Goal: Information Seeking & Learning: Learn about a topic

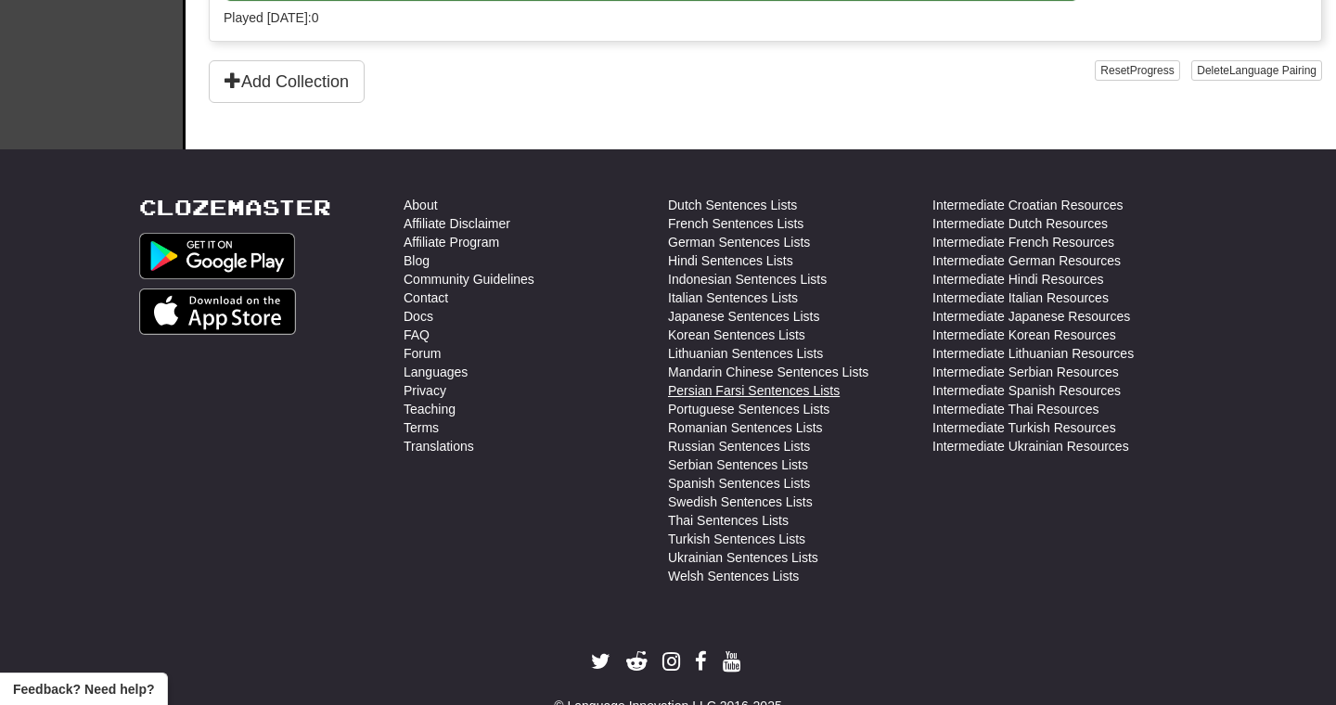
scroll to position [719, 0]
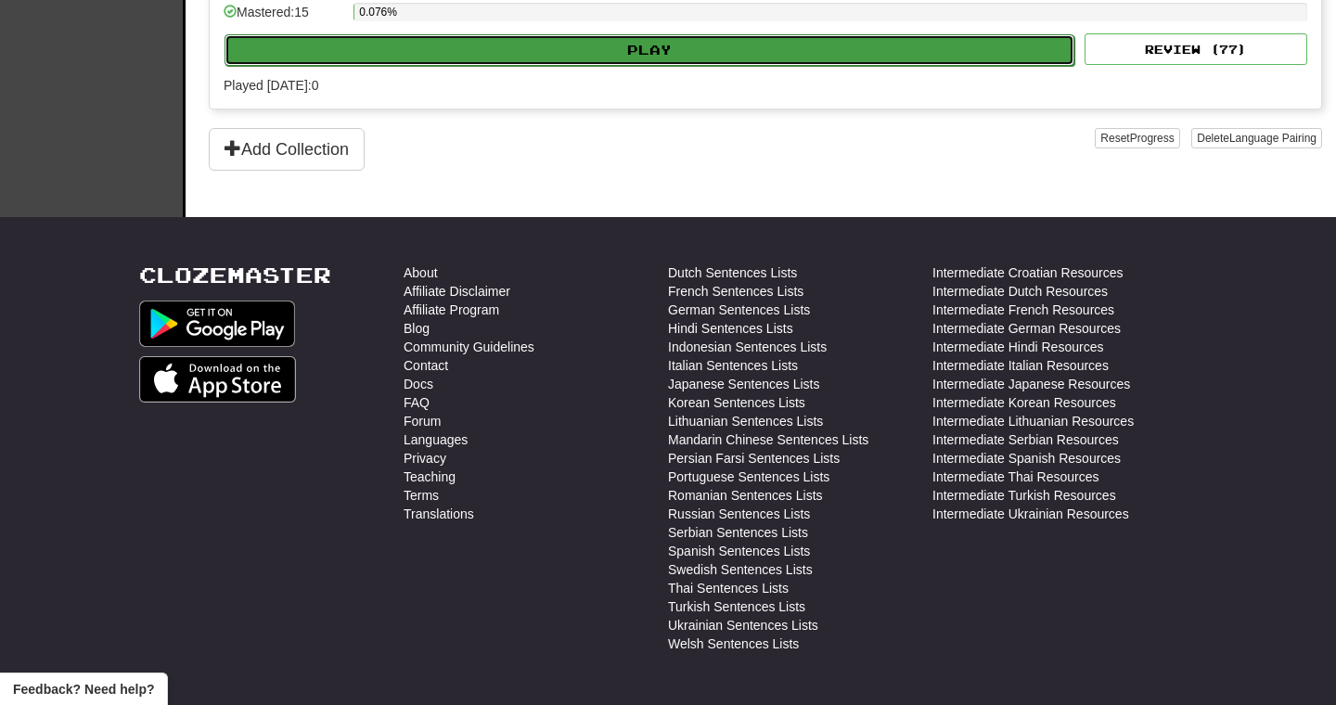
click at [815, 54] on button "Play" at bounding box center [649, 50] width 850 height 32
select select "**"
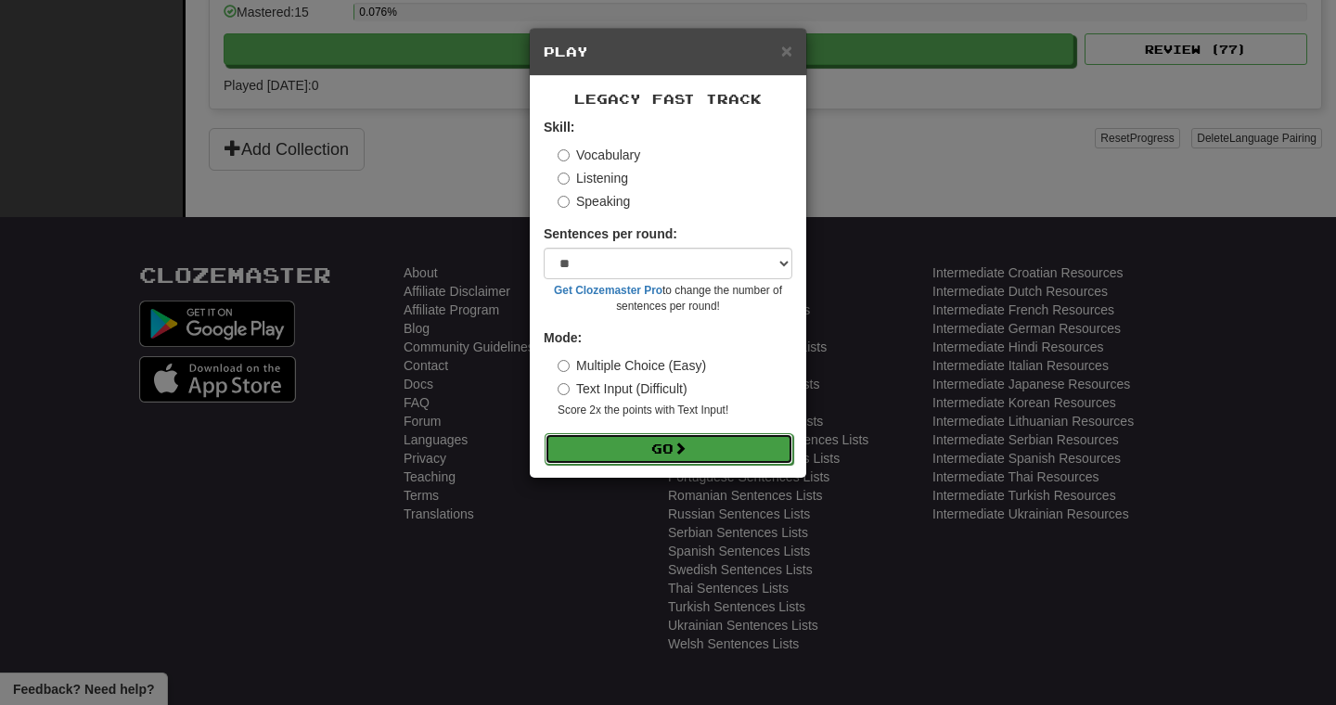
click at [702, 463] on button "Go" at bounding box center [668, 449] width 249 height 32
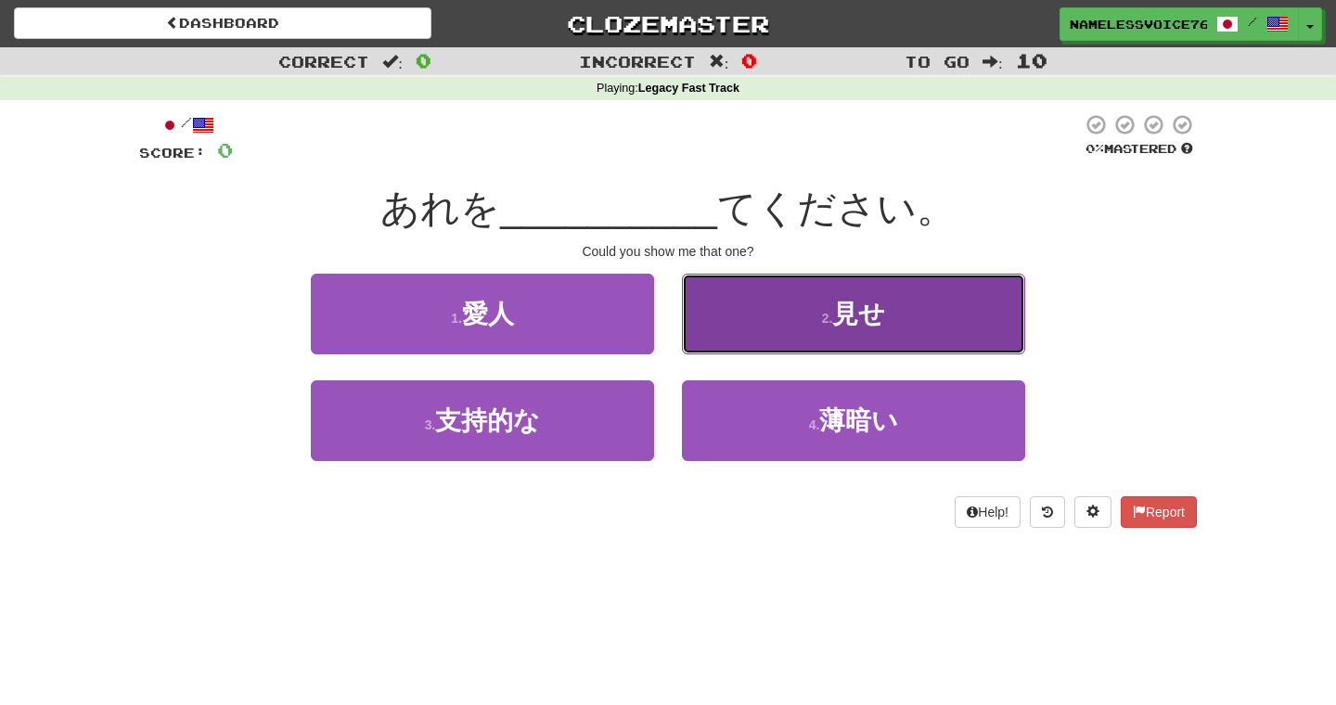
click at [745, 336] on button "2 . 見せ" at bounding box center [853, 314] width 343 height 81
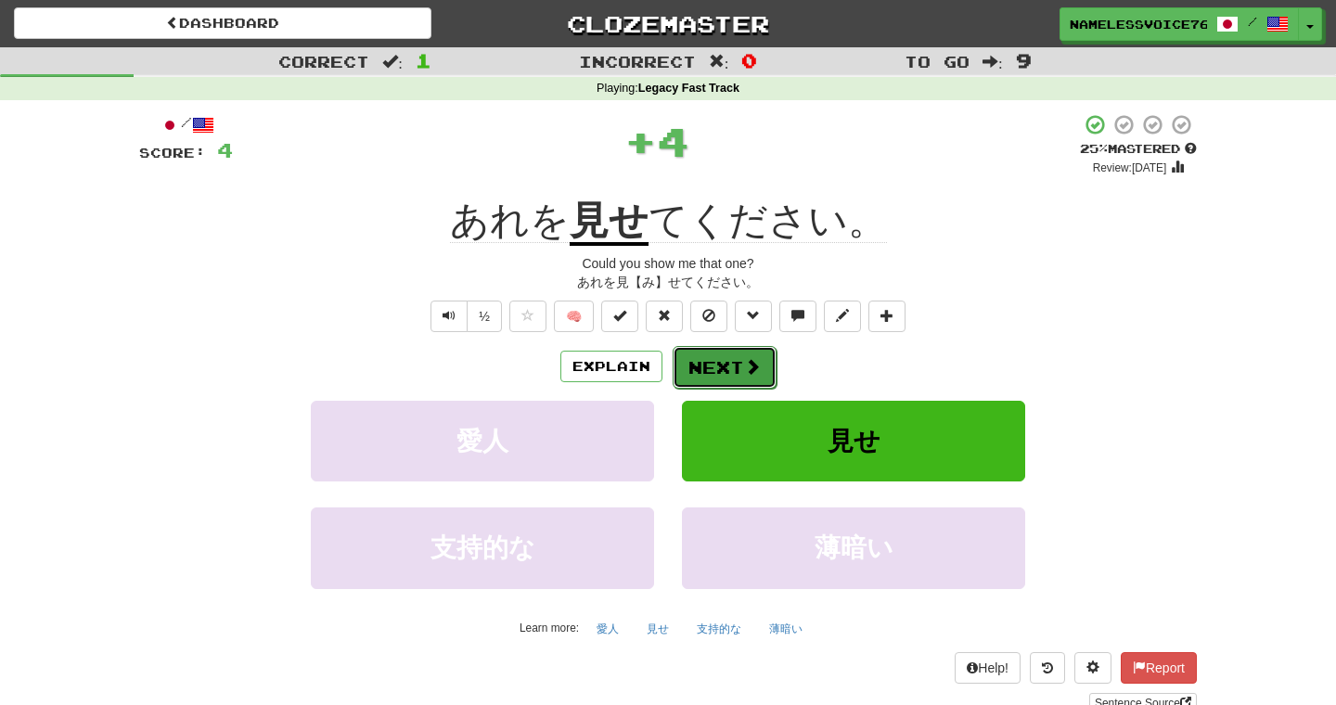
click at [713, 353] on button "Next" at bounding box center [724, 367] width 104 height 43
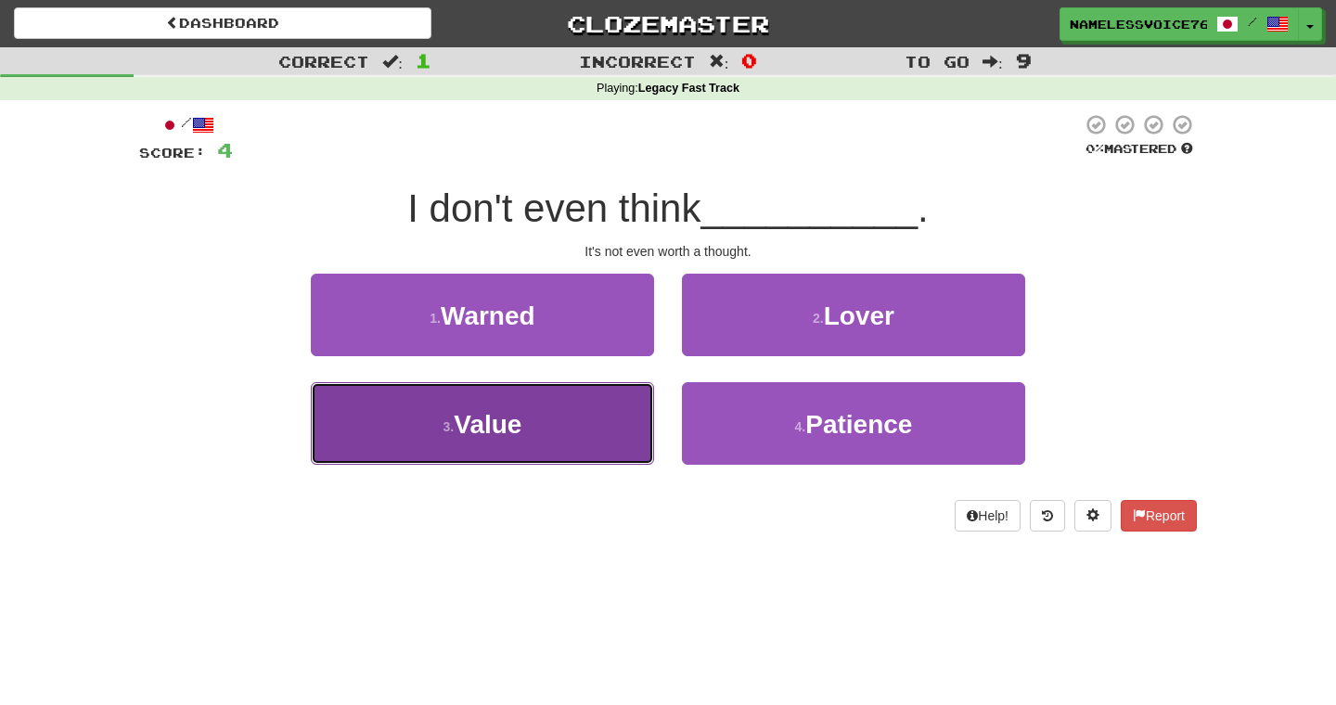
click at [592, 399] on button "3. Value ​" at bounding box center [482, 423] width 343 height 83
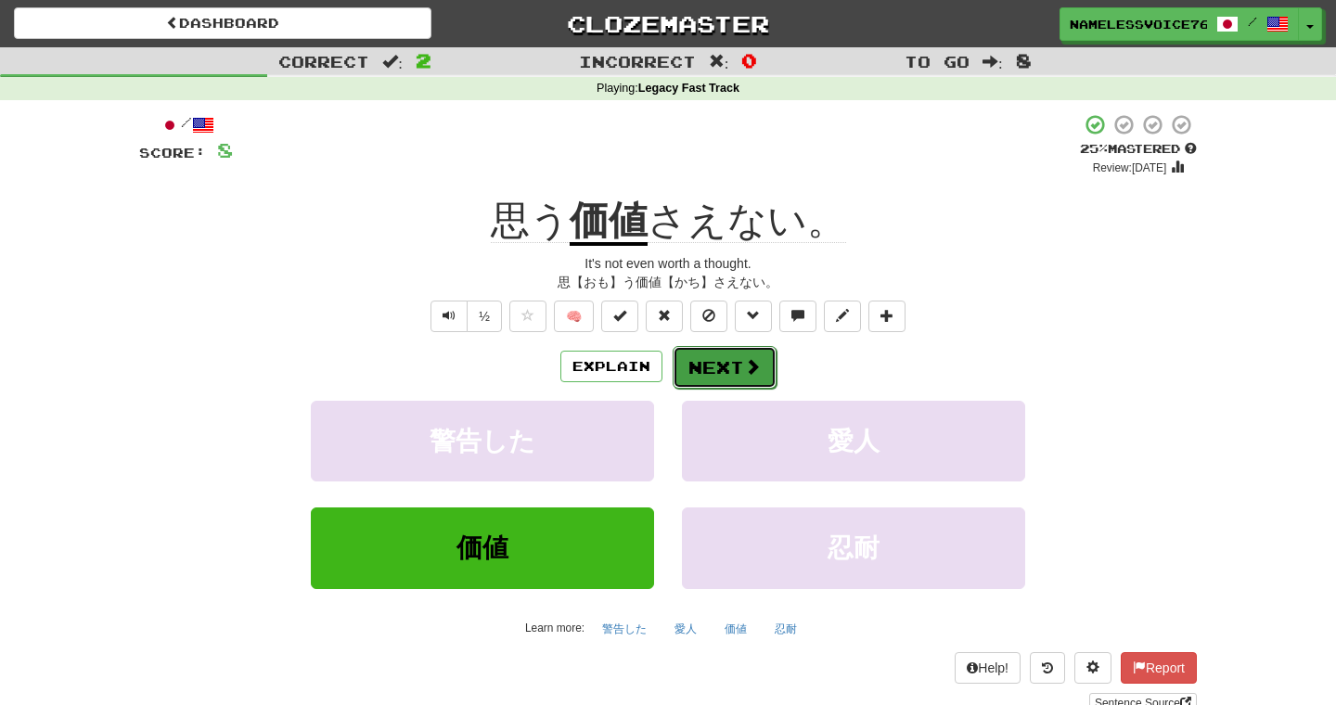
click at [715, 363] on button "Next" at bounding box center [724, 367] width 104 height 43
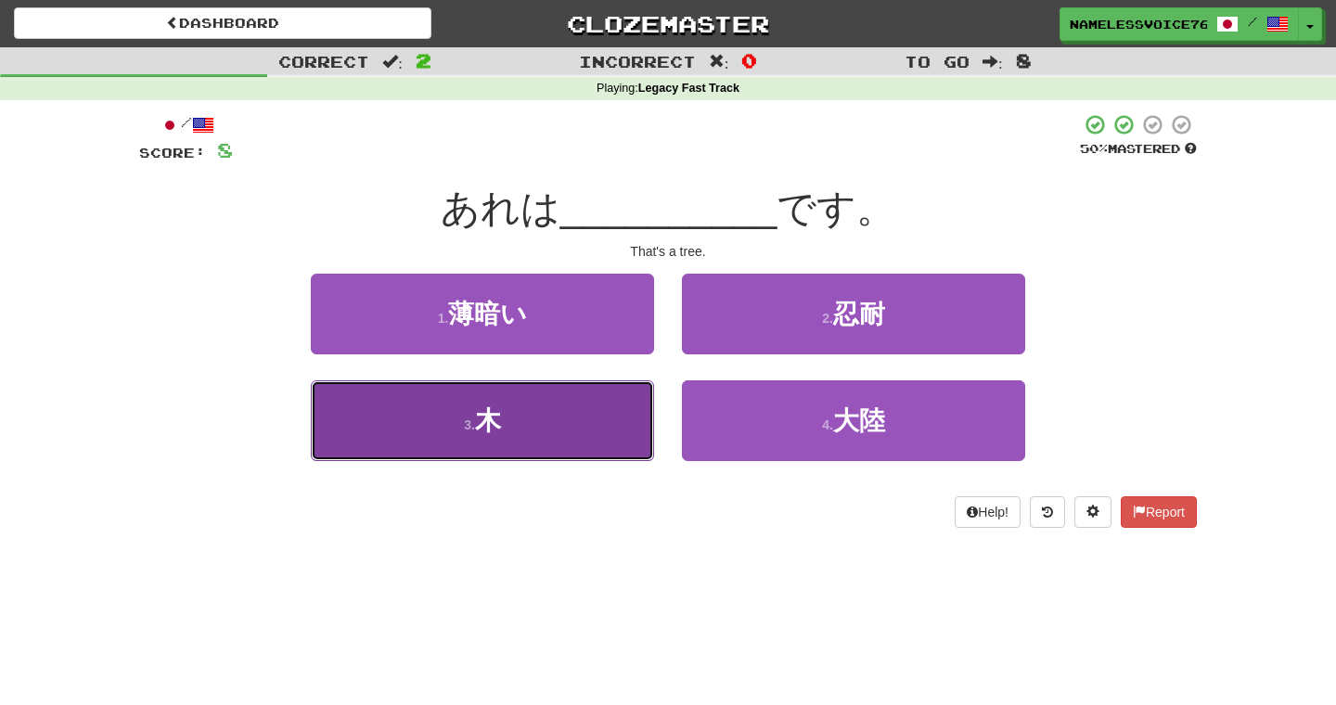
click at [567, 447] on button "3 . 木" at bounding box center [482, 420] width 343 height 81
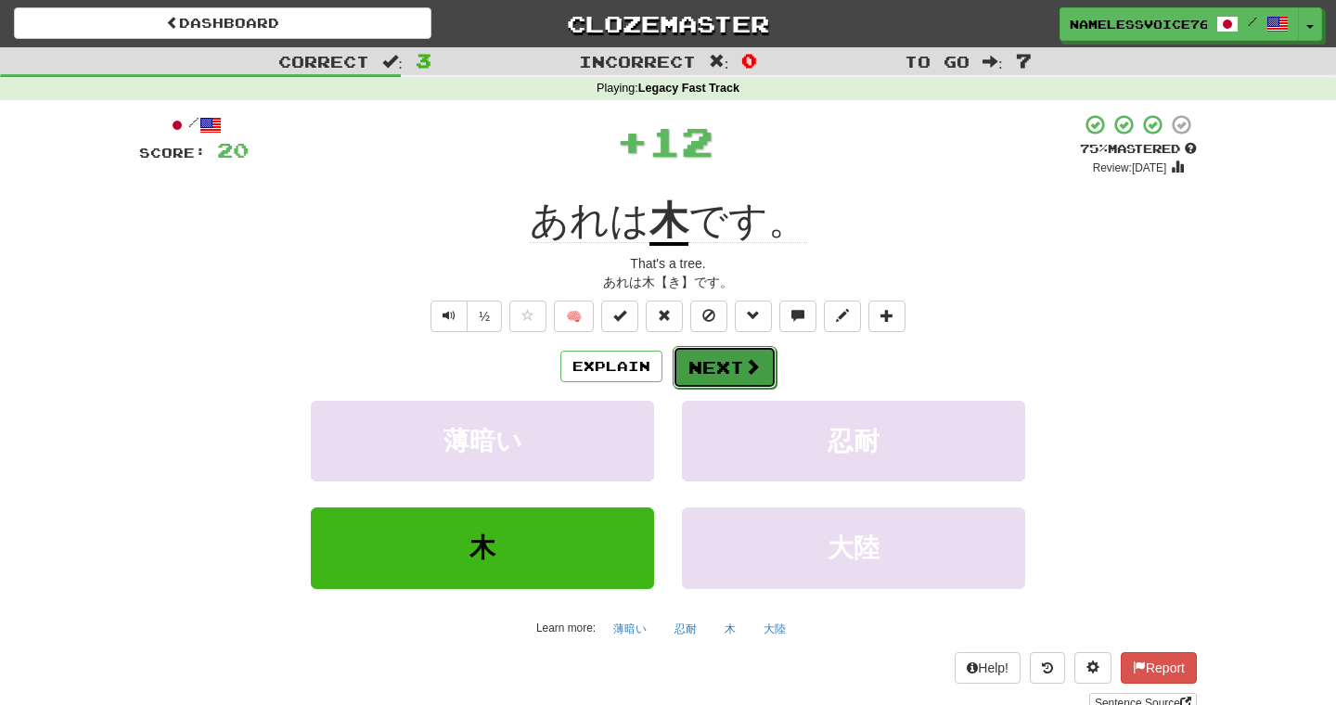
click at [709, 385] on button "Next" at bounding box center [724, 367] width 104 height 43
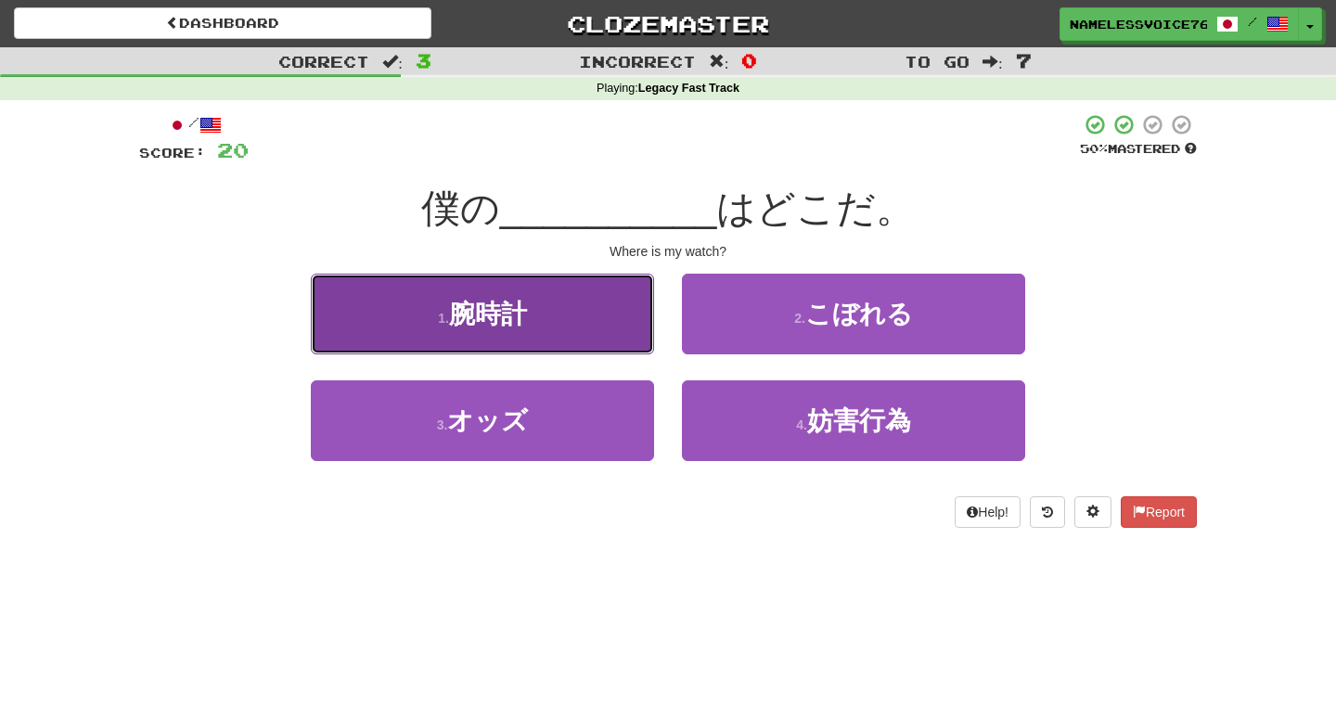
click at [578, 326] on button "1 . 腕時計" at bounding box center [482, 314] width 343 height 81
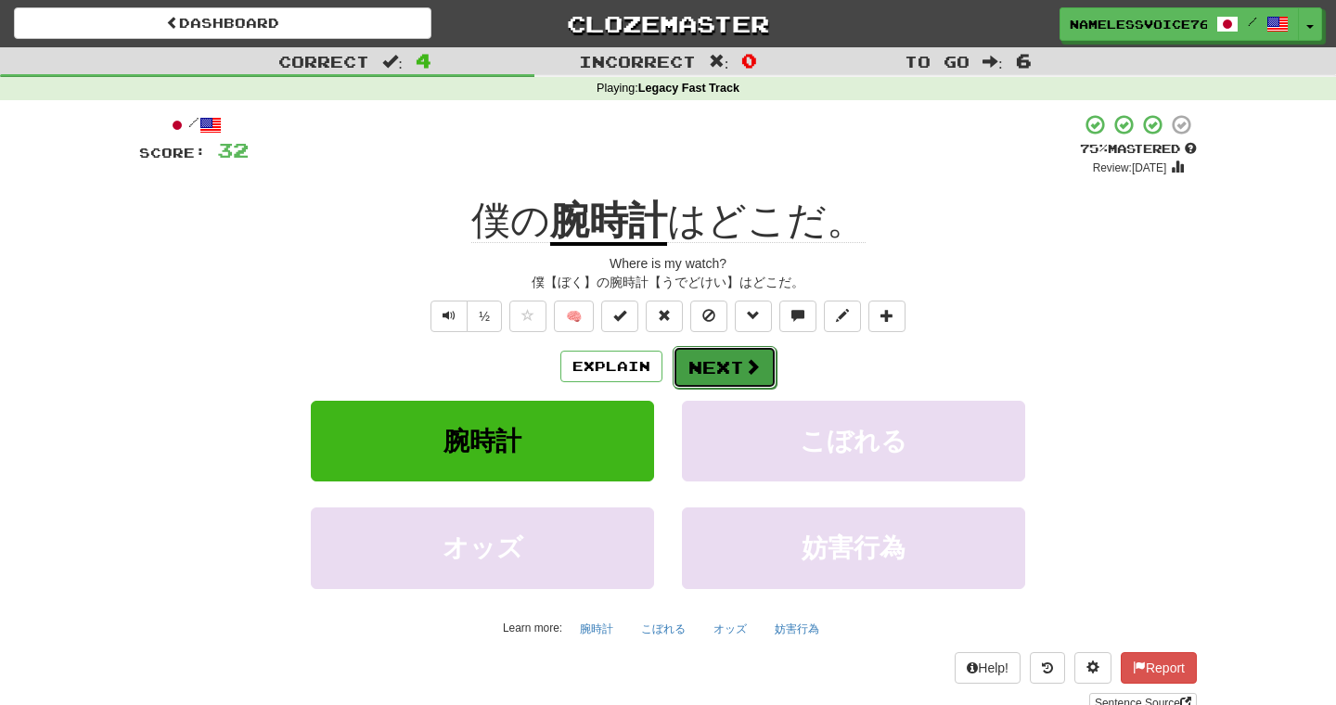
click at [751, 385] on button "Next" at bounding box center [724, 367] width 104 height 43
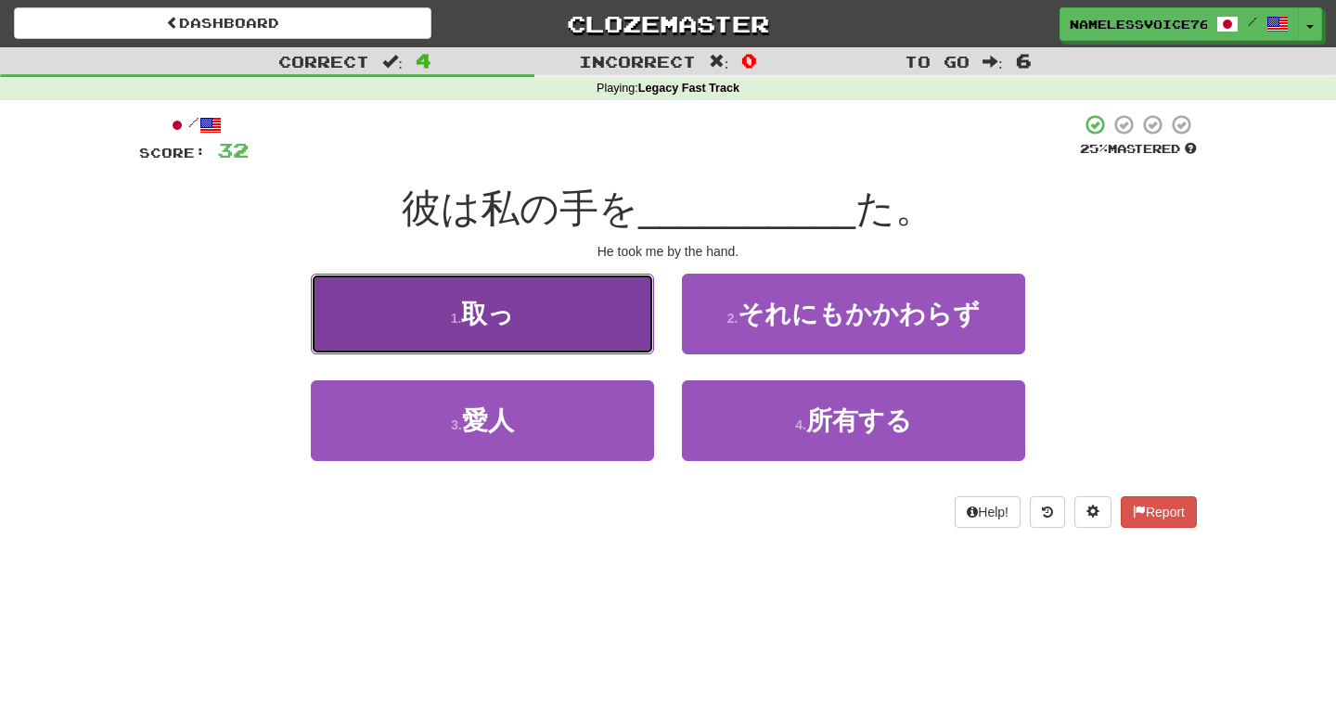
click at [593, 319] on button "1 . 取っ" at bounding box center [482, 314] width 343 height 81
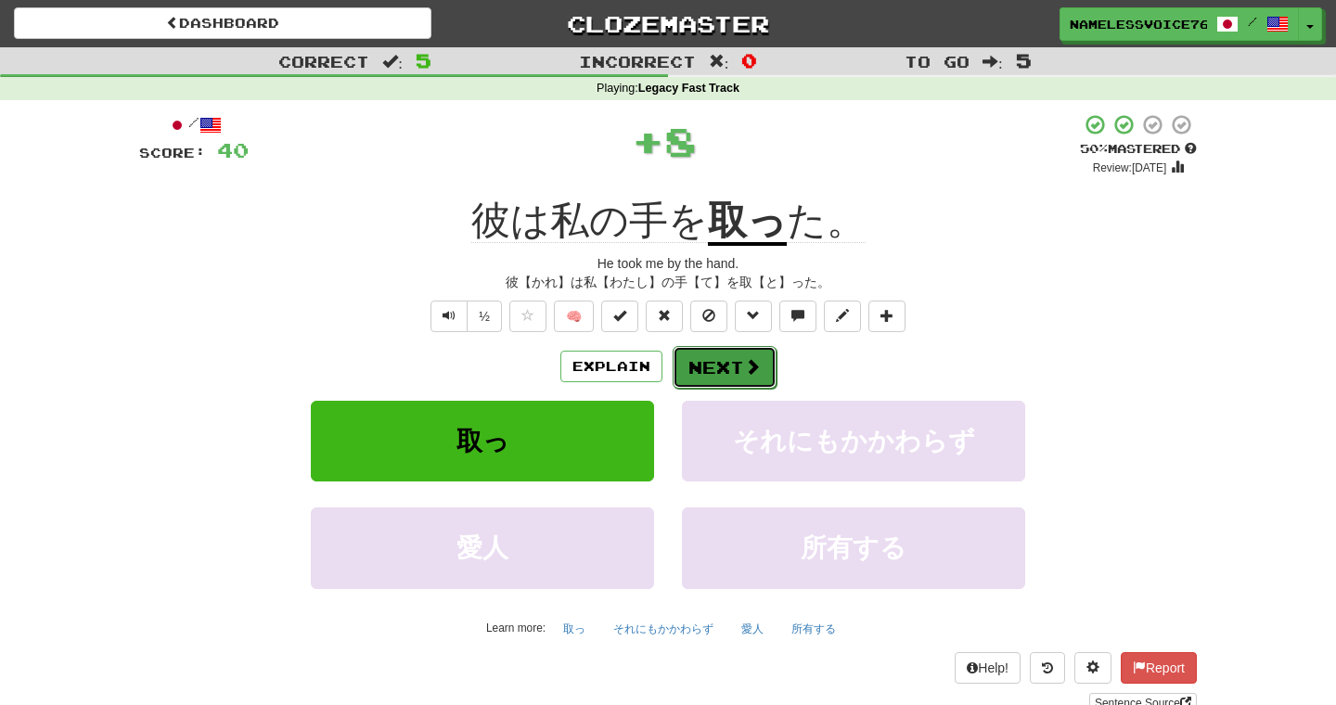
click at [728, 376] on button "Next" at bounding box center [724, 367] width 104 height 43
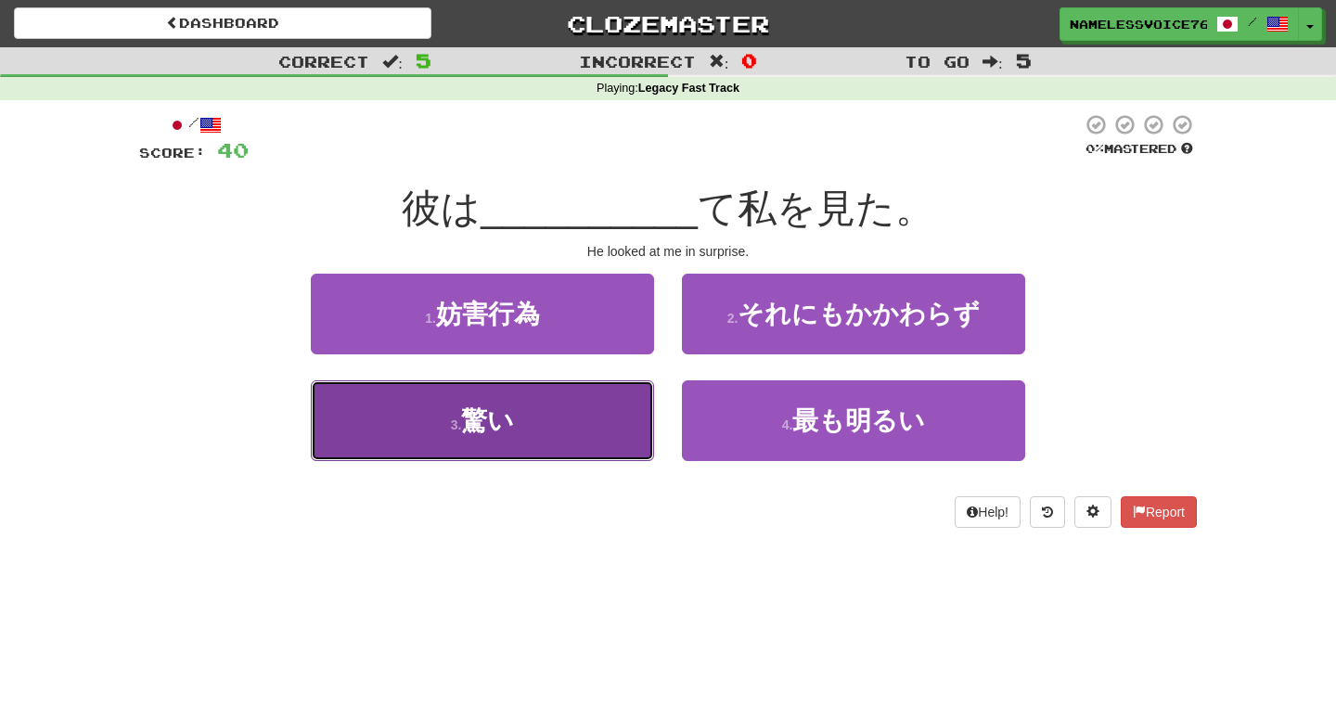
click at [601, 436] on button "3 . 驚い" at bounding box center [482, 420] width 343 height 81
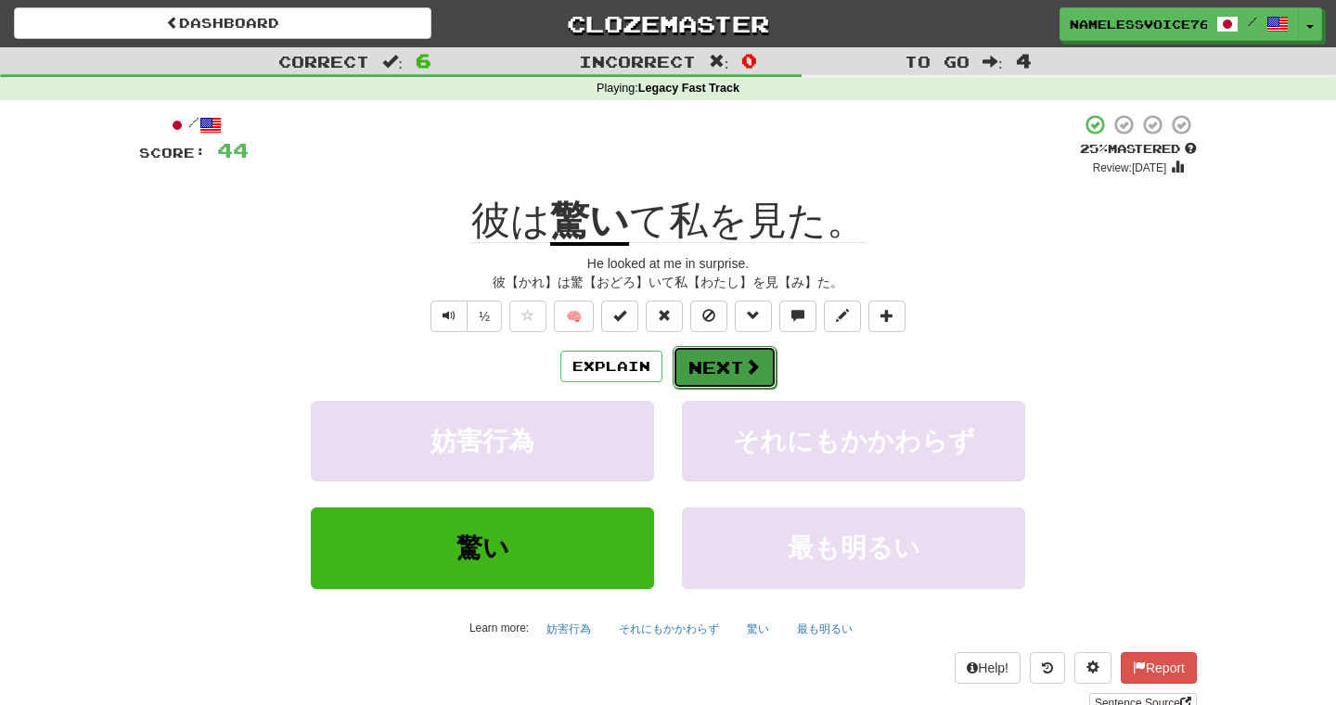
click at [752, 374] on span at bounding box center [752, 366] width 17 height 17
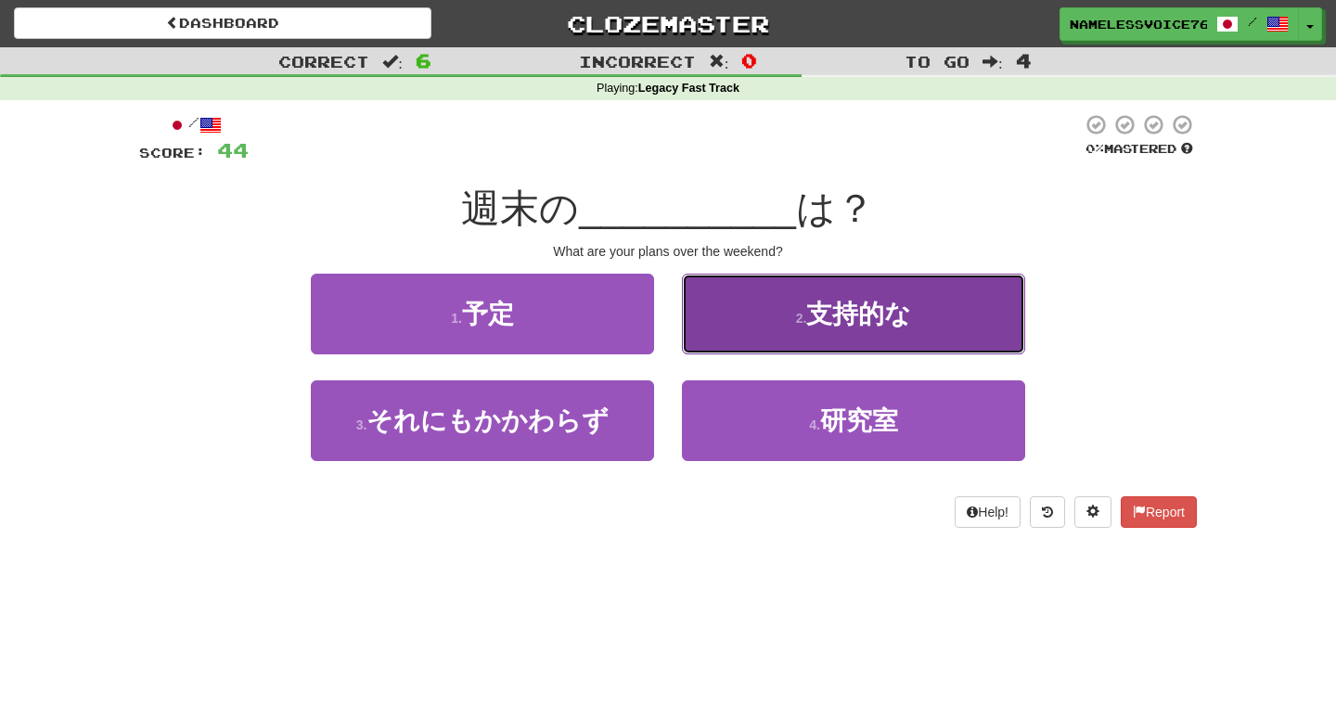
click at [723, 323] on button "2 . 支持的な" at bounding box center [853, 314] width 343 height 81
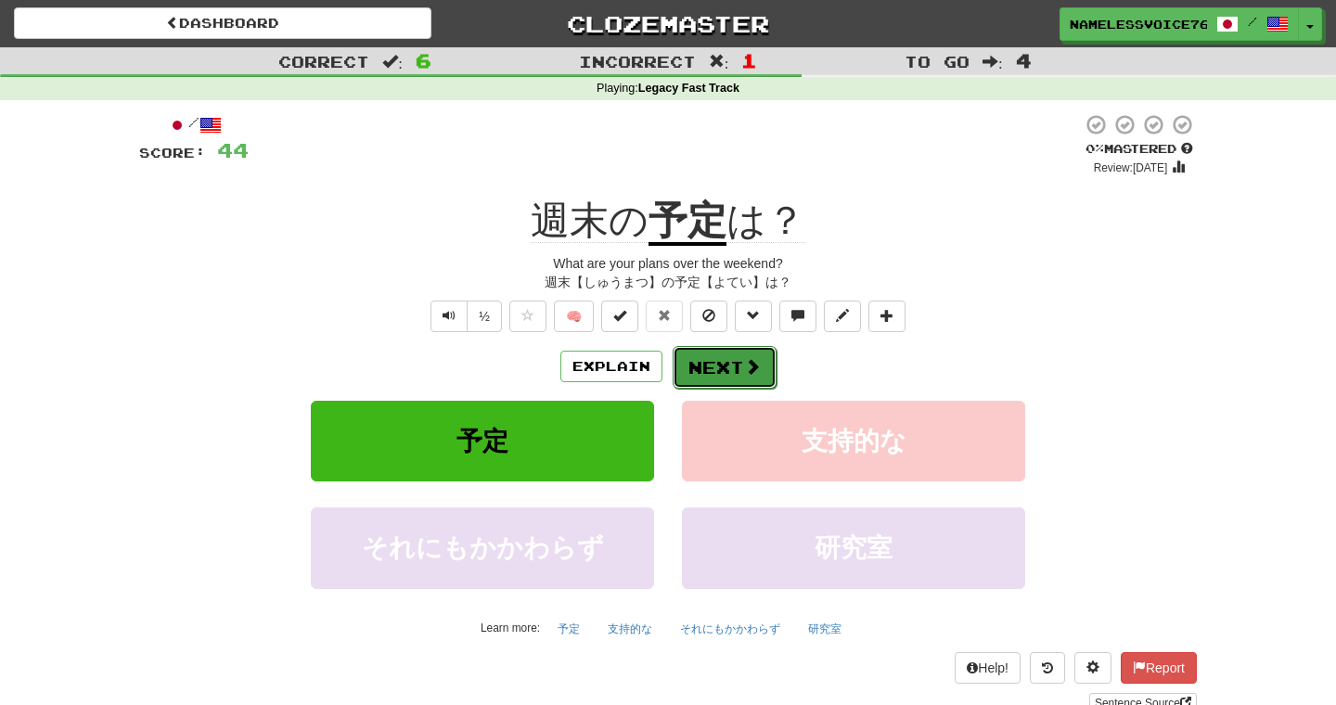
click at [702, 355] on button "Next" at bounding box center [724, 367] width 104 height 43
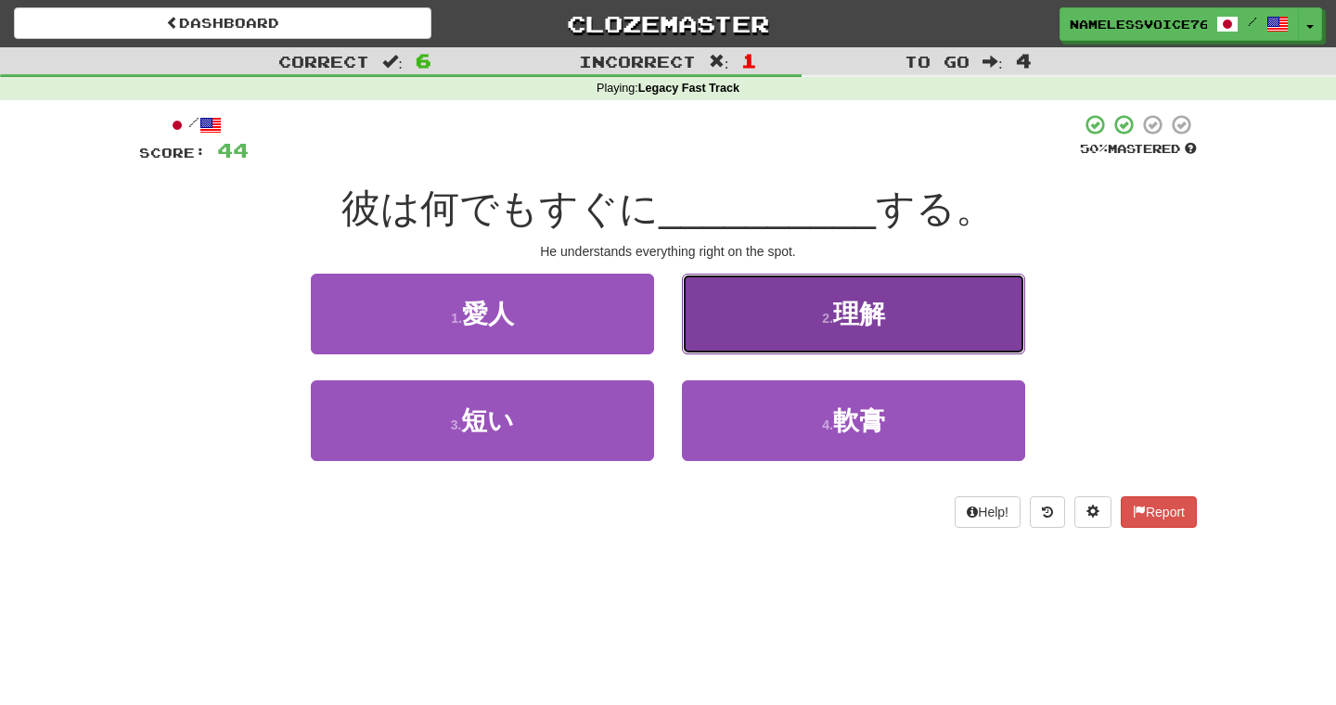
click at [721, 329] on button "2 . 理解" at bounding box center [853, 314] width 343 height 81
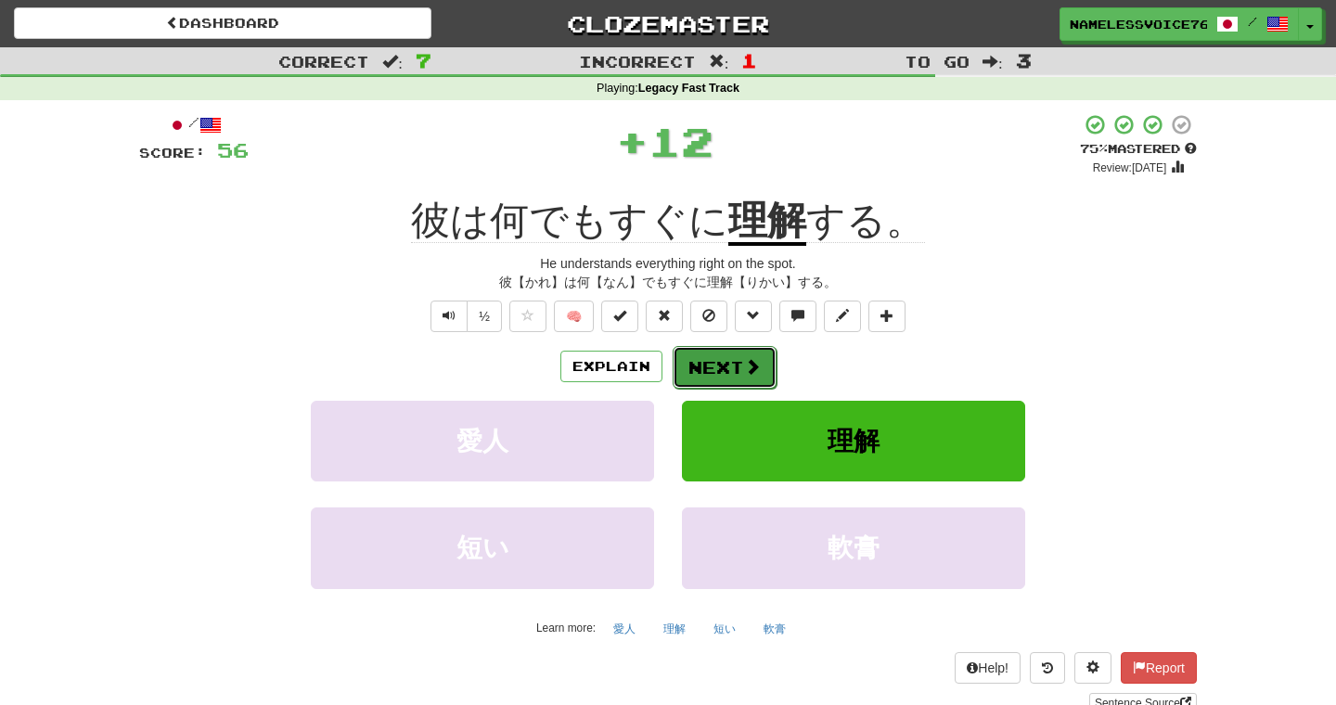
click at [720, 355] on button "Next" at bounding box center [724, 367] width 104 height 43
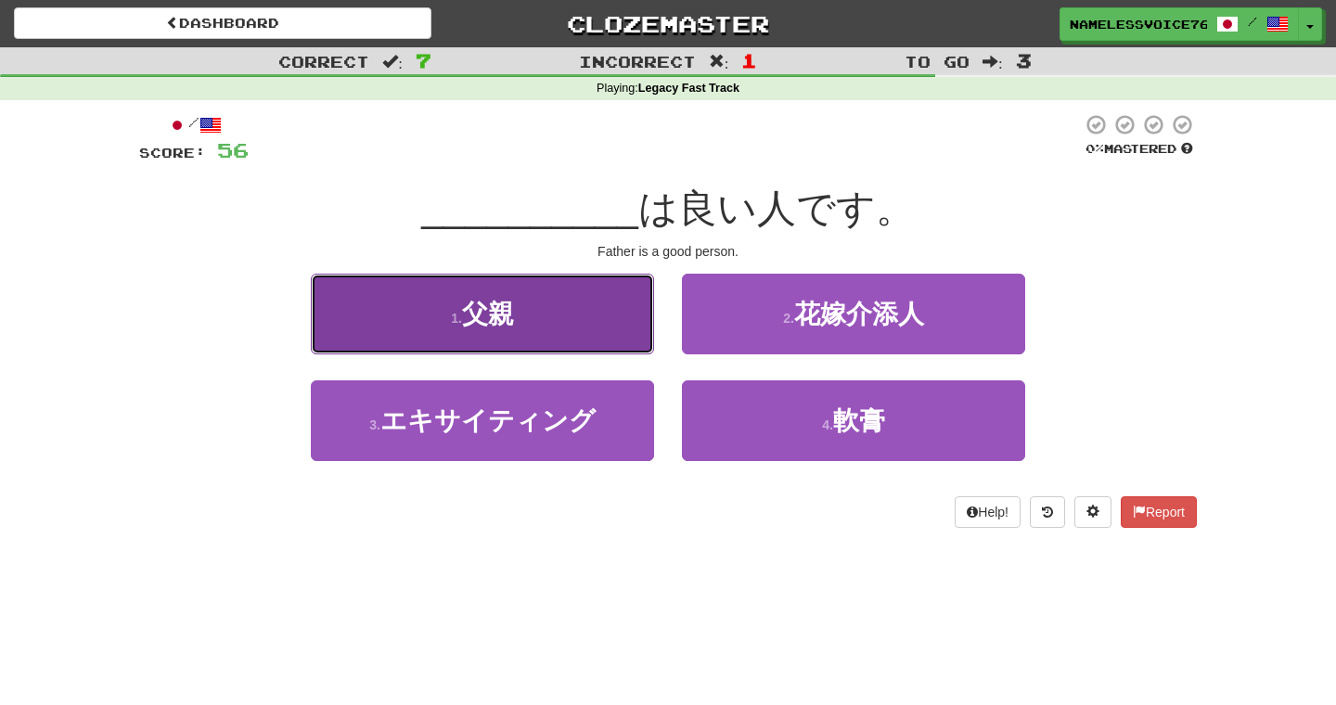
click at [587, 310] on button "1 . 父親" at bounding box center [482, 314] width 343 height 81
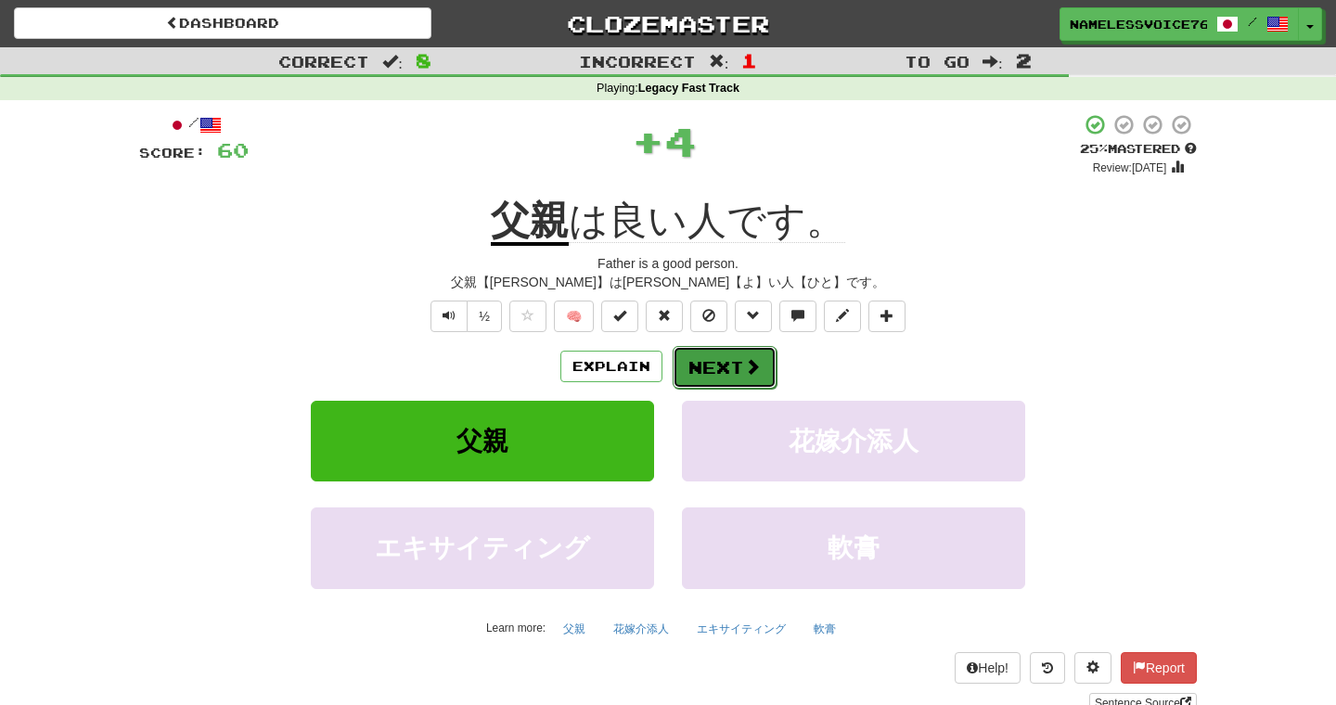
click at [730, 370] on button "Next" at bounding box center [724, 367] width 104 height 43
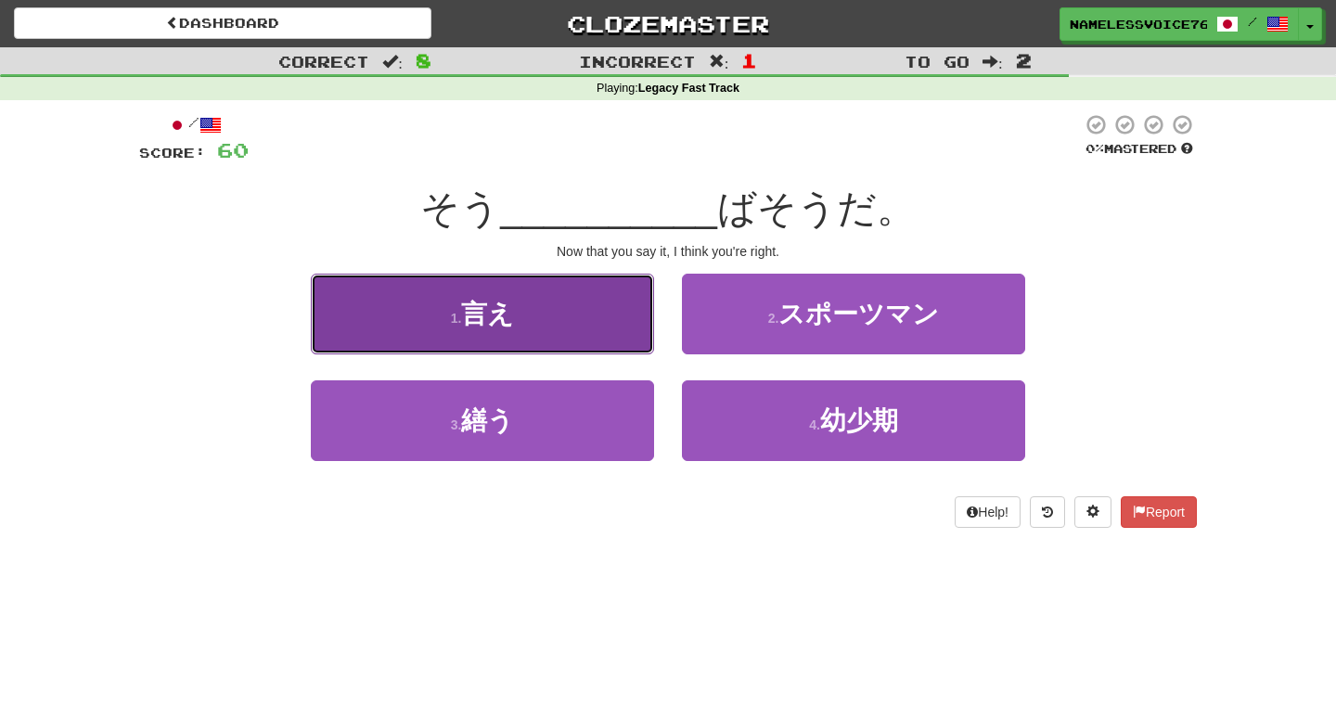
click at [620, 322] on button "1 . 言え" at bounding box center [482, 314] width 343 height 81
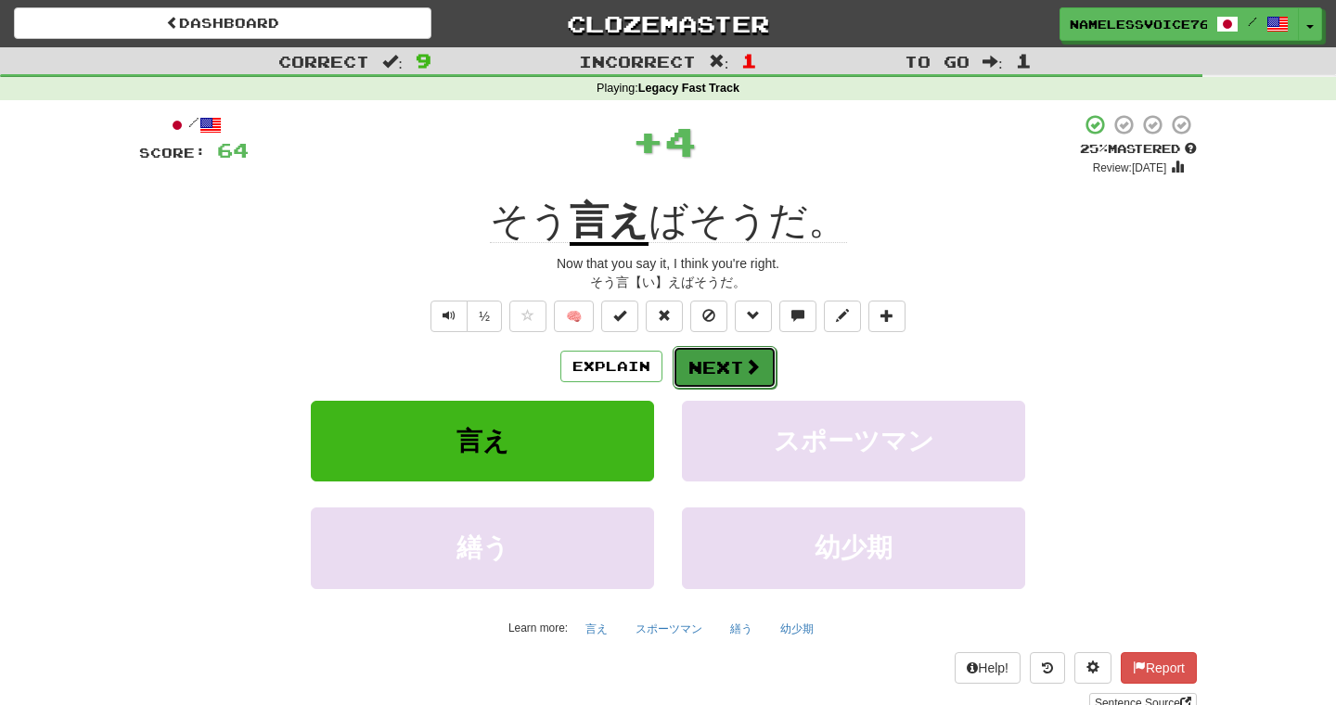
click at [702, 385] on button "Next" at bounding box center [724, 367] width 104 height 43
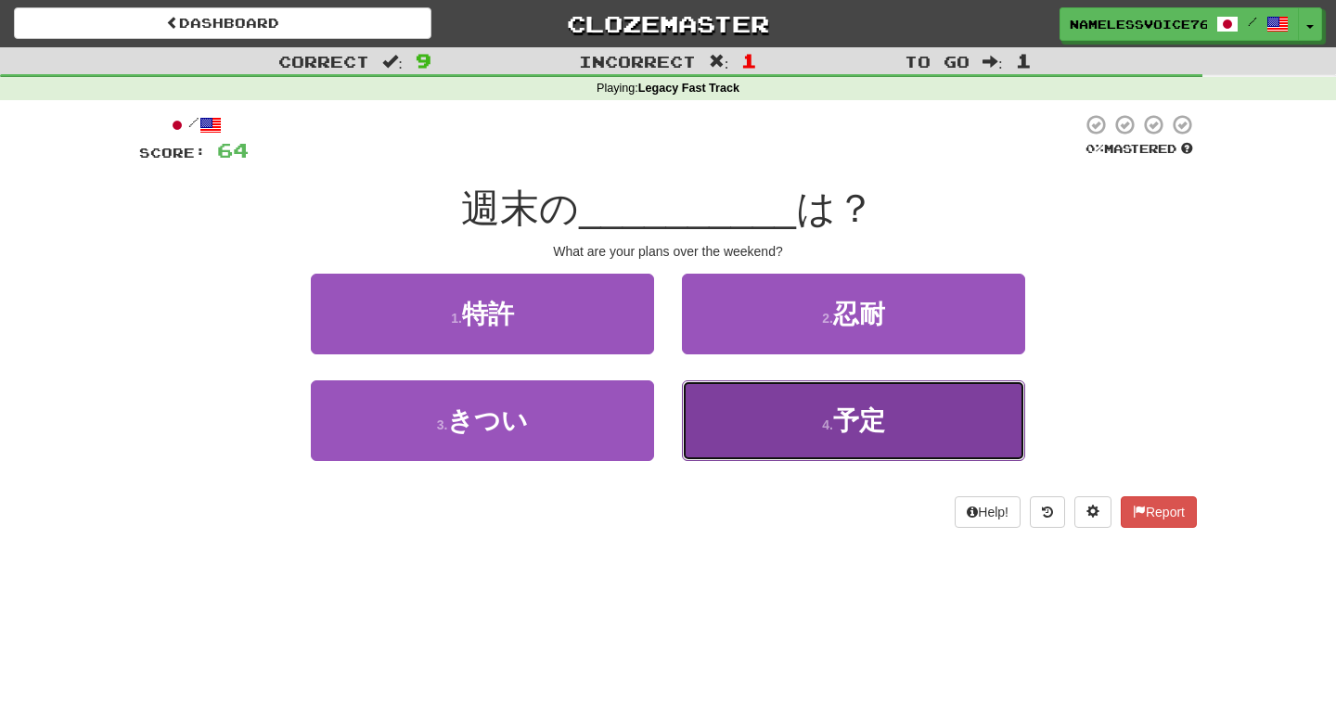
click at [706, 398] on button "4 . 予定" at bounding box center [853, 420] width 343 height 81
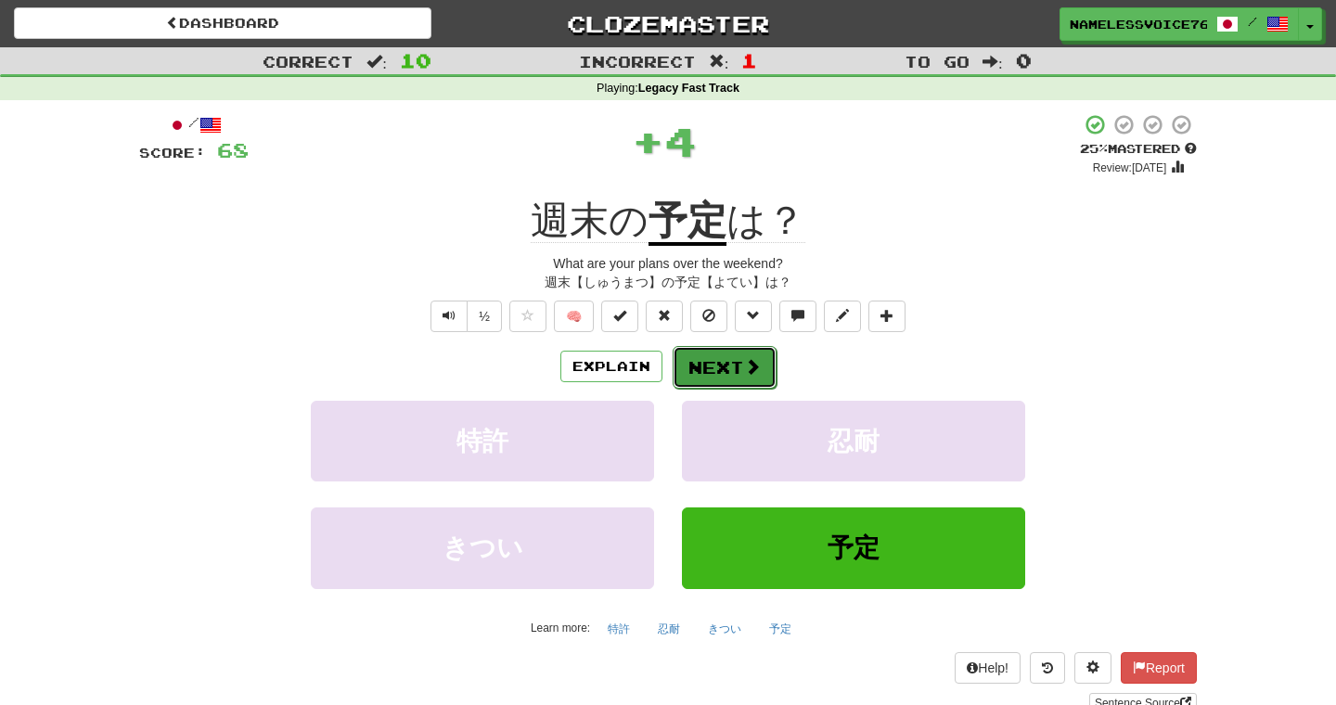
click at [712, 366] on button "Next" at bounding box center [724, 367] width 104 height 43
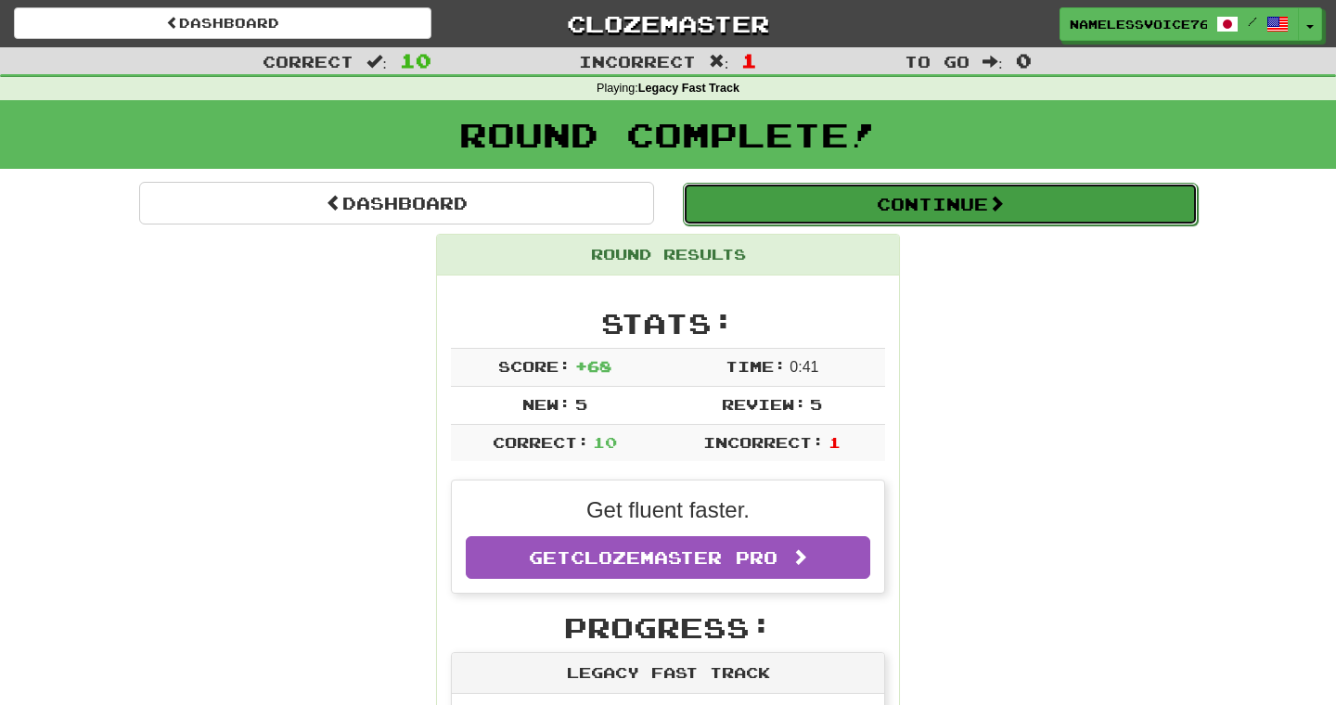
click at [824, 209] on button "Continue" at bounding box center [940, 204] width 515 height 43
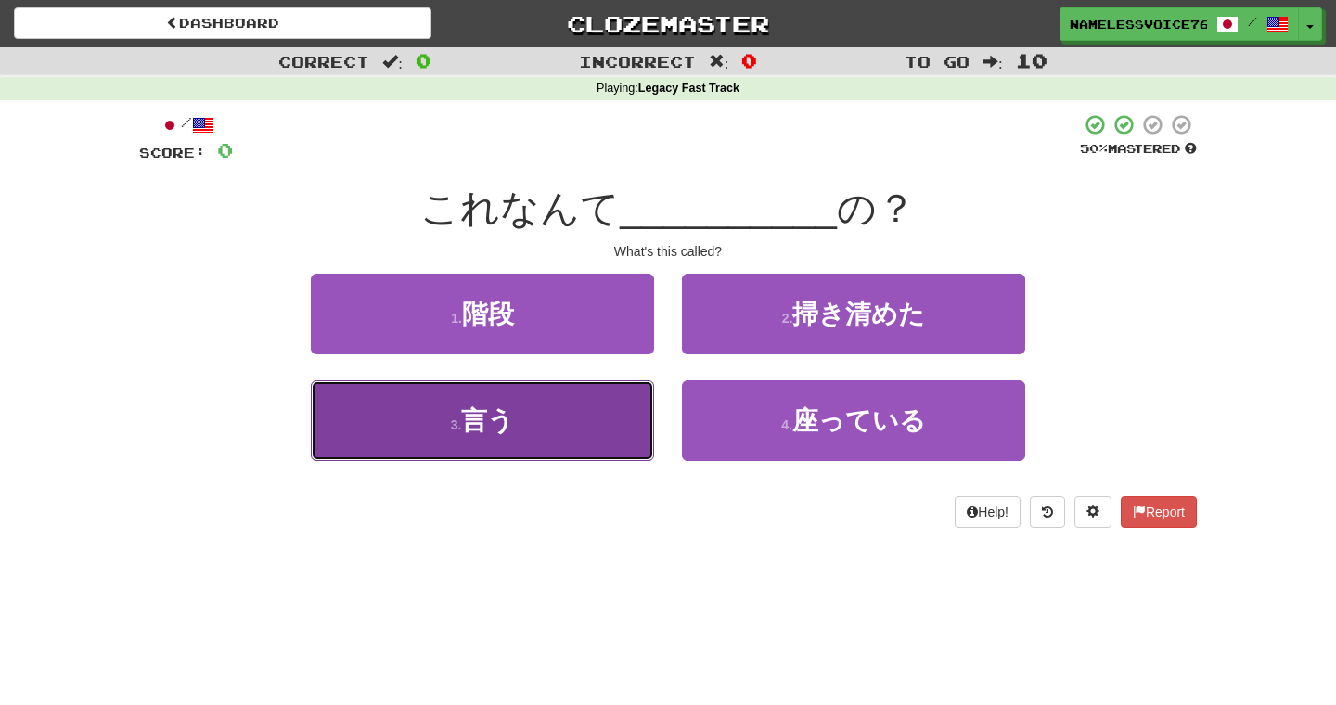
click at [589, 390] on button "3 . 言う" at bounding box center [482, 420] width 343 height 81
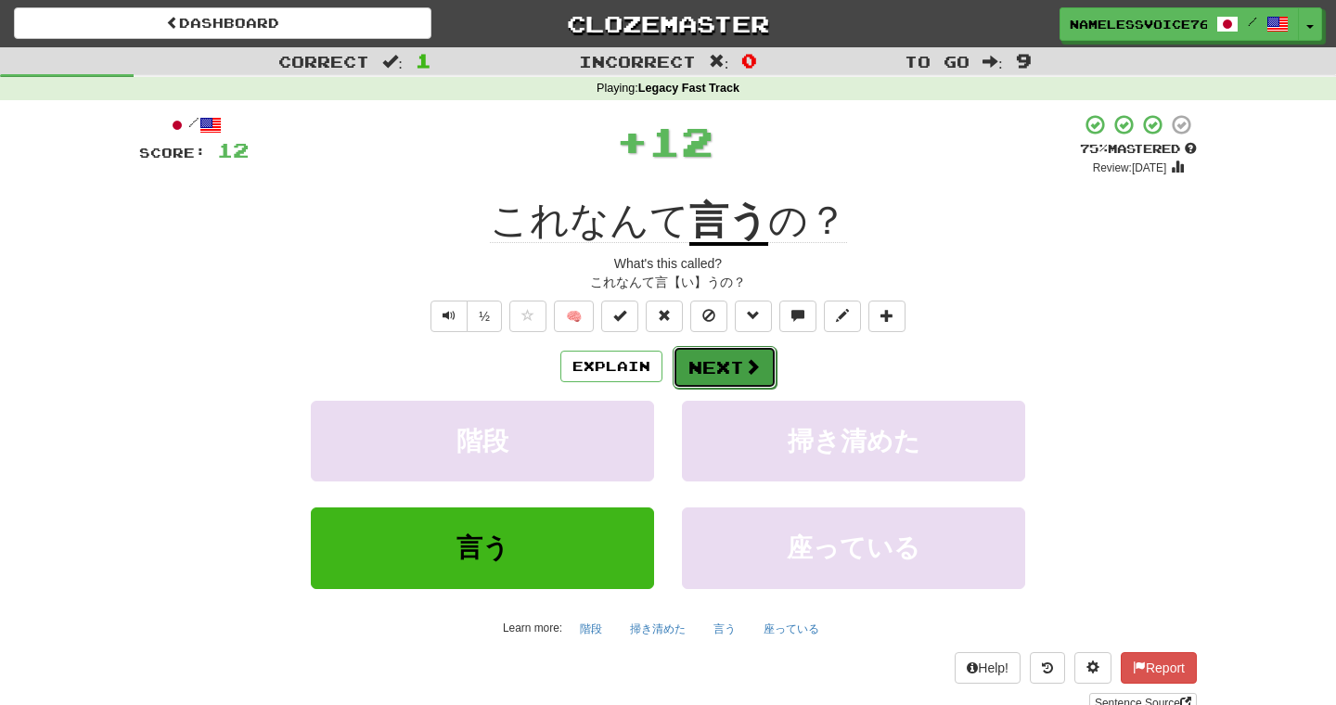
click at [726, 371] on button "Next" at bounding box center [724, 367] width 104 height 43
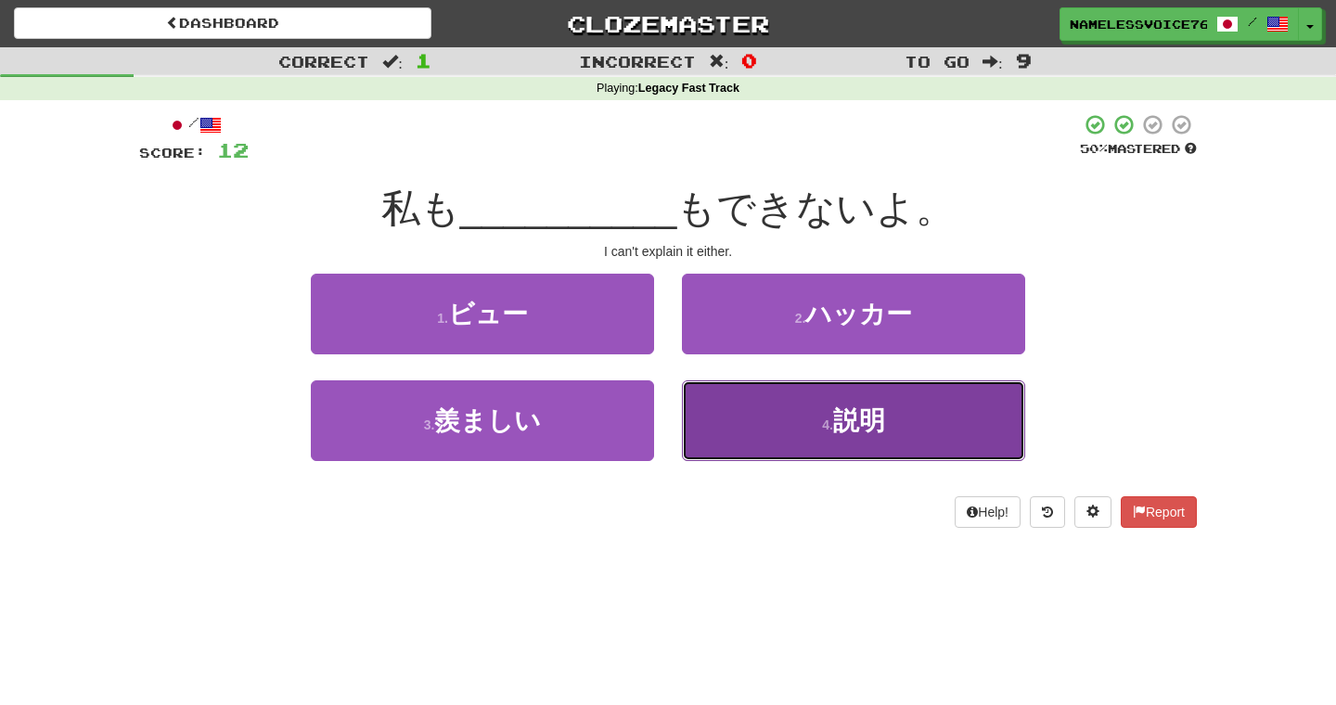
click at [756, 414] on button "4 . 説明" at bounding box center [853, 420] width 343 height 81
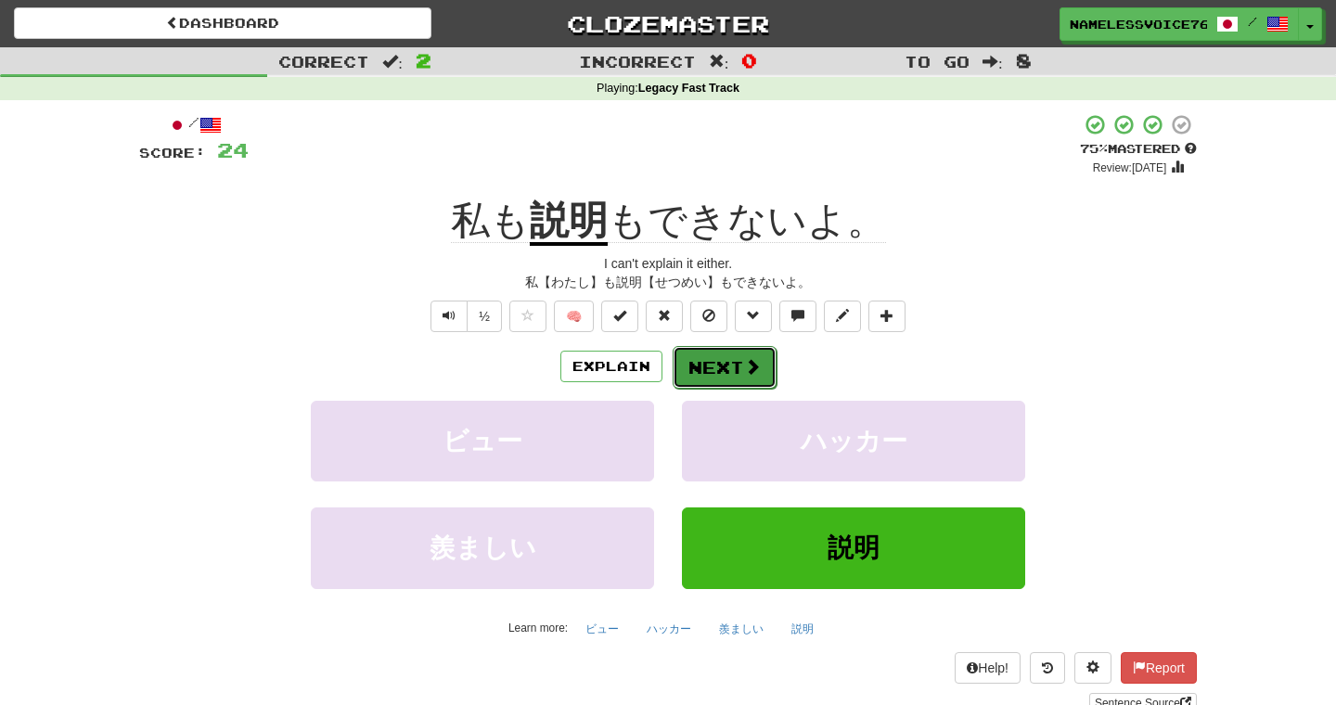
click at [723, 375] on button "Next" at bounding box center [724, 367] width 104 height 43
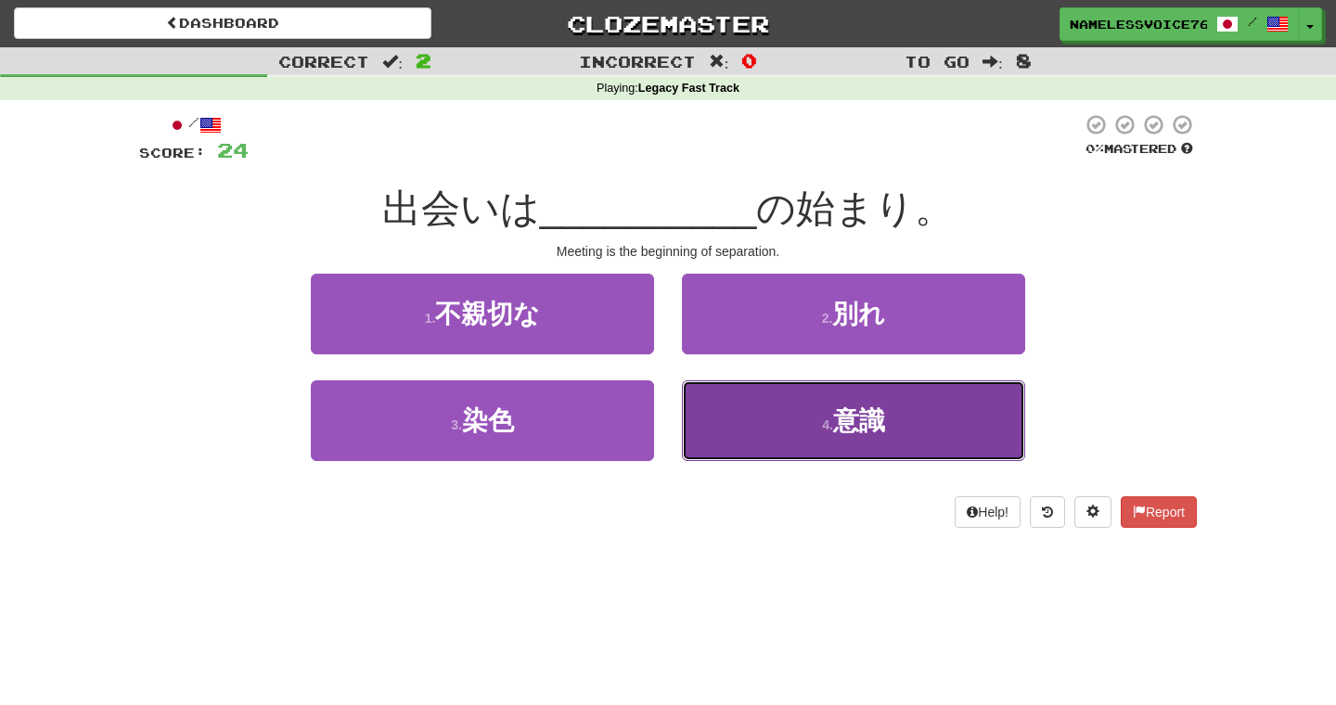
click at [733, 403] on button "4 . 意識" at bounding box center [853, 420] width 343 height 81
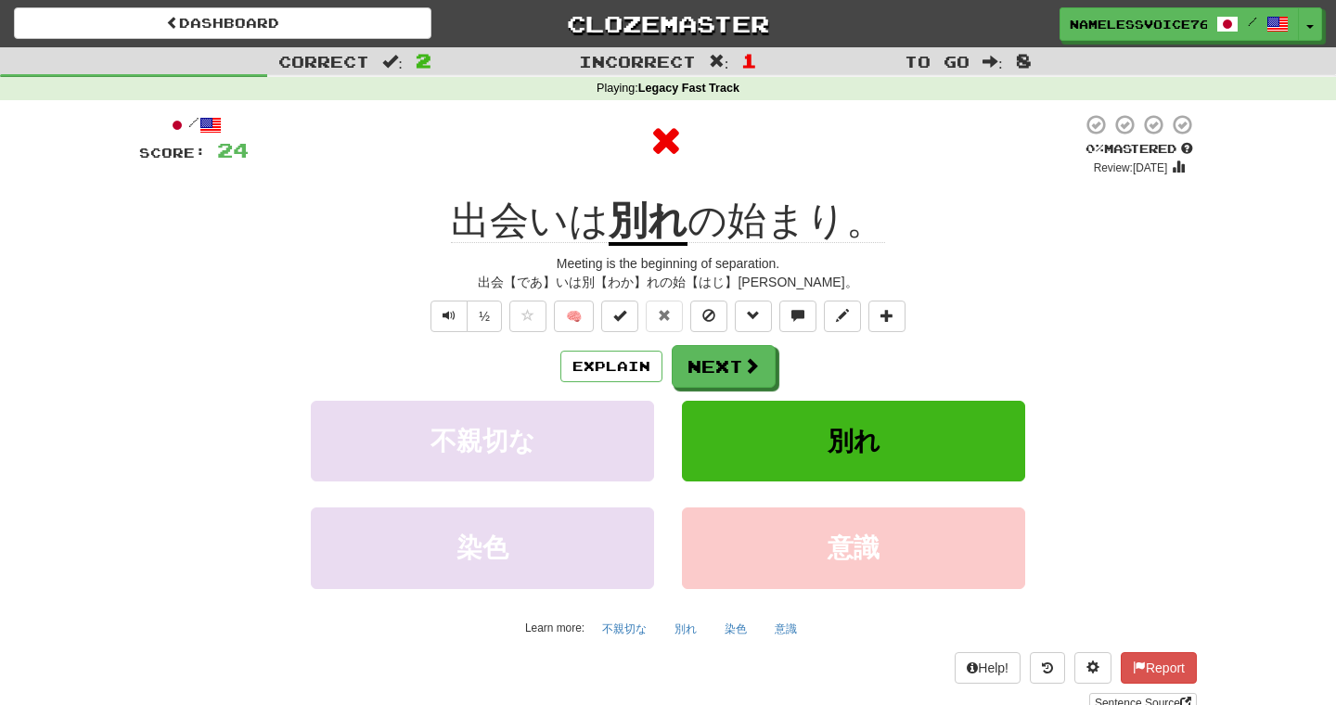
click at [506, 217] on span "出会いは" at bounding box center [530, 220] width 158 height 45
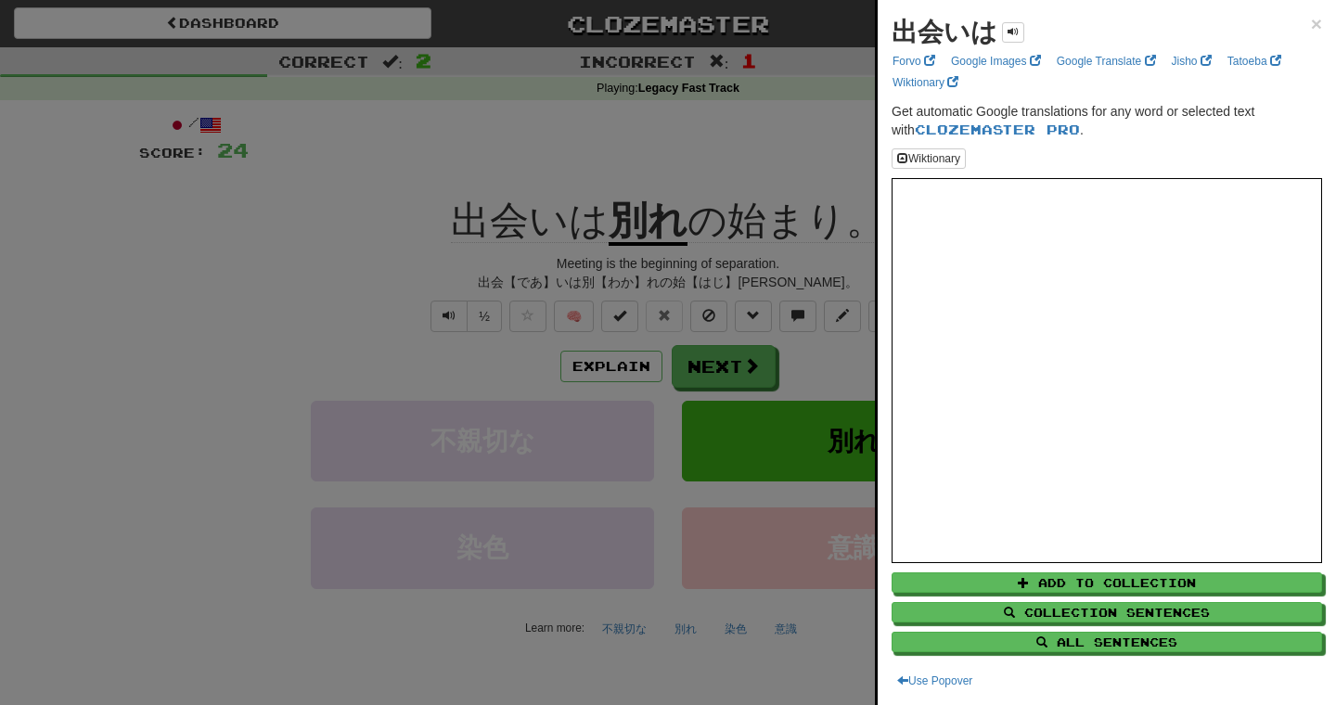
click at [454, 215] on div at bounding box center [668, 352] width 1336 height 705
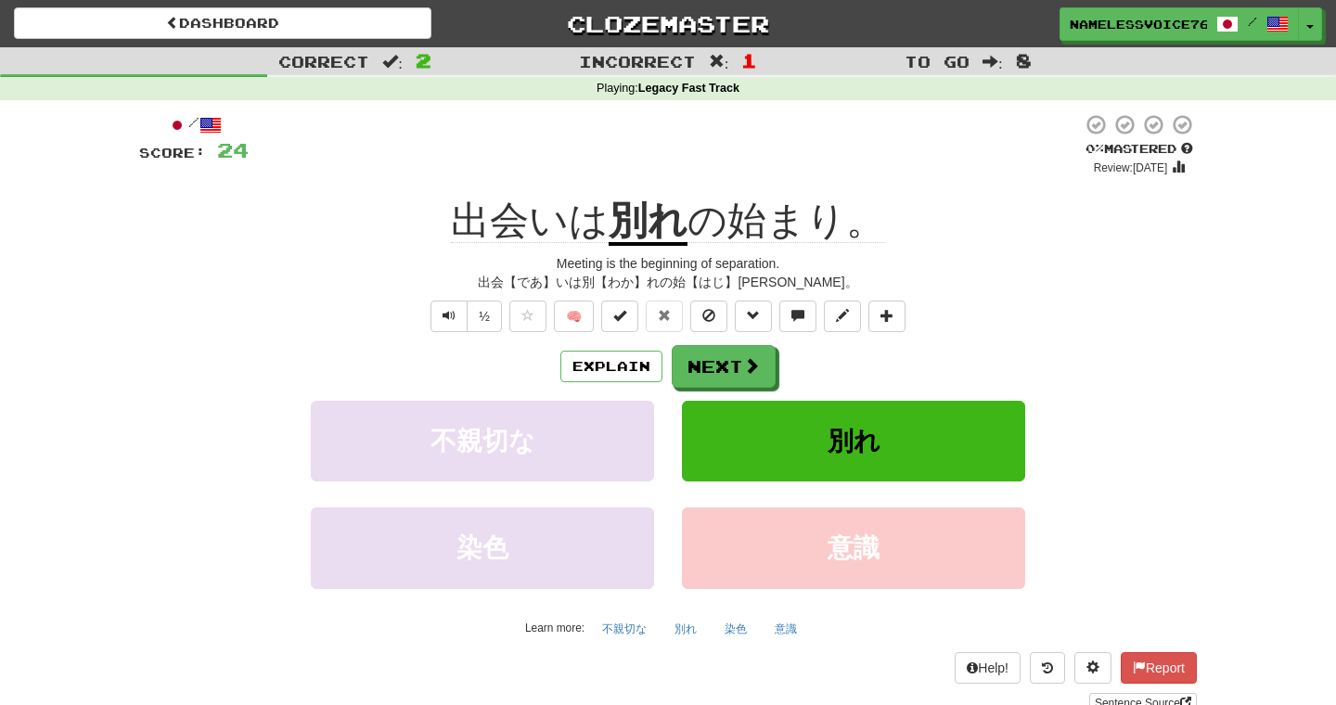
drag, startPoint x: 454, startPoint y: 215, endPoint x: 525, endPoint y: 224, distance: 71.9
drag, startPoint x: 441, startPoint y: 214, endPoint x: 543, endPoint y: 218, distance: 102.1
click at [543, 218] on div "出会いは 別れ の始まり。" at bounding box center [667, 221] width 1057 height 51
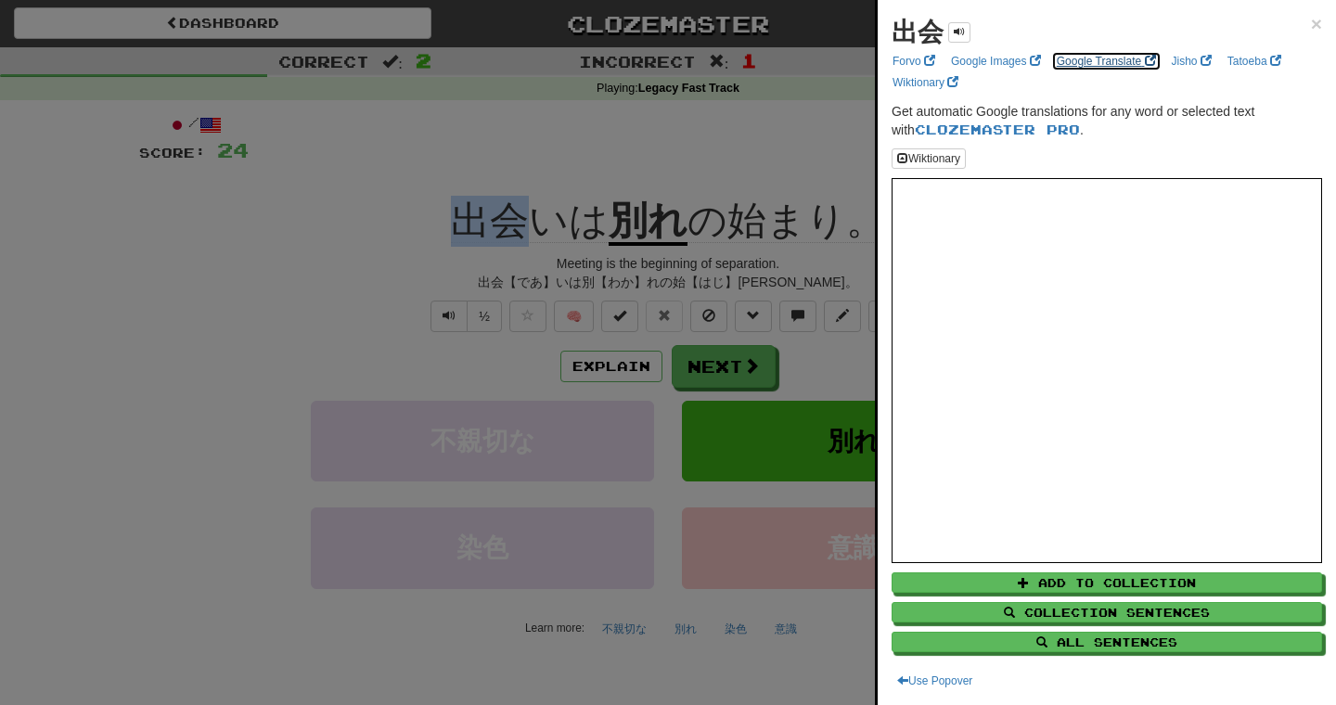
click at [1129, 54] on link "Google Translate" at bounding box center [1106, 61] width 110 height 20
click at [748, 146] on div at bounding box center [668, 352] width 1336 height 705
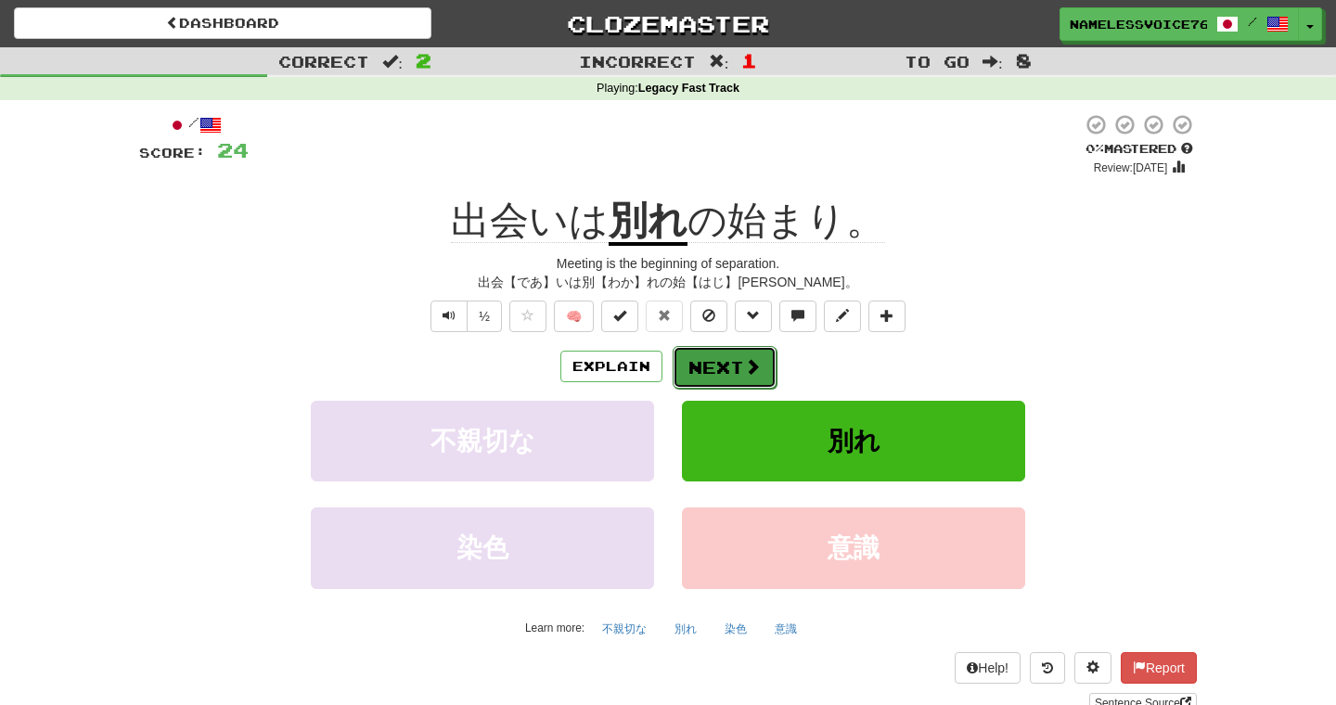
click at [722, 356] on button "Next" at bounding box center [724, 367] width 104 height 43
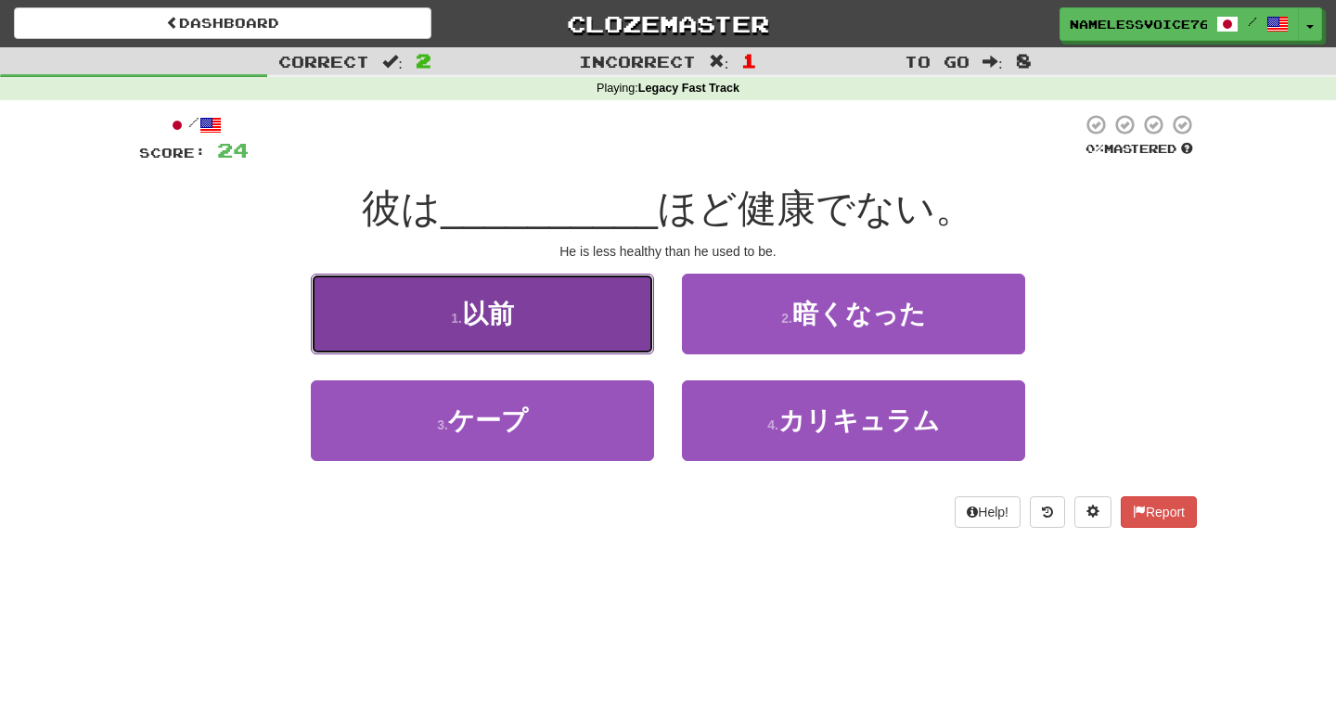
click at [620, 330] on button "1 . 以前" at bounding box center [482, 314] width 343 height 81
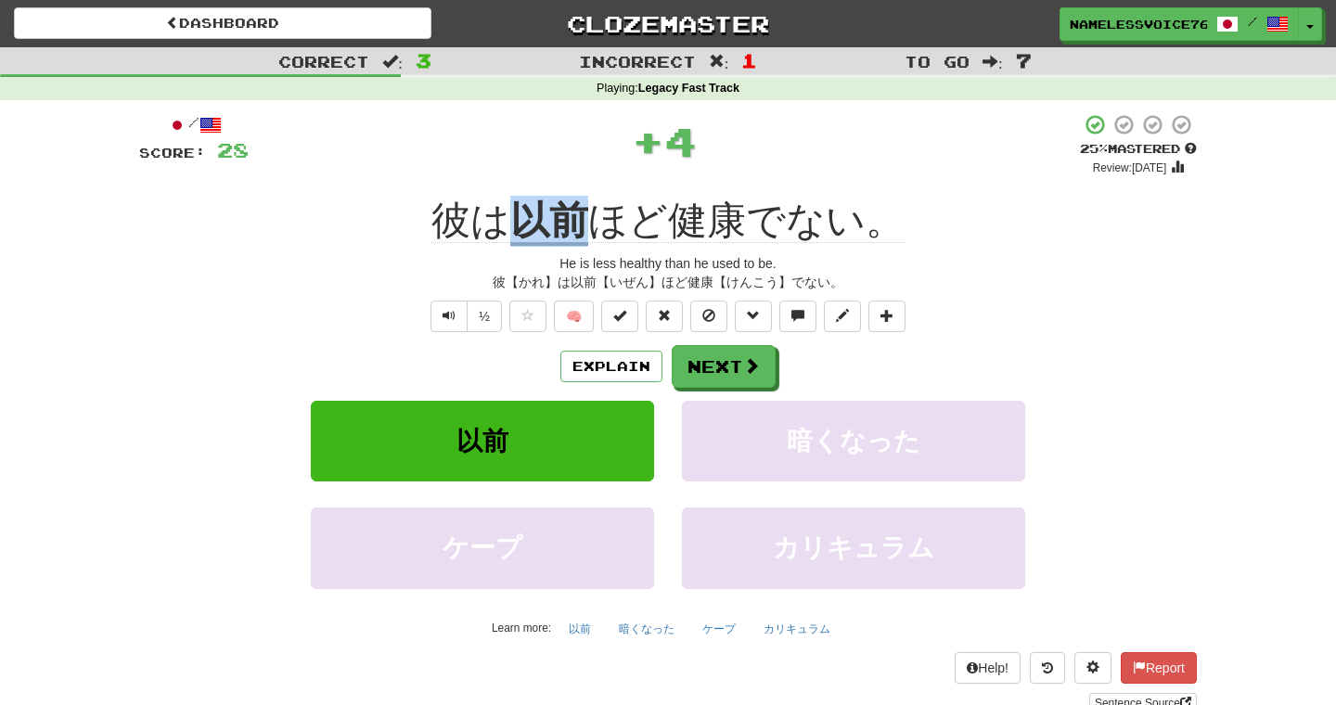
drag, startPoint x: 582, startPoint y: 231, endPoint x: 514, endPoint y: 230, distance: 68.6
click at [514, 230] on u "以前" at bounding box center [549, 221] width 78 height 47
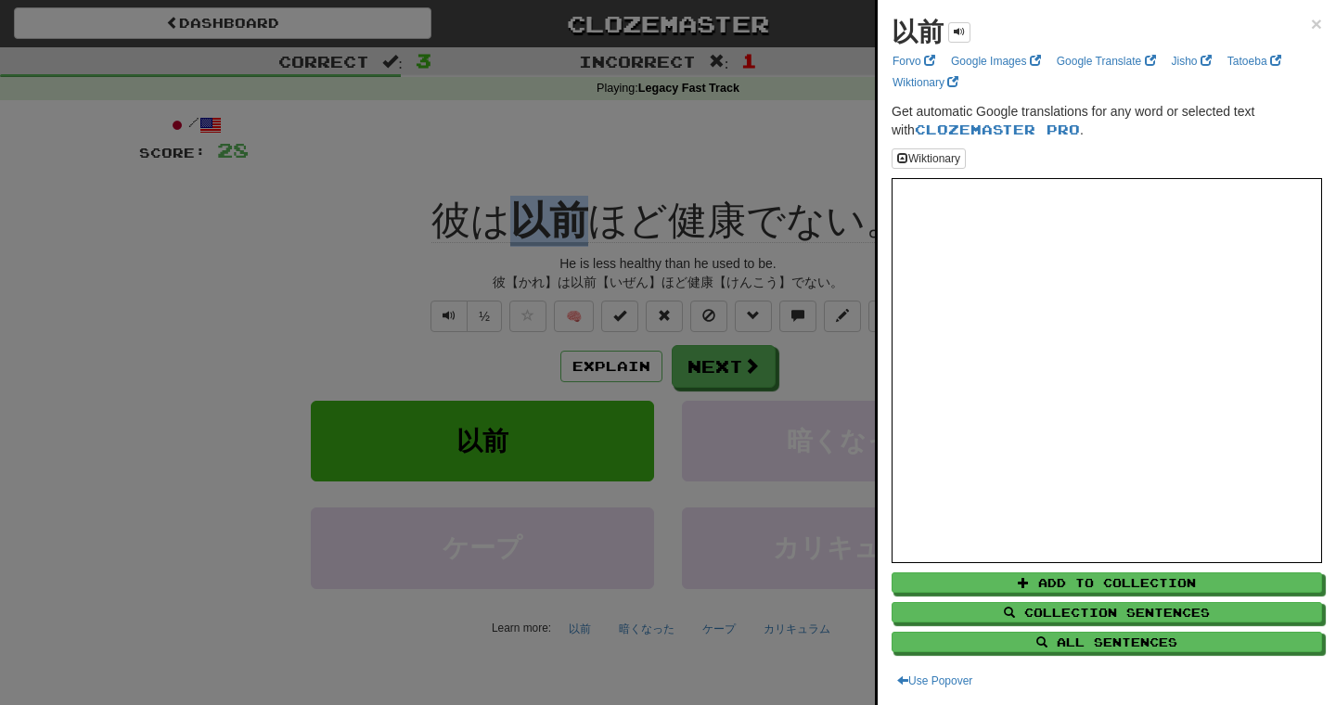
click at [801, 219] on div at bounding box center [668, 352] width 1336 height 705
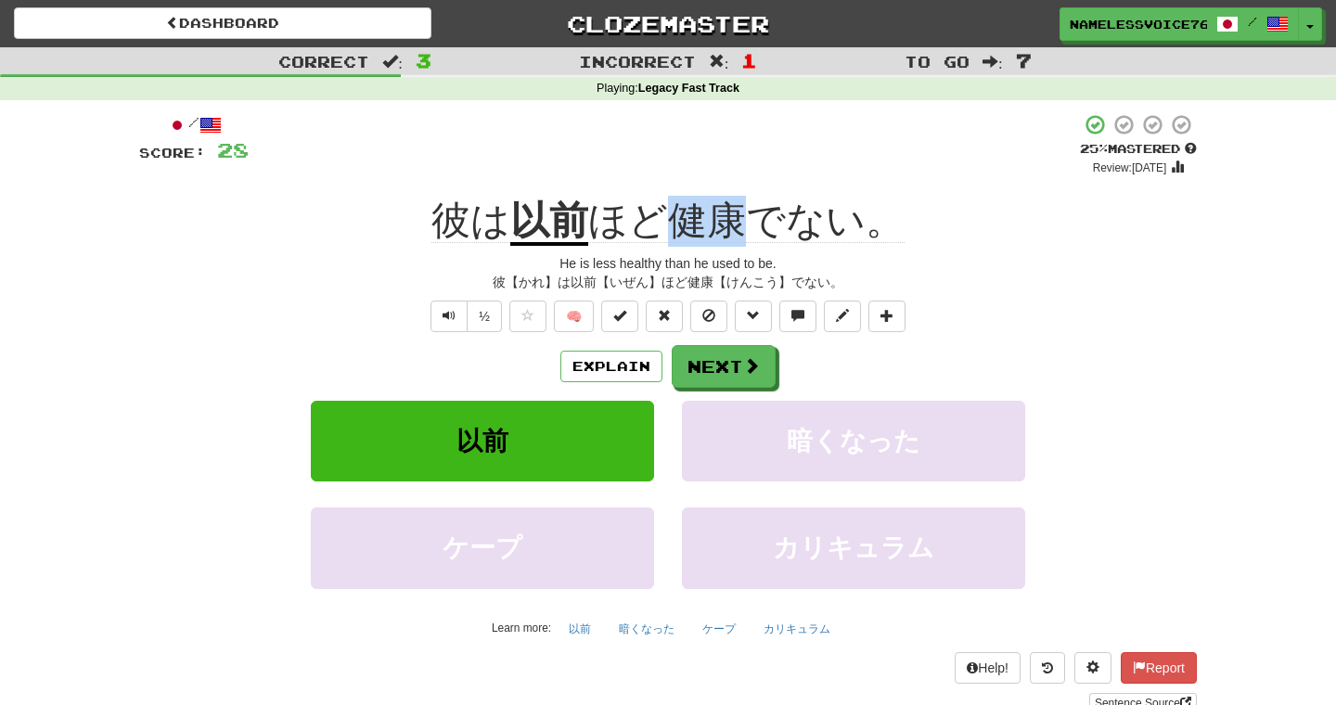
drag, startPoint x: 754, startPoint y: 226, endPoint x: 664, endPoint y: 225, distance: 90.0
click at [664, 225] on span "ほど健康でない。" at bounding box center [746, 220] width 316 height 45
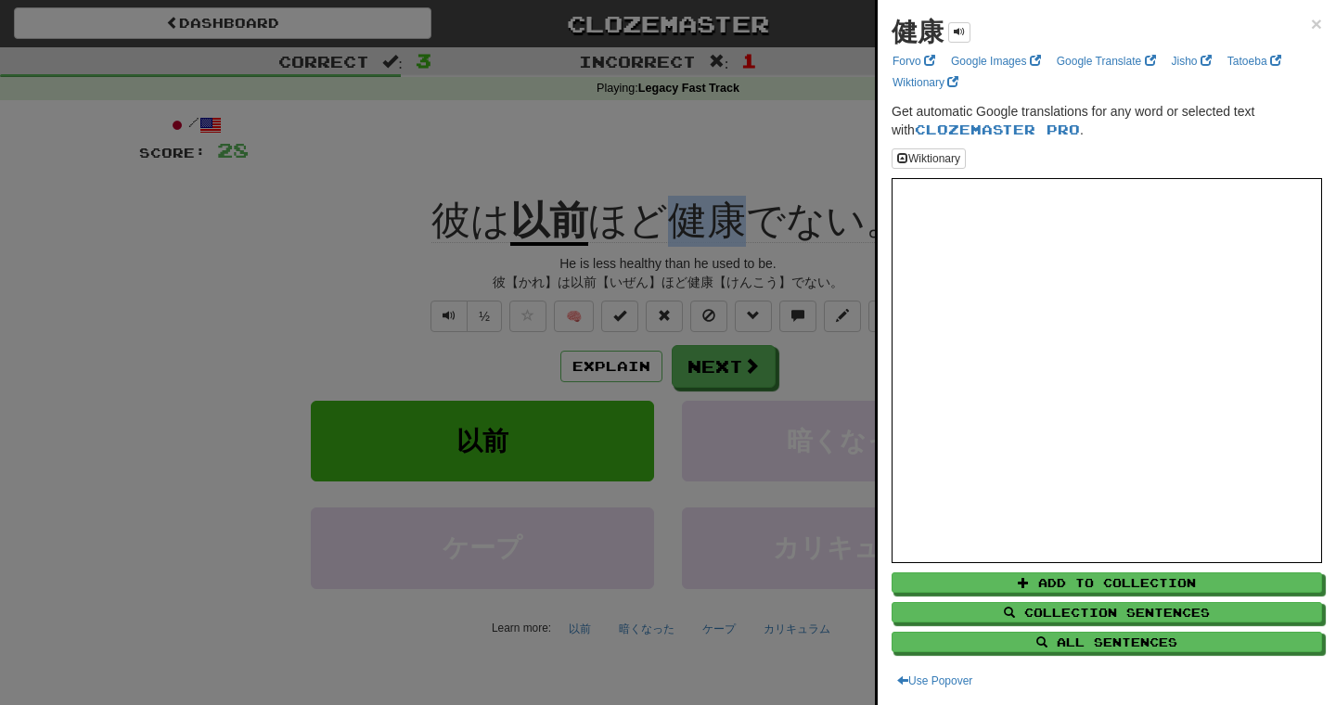
click at [777, 254] on div at bounding box center [668, 352] width 1336 height 705
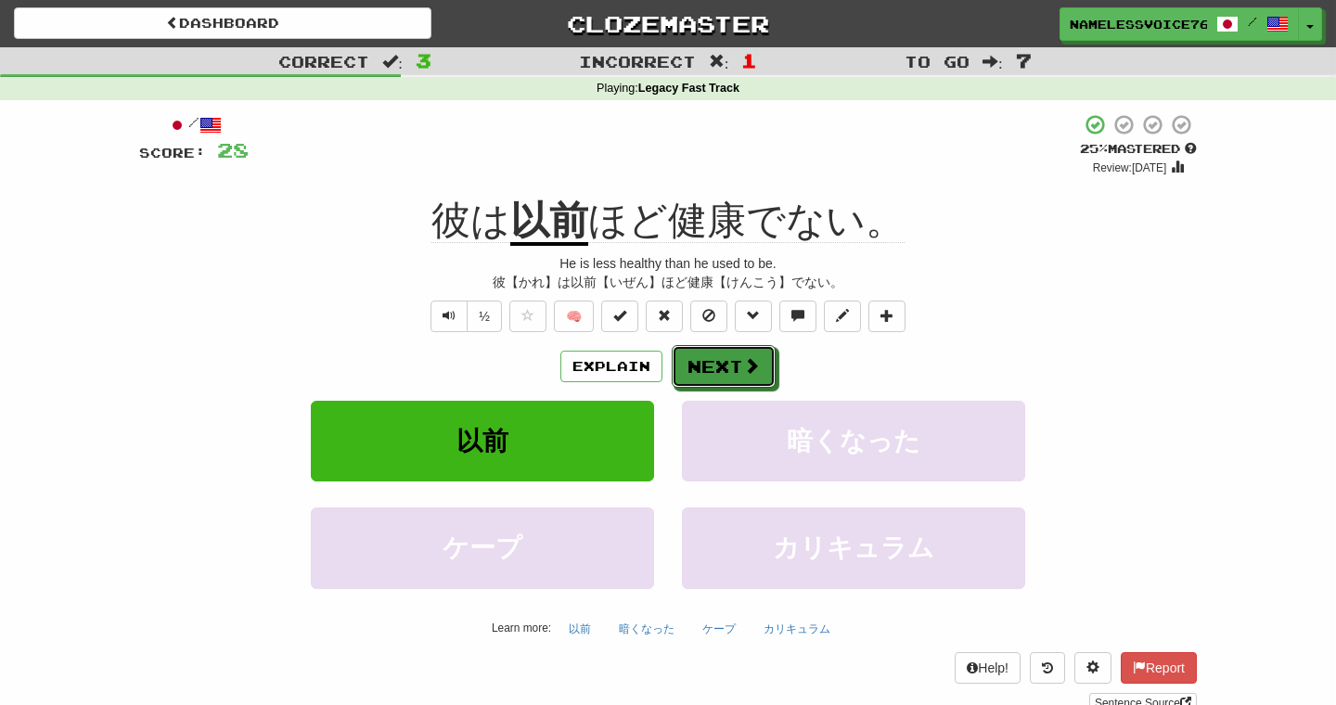
click at [733, 371] on button "Next" at bounding box center [723, 366] width 104 height 43
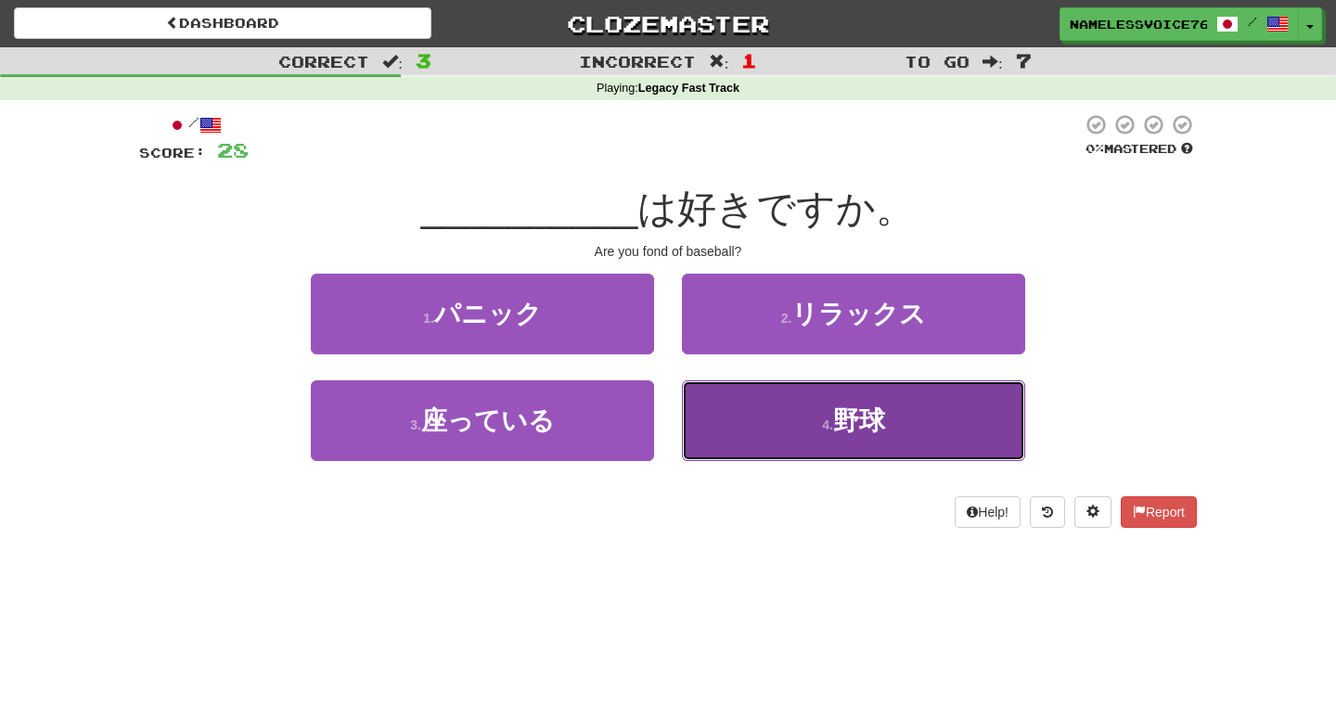
click at [743, 403] on button "4 . 野球" at bounding box center [853, 420] width 343 height 81
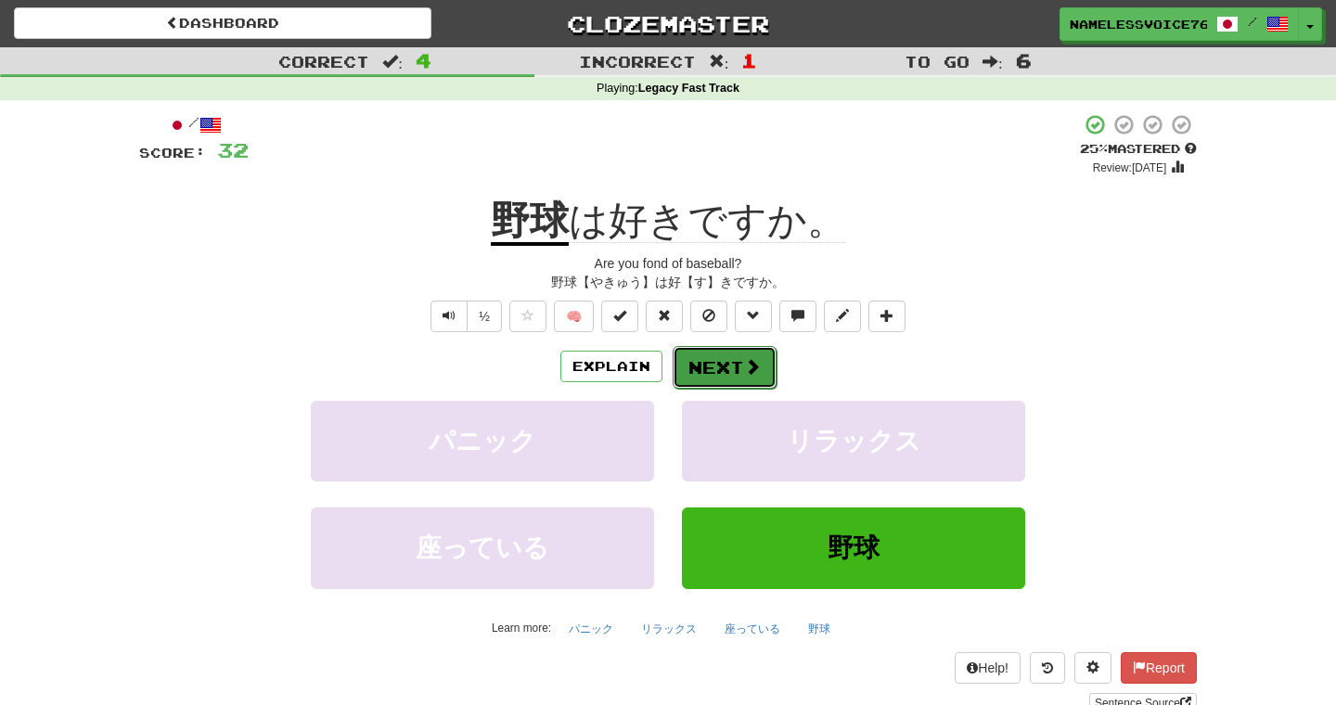
click at [735, 386] on button "Next" at bounding box center [724, 367] width 104 height 43
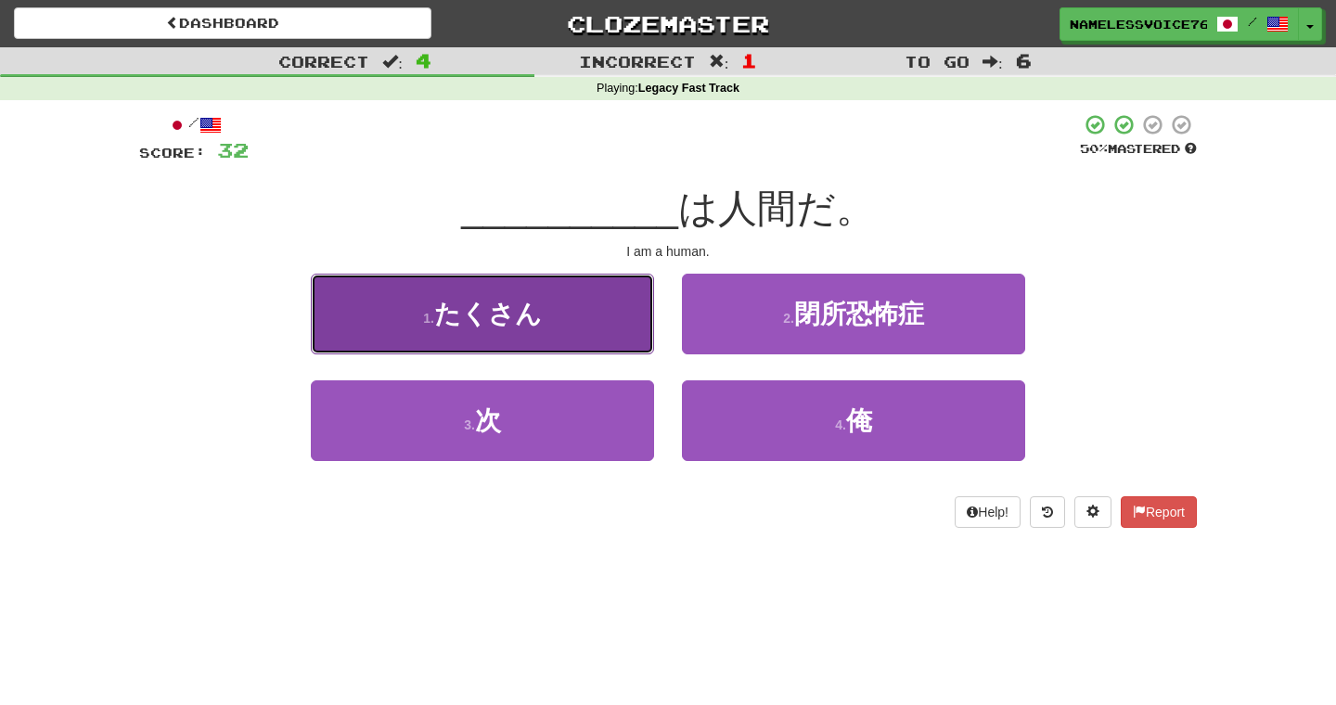
click at [608, 328] on button "1 . たくさん" at bounding box center [482, 314] width 343 height 81
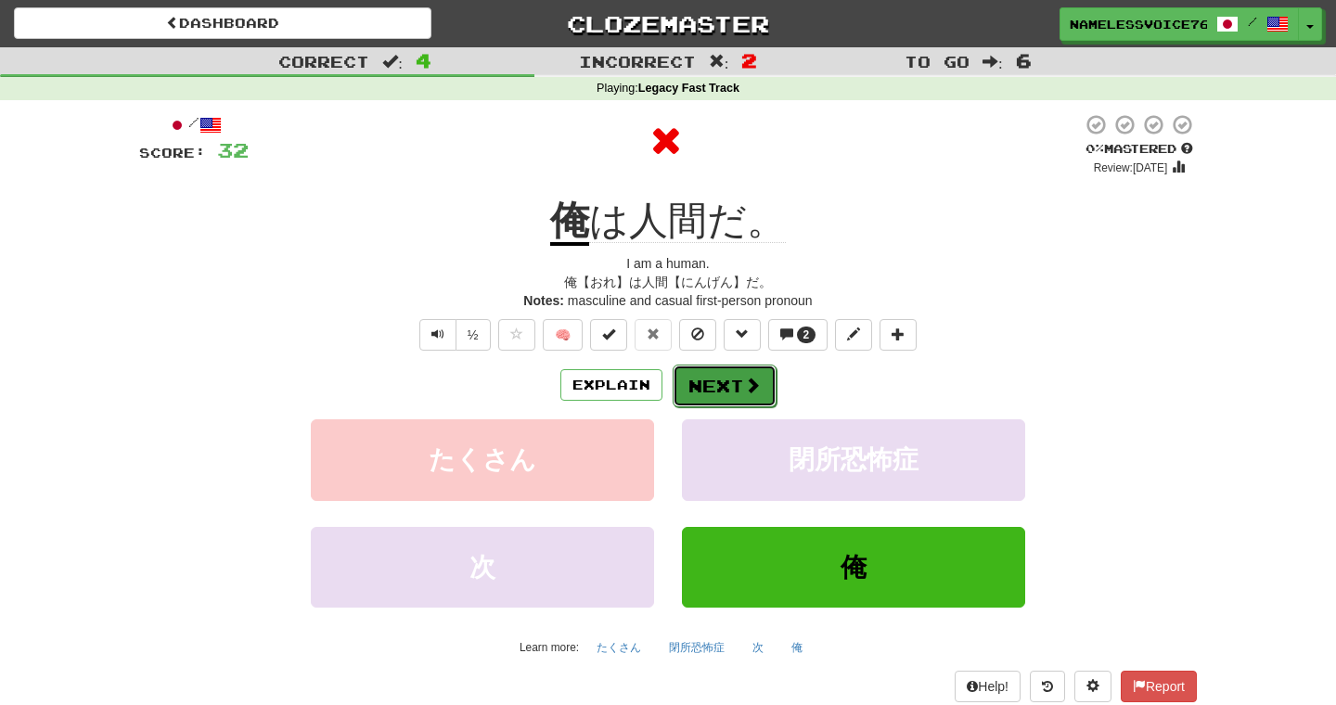
click at [722, 392] on button "Next" at bounding box center [724, 385] width 104 height 43
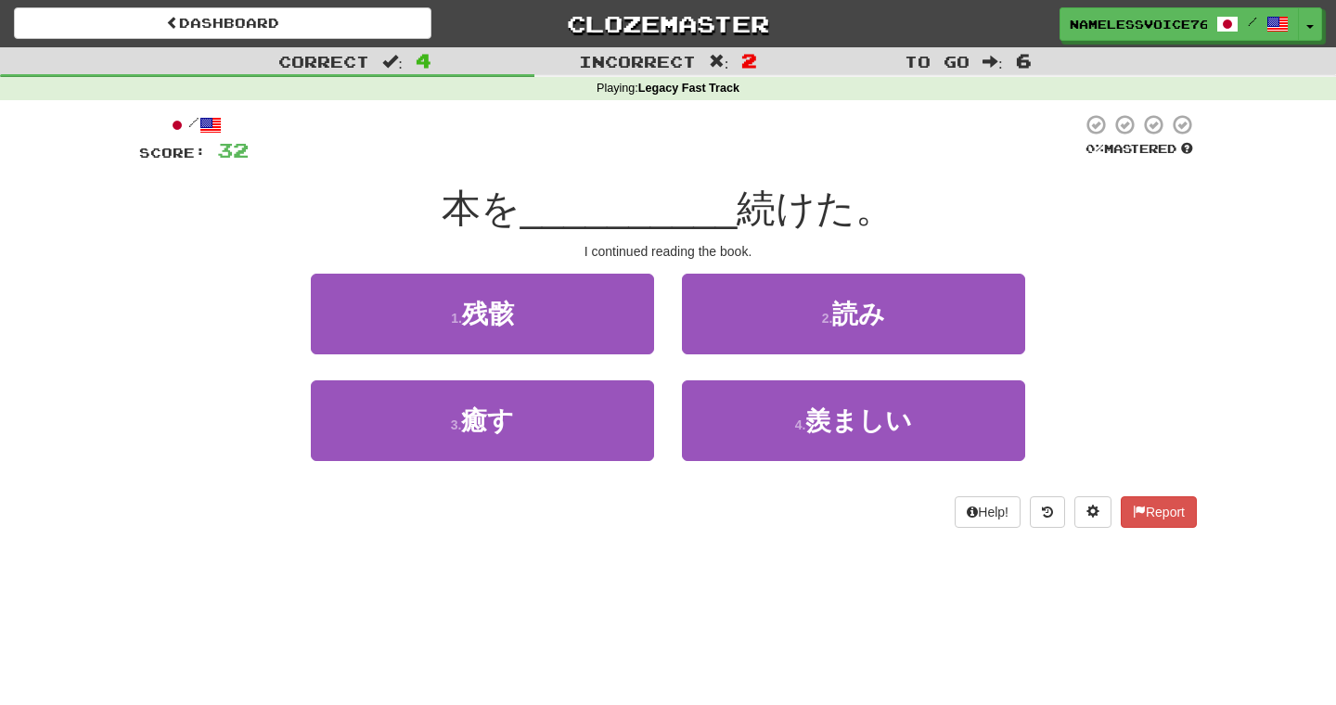
click at [768, 354] on div "2 . 読み" at bounding box center [853, 327] width 371 height 107
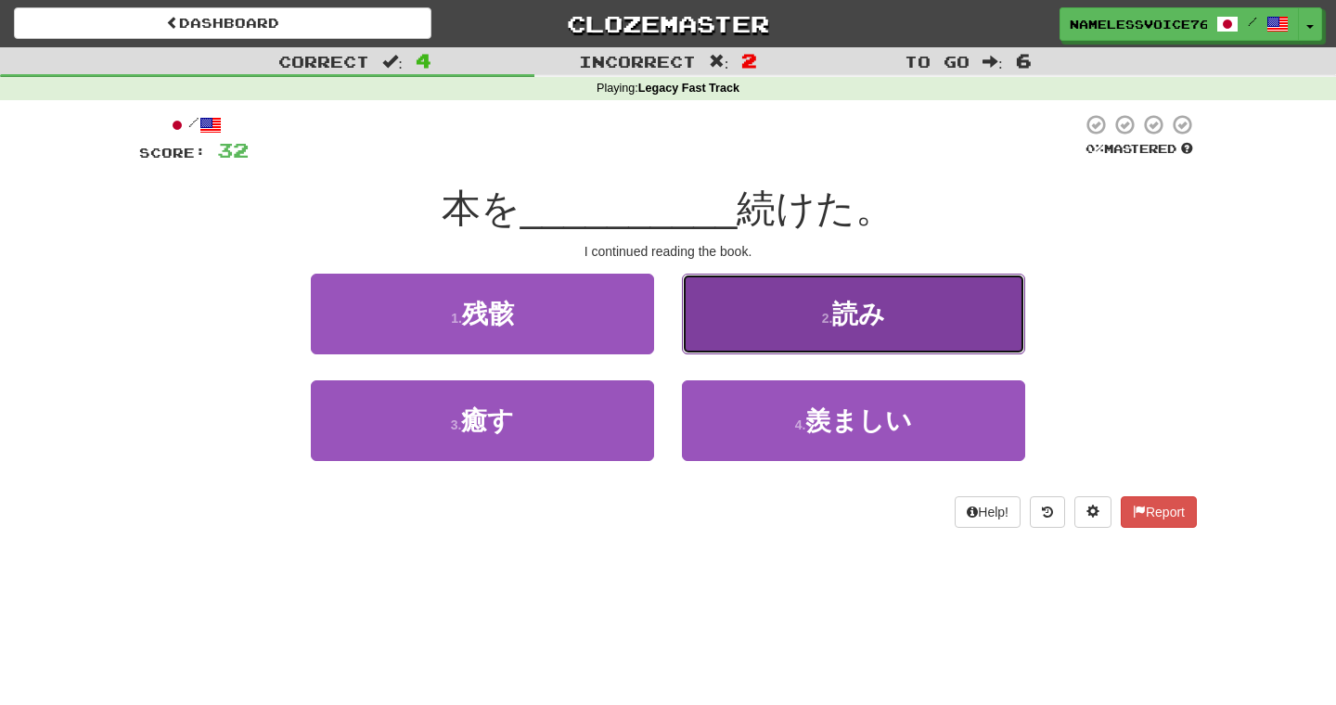
click at [767, 337] on button "2 . 読み" at bounding box center [853, 314] width 343 height 81
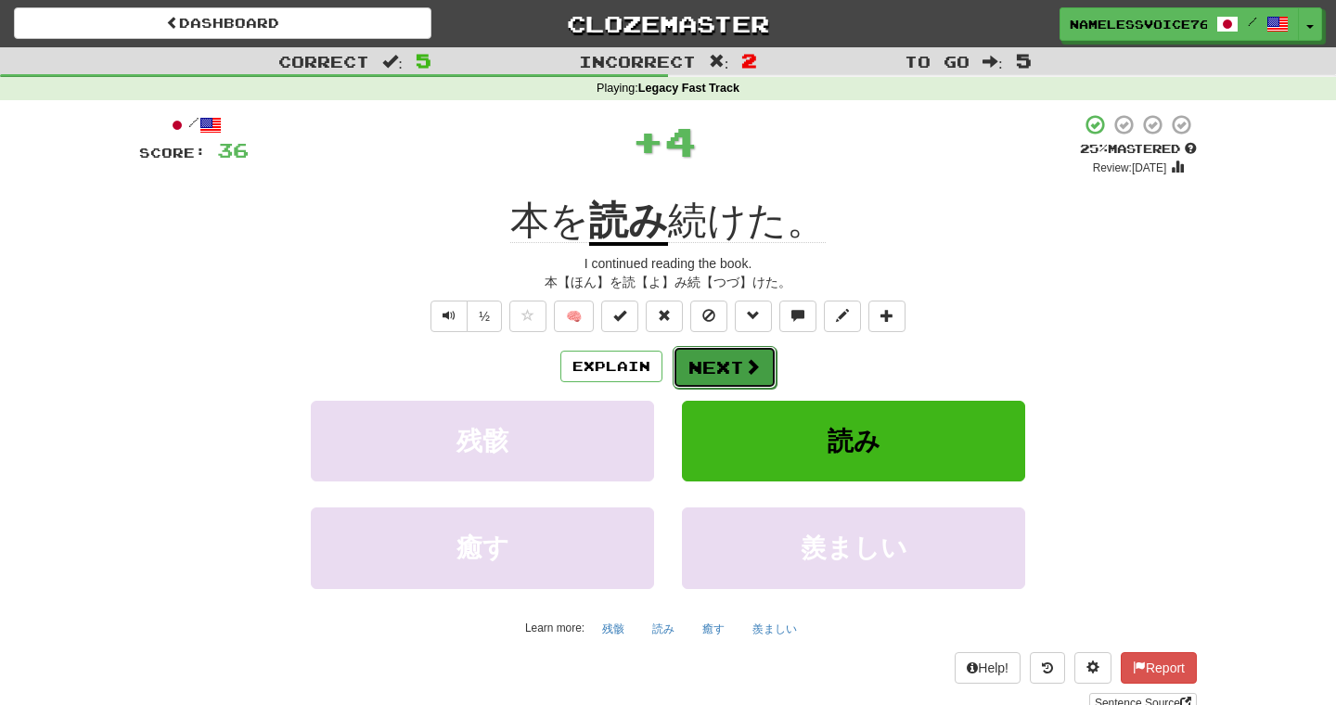
click at [731, 368] on button "Next" at bounding box center [724, 367] width 104 height 43
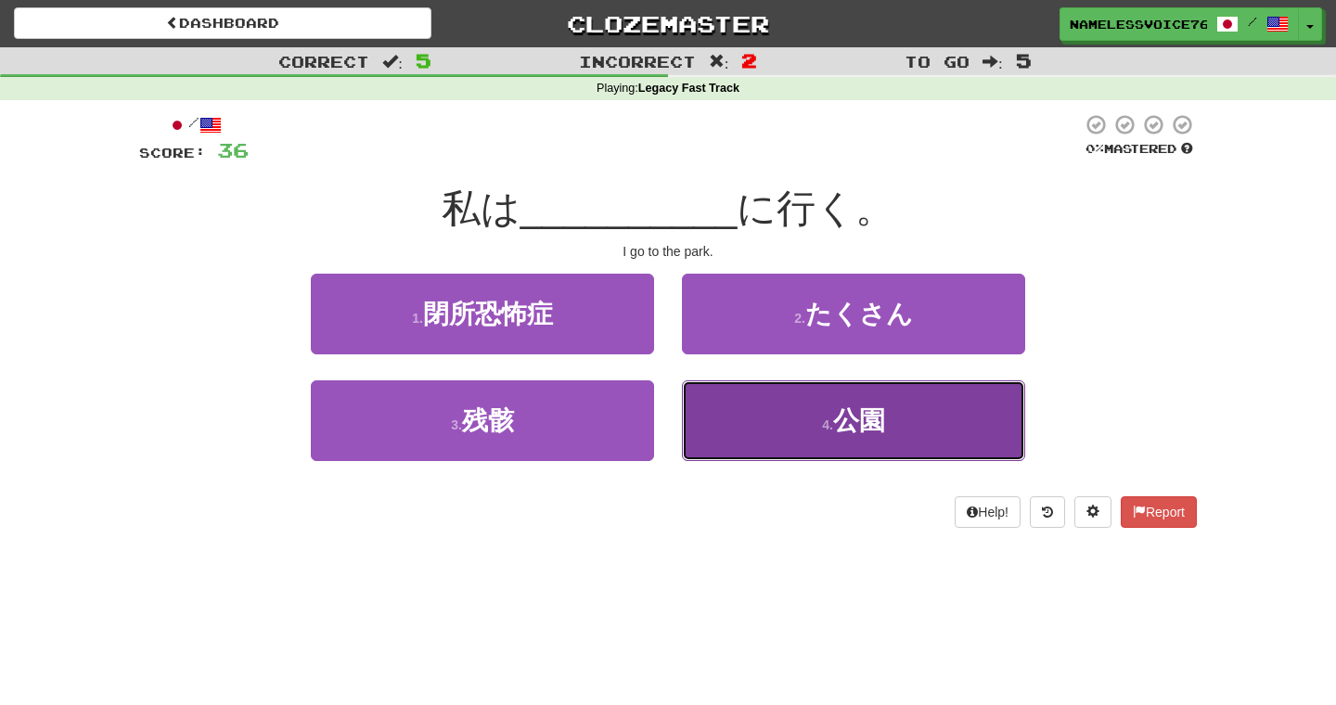
click at [736, 413] on button "4 . 公園" at bounding box center [853, 420] width 343 height 81
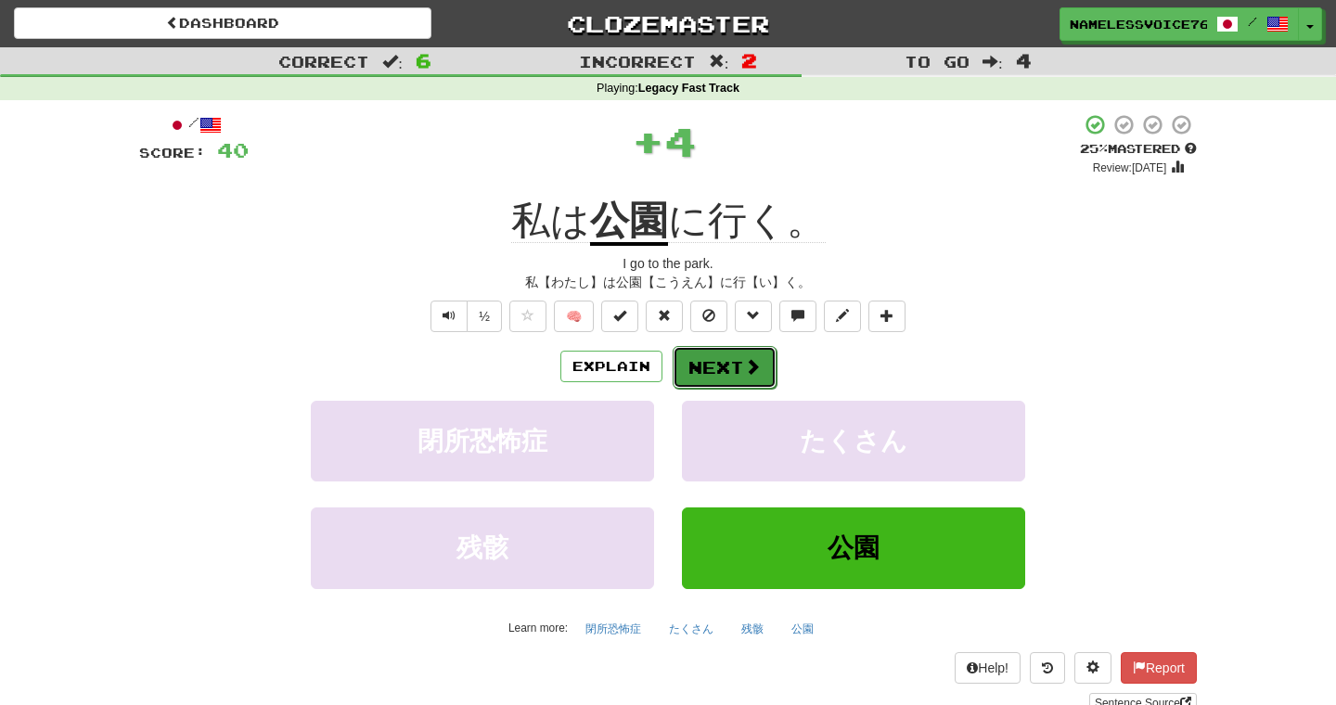
click at [726, 378] on button "Next" at bounding box center [724, 367] width 104 height 43
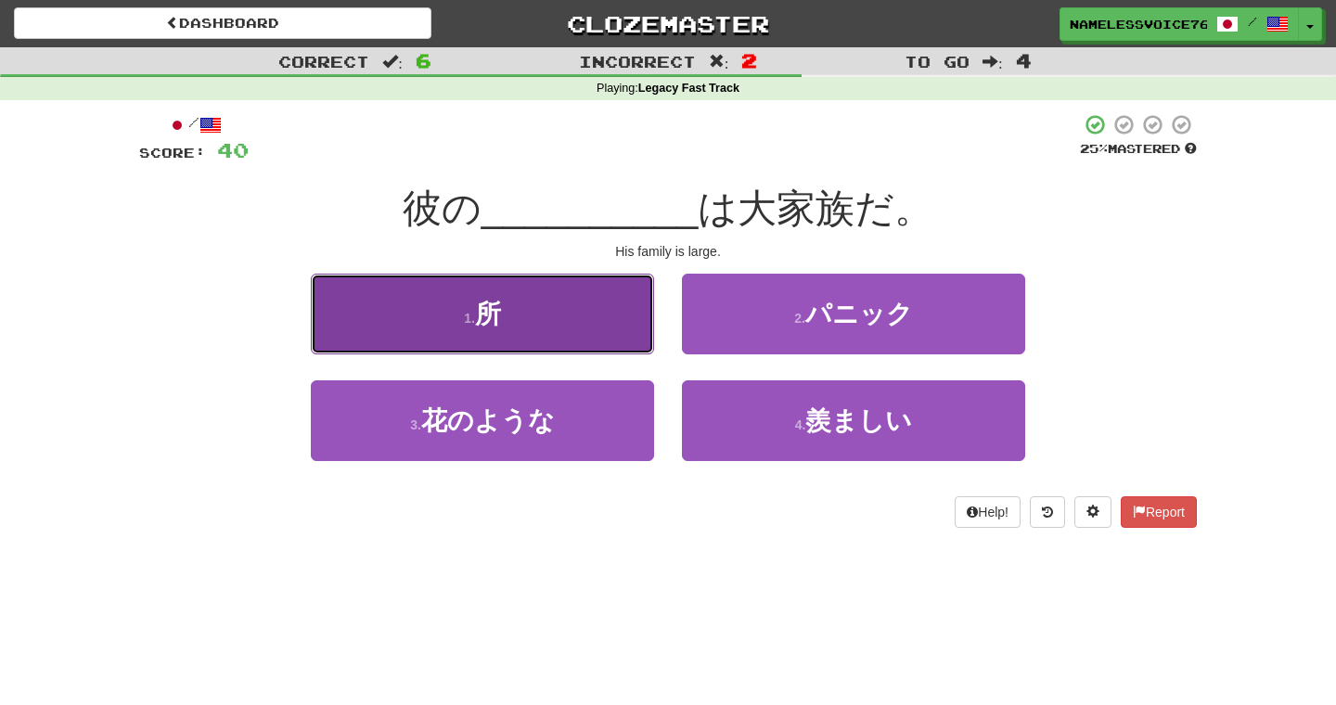
click at [633, 340] on button "1 . 所" at bounding box center [482, 314] width 343 height 81
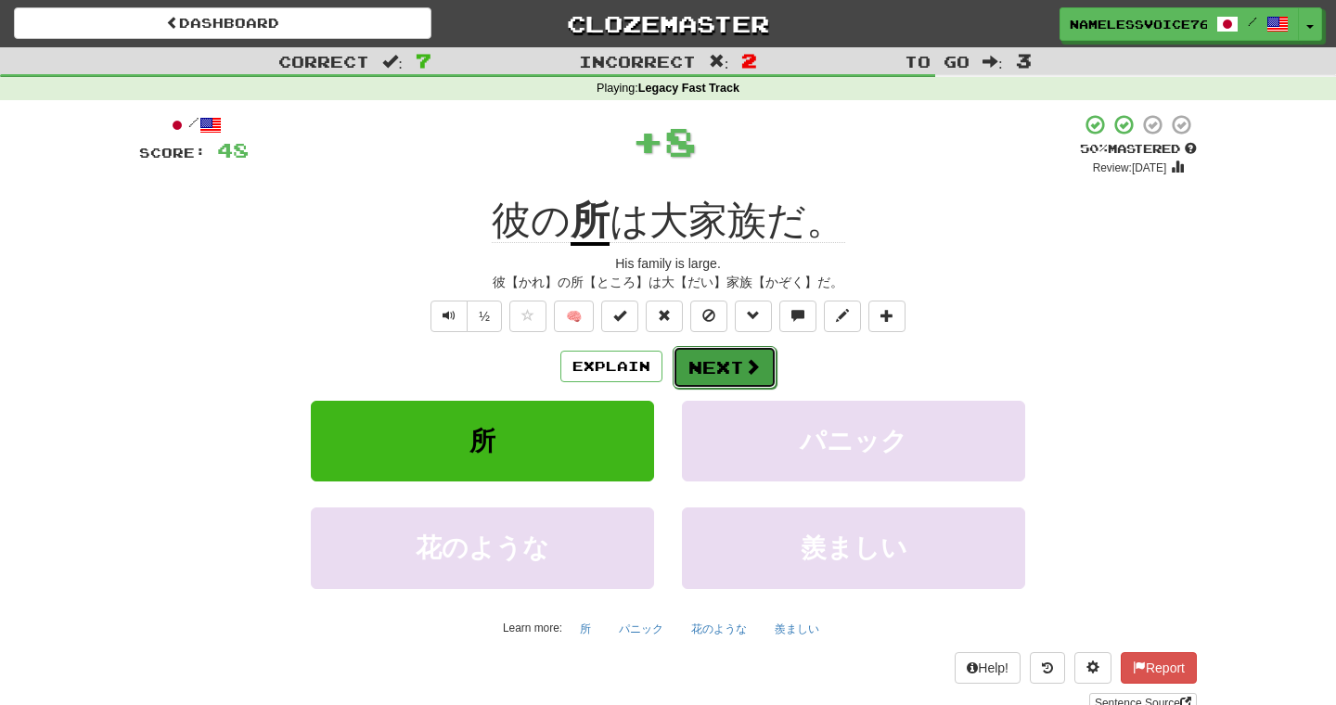
click at [718, 363] on button "Next" at bounding box center [724, 367] width 104 height 43
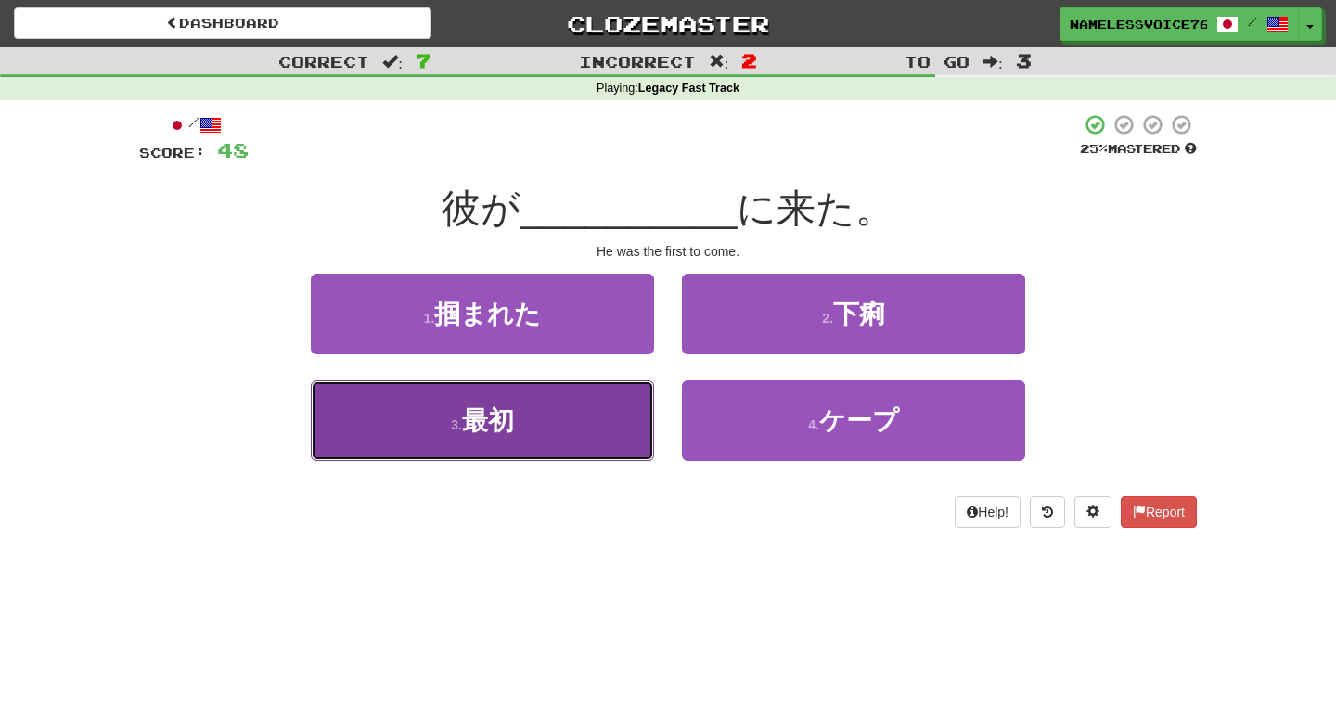
click at [635, 401] on button "3 . 最初" at bounding box center [482, 420] width 343 height 81
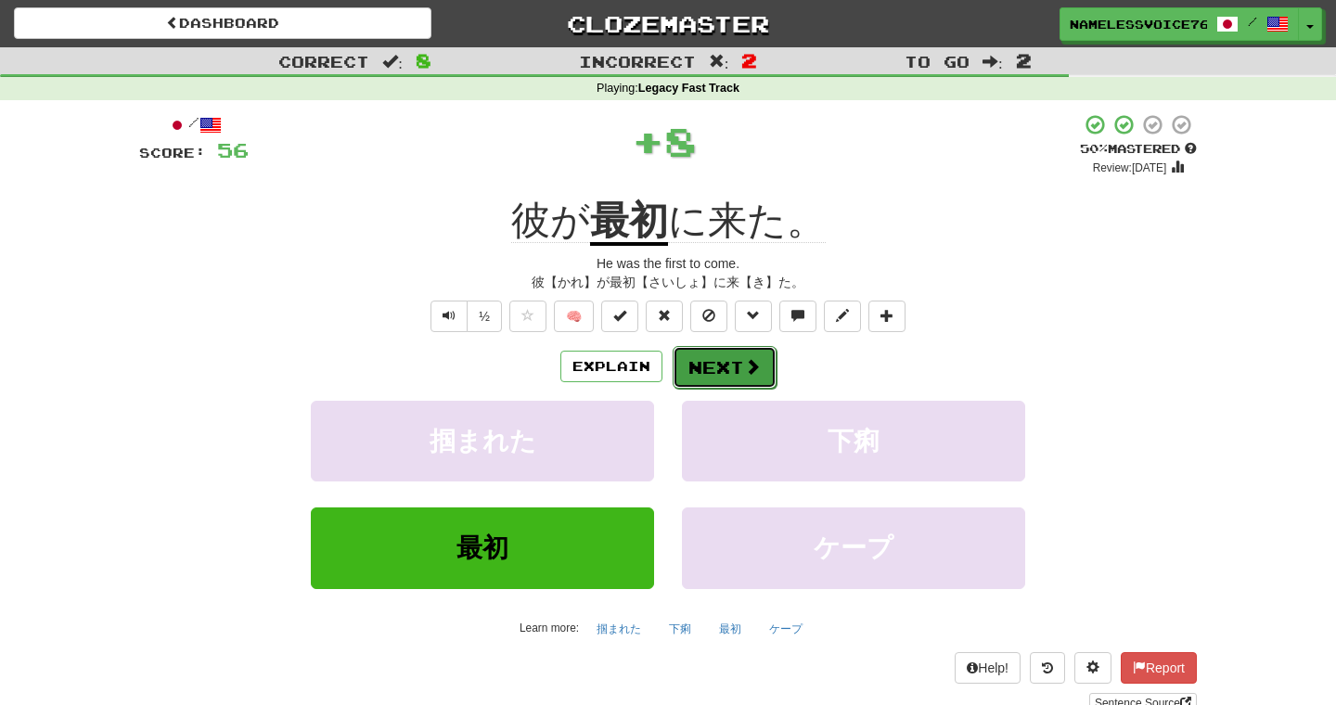
click at [712, 366] on button "Next" at bounding box center [724, 367] width 104 height 43
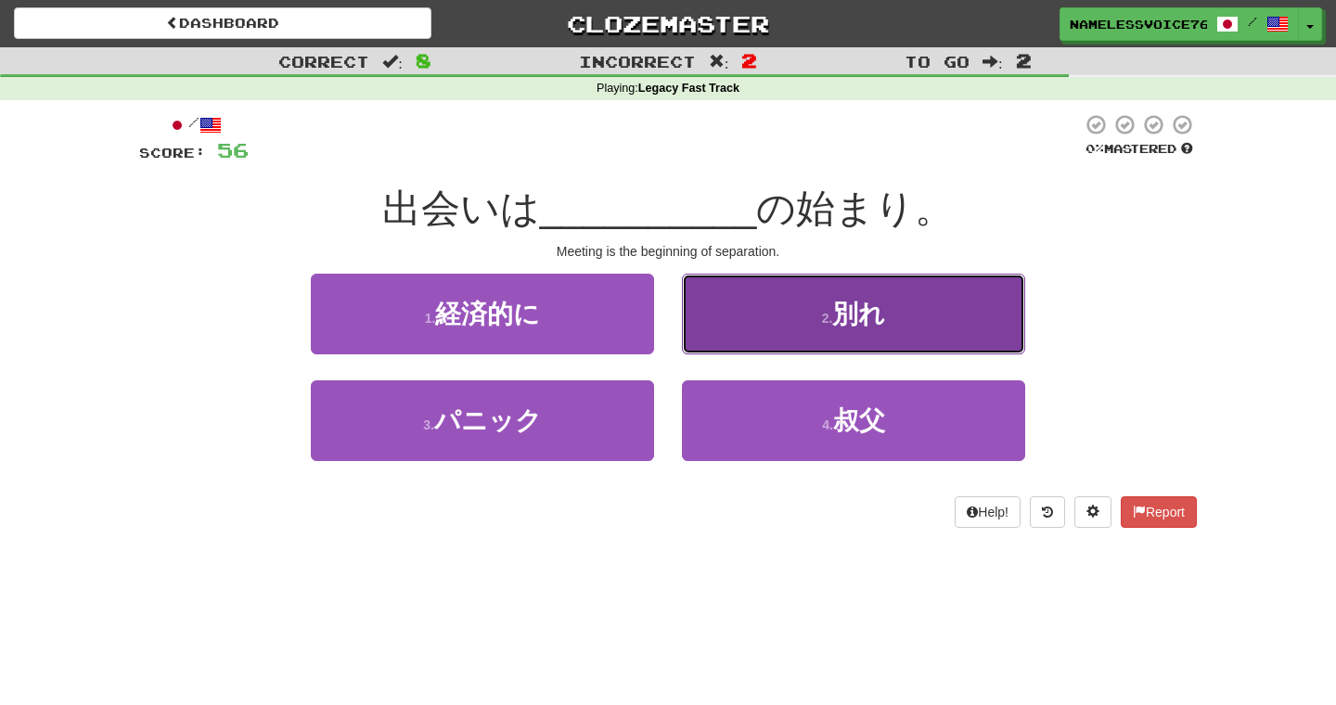
click at [748, 319] on button "2 . 別れ" at bounding box center [853, 314] width 343 height 81
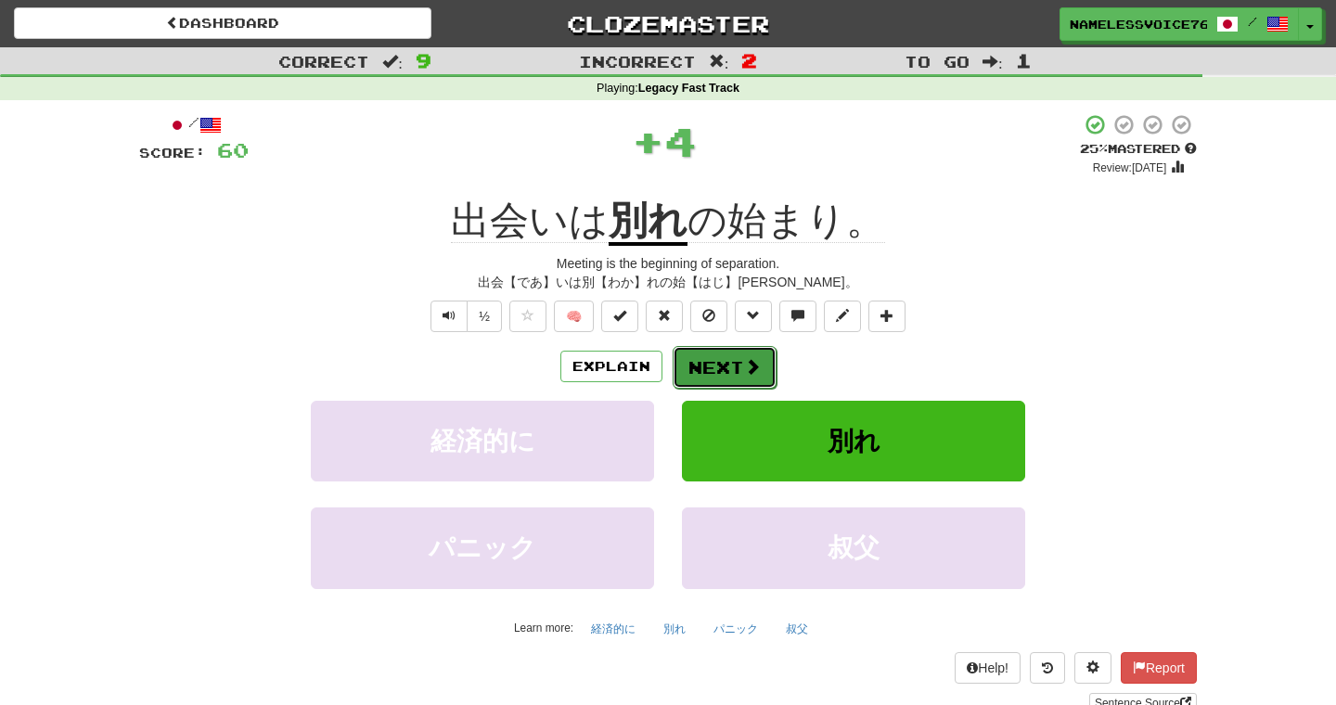
click at [716, 367] on button "Next" at bounding box center [724, 367] width 104 height 43
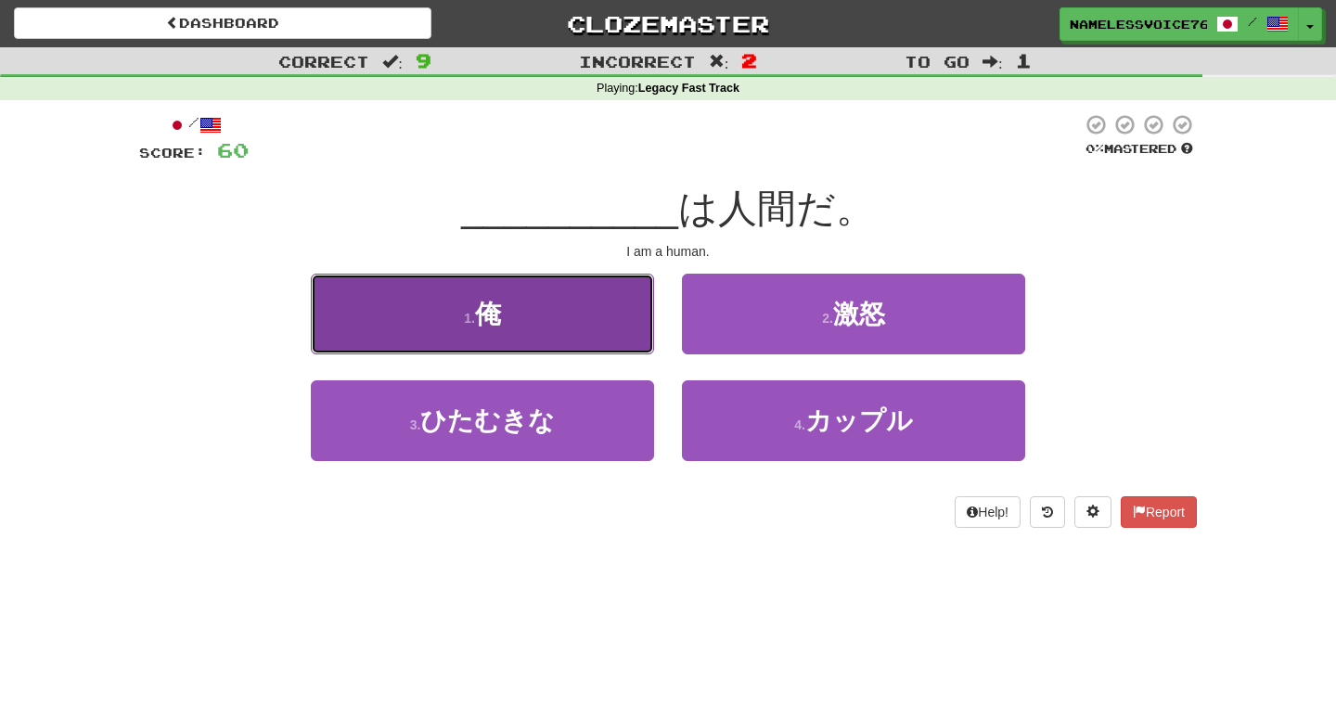
click at [643, 339] on button "1 . 俺" at bounding box center [482, 314] width 343 height 81
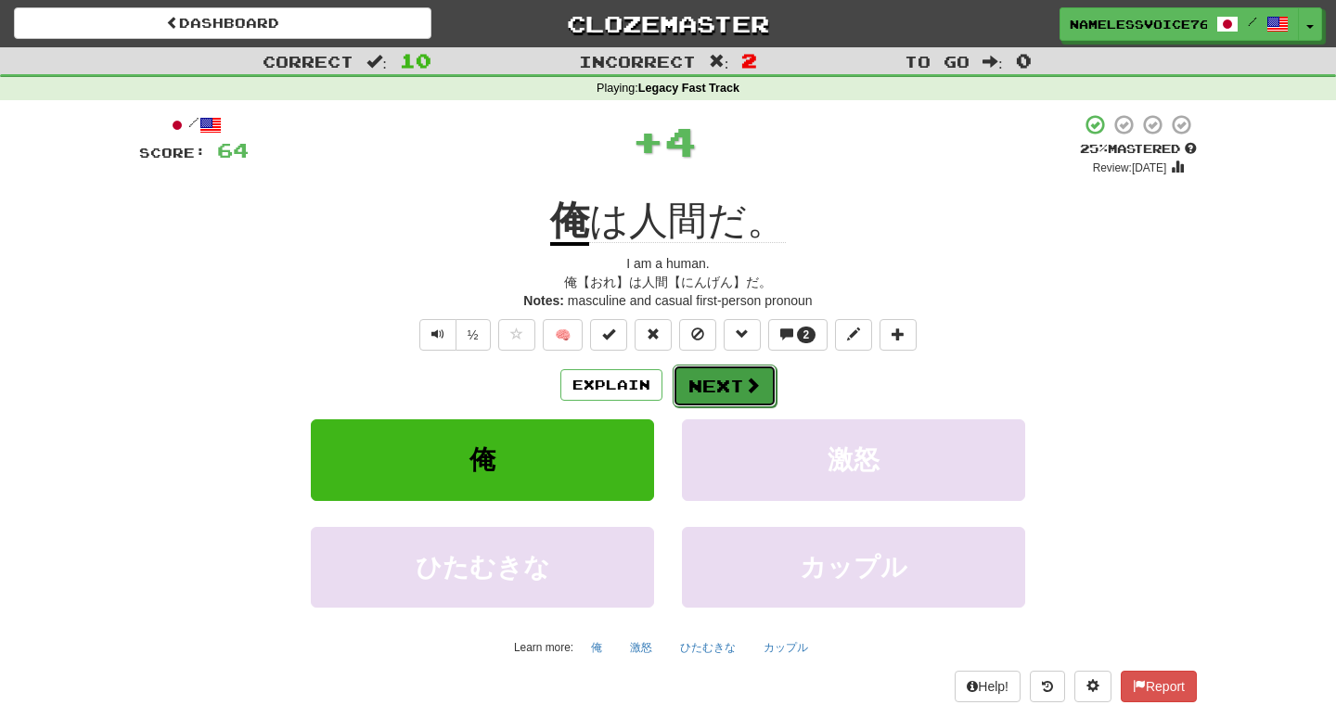
click at [714, 390] on button "Next" at bounding box center [724, 385] width 104 height 43
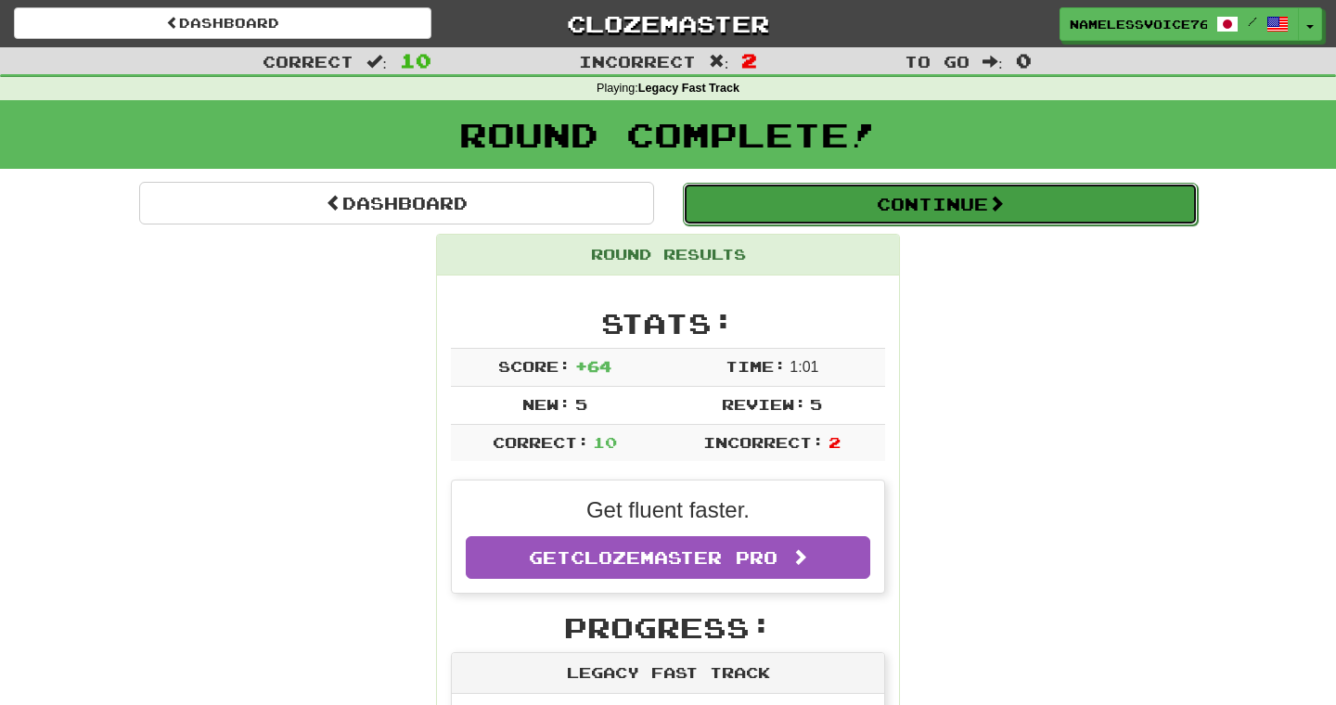
click at [857, 185] on button "Continue" at bounding box center [940, 204] width 515 height 43
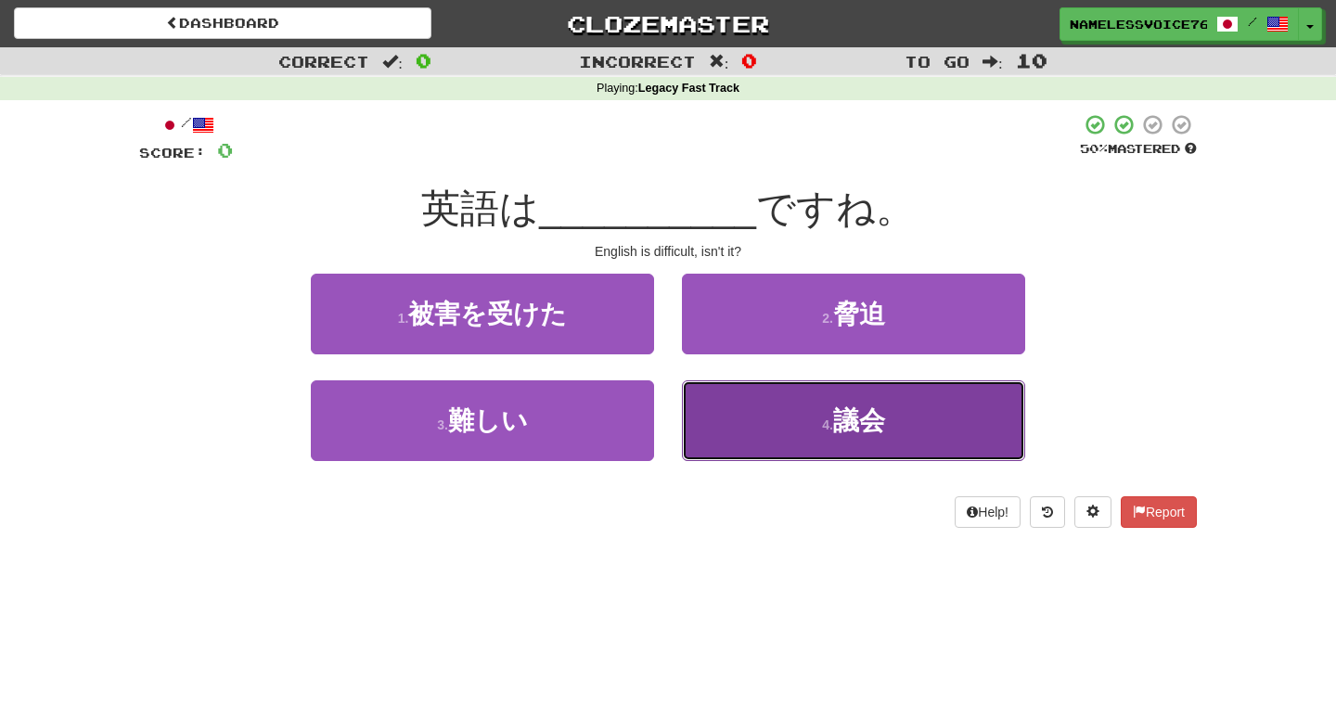
click at [758, 411] on button "4 . 議会" at bounding box center [853, 420] width 343 height 81
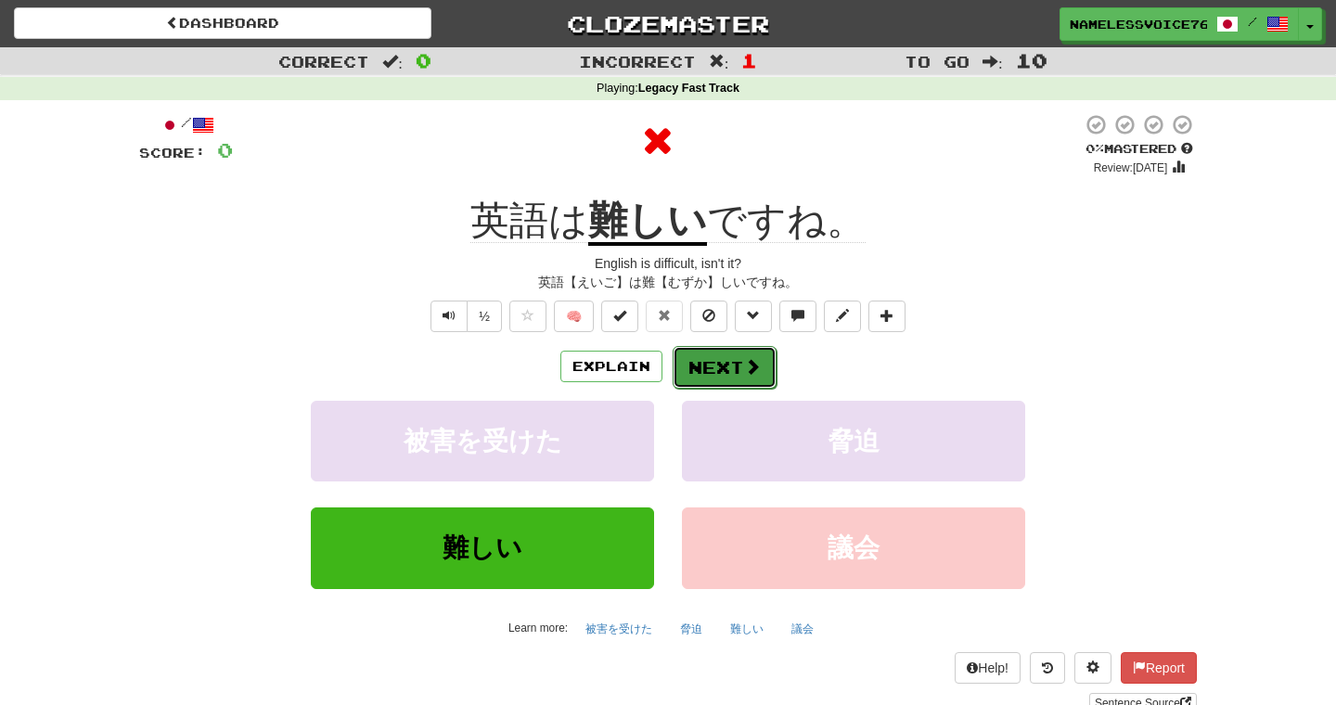
click at [684, 366] on button "Next" at bounding box center [724, 367] width 104 height 43
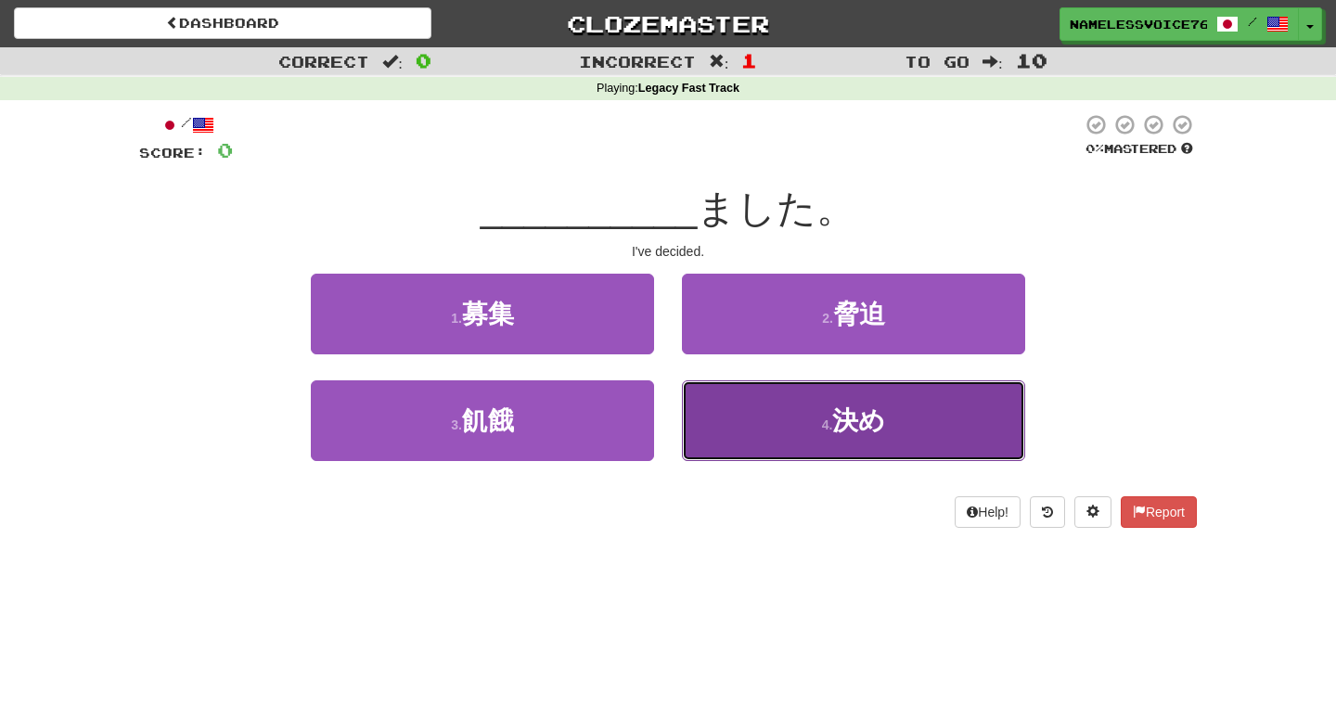
click at [712, 407] on button "4 . 決め" at bounding box center [853, 420] width 343 height 81
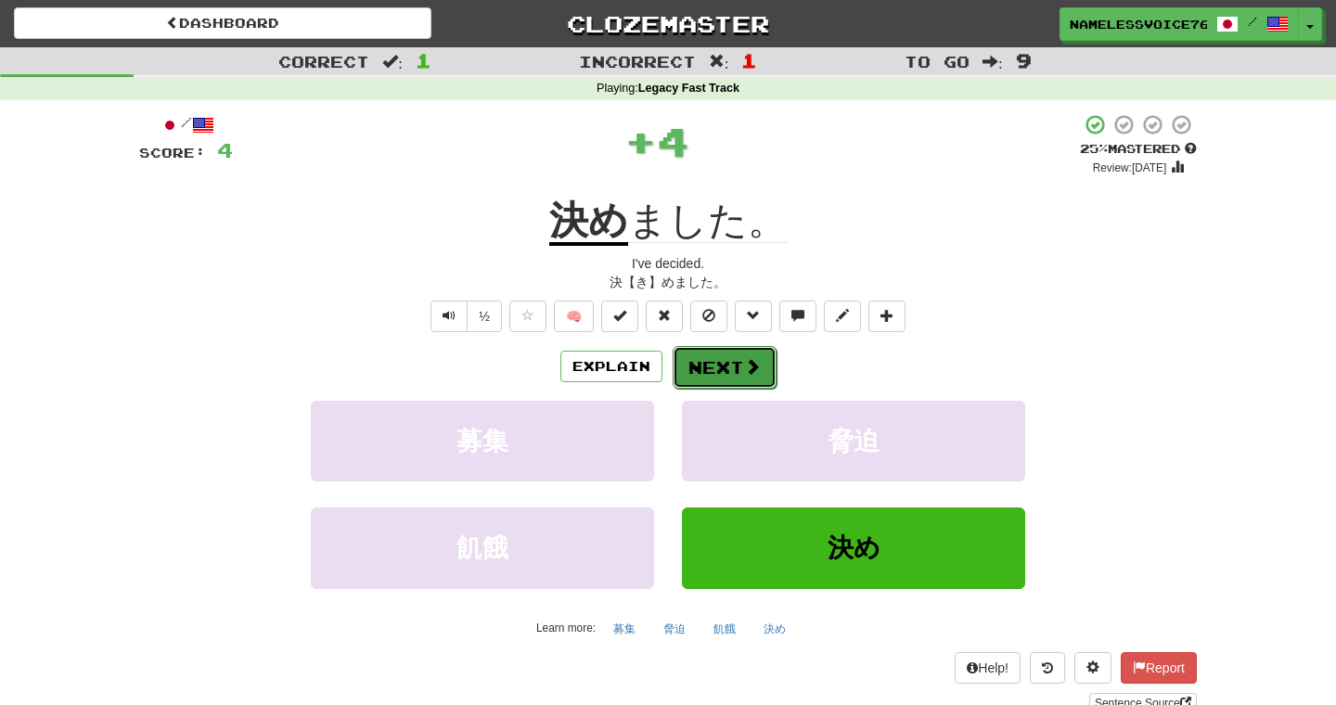
click at [697, 363] on button "Next" at bounding box center [724, 367] width 104 height 43
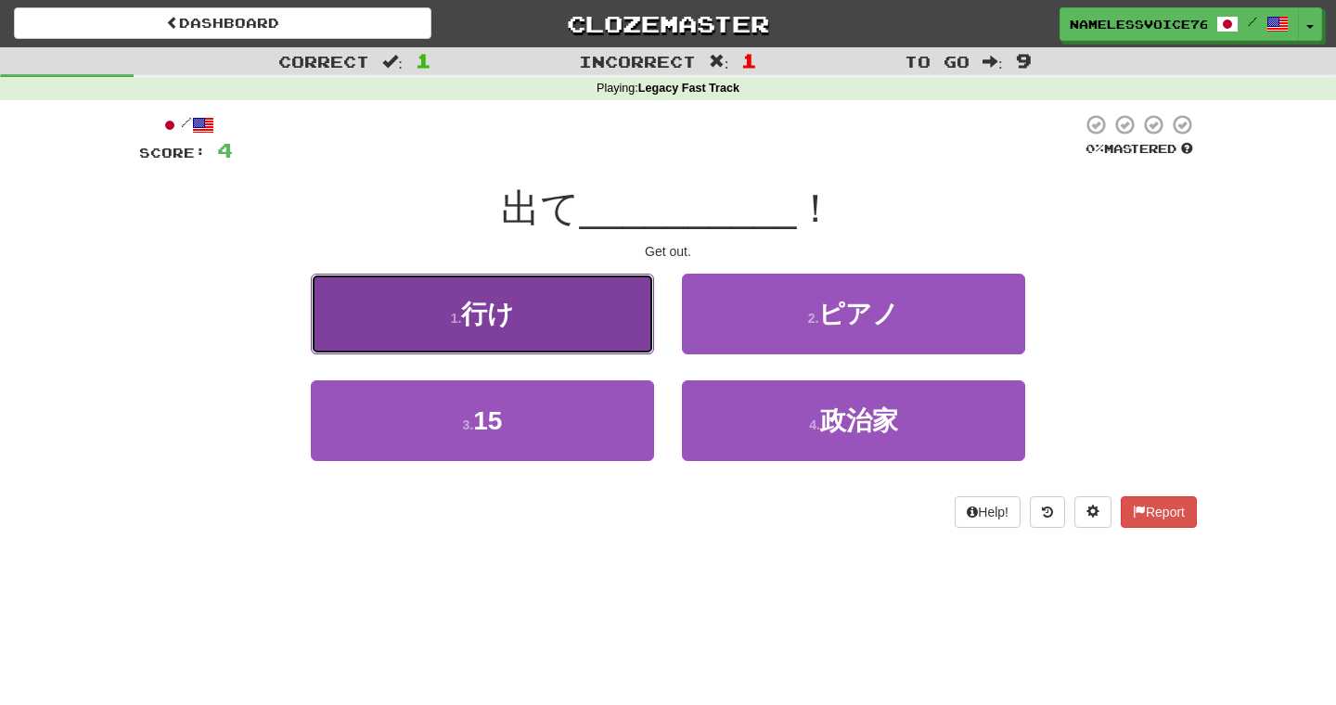
click at [625, 322] on button "1 . 行け" at bounding box center [482, 314] width 343 height 81
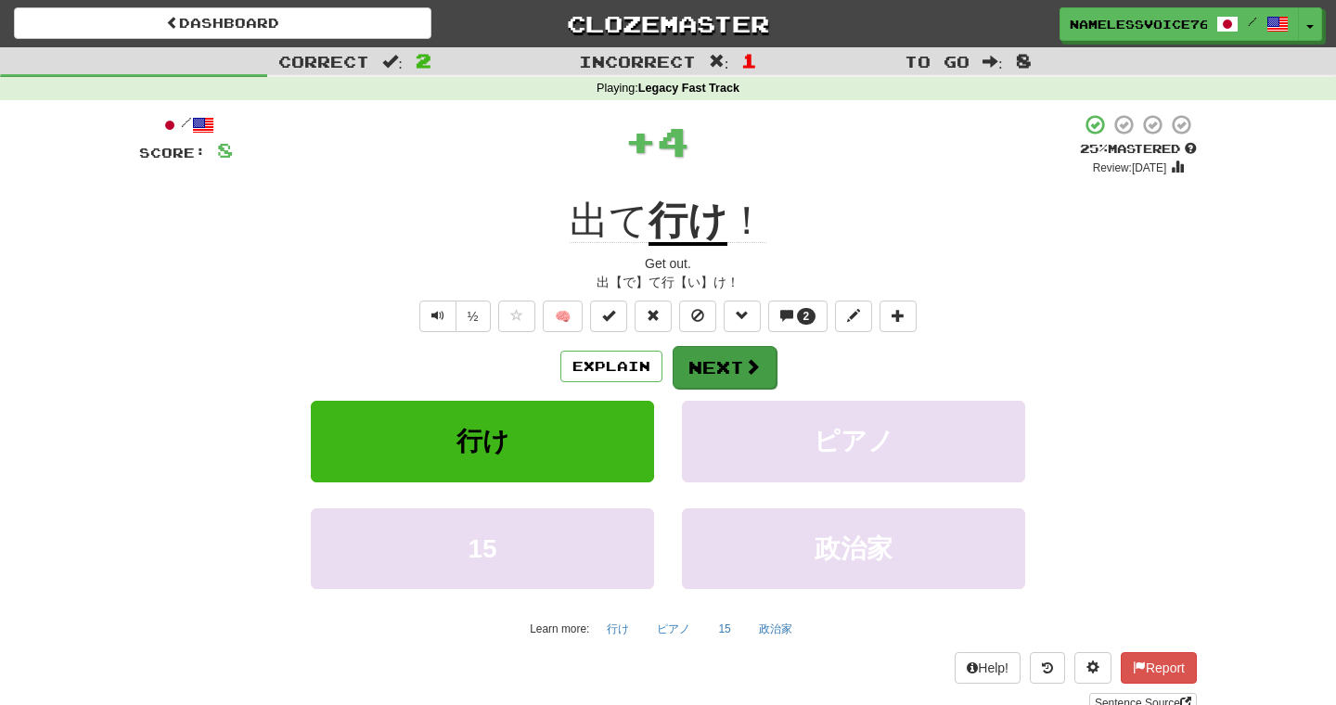
click at [695, 380] on button "Next" at bounding box center [724, 367] width 104 height 43
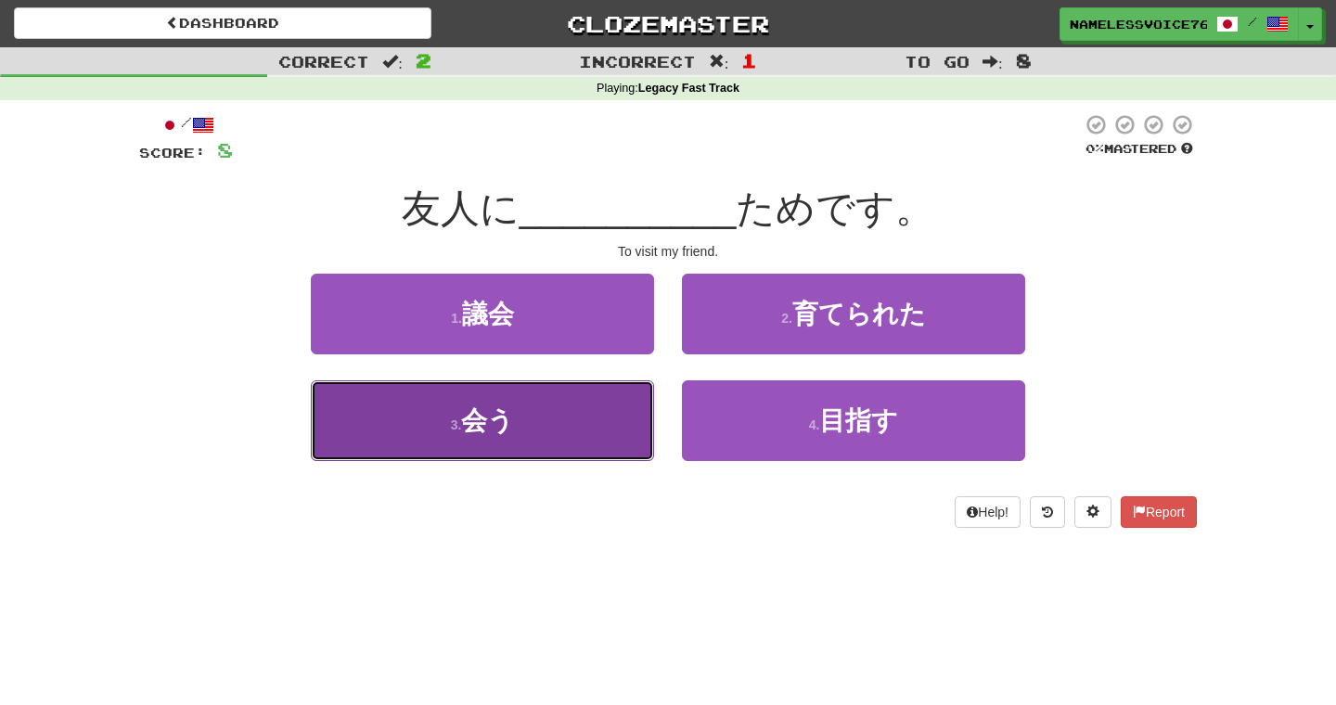
click at [622, 401] on button "3 . 会う" at bounding box center [482, 420] width 343 height 81
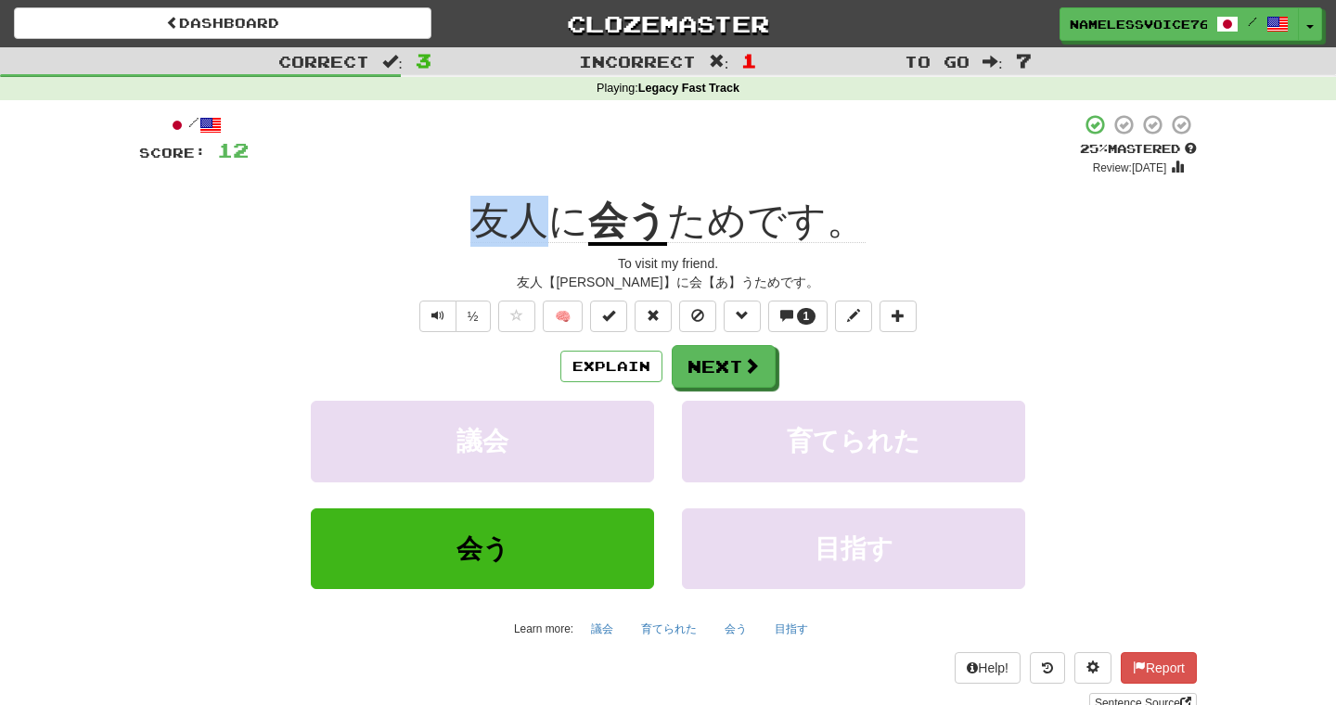
drag, startPoint x: 468, startPoint y: 247, endPoint x: 548, endPoint y: 241, distance: 80.0
click at [548, 241] on div "/ Score: 12 + 4 25 % Mastered Review: [DATE] 友人に 会う ためです。 To visit my friend. 友…" at bounding box center [667, 413] width 1057 height 600
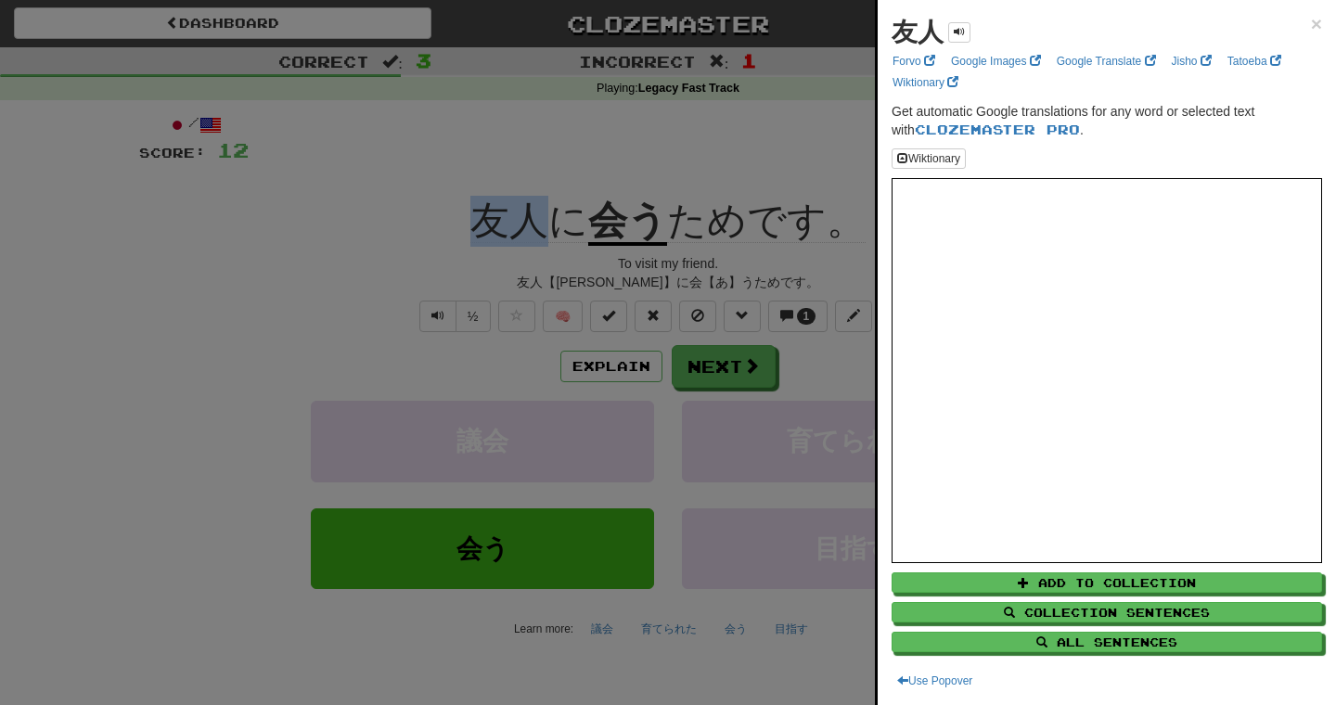
click at [808, 344] on div at bounding box center [668, 352] width 1336 height 705
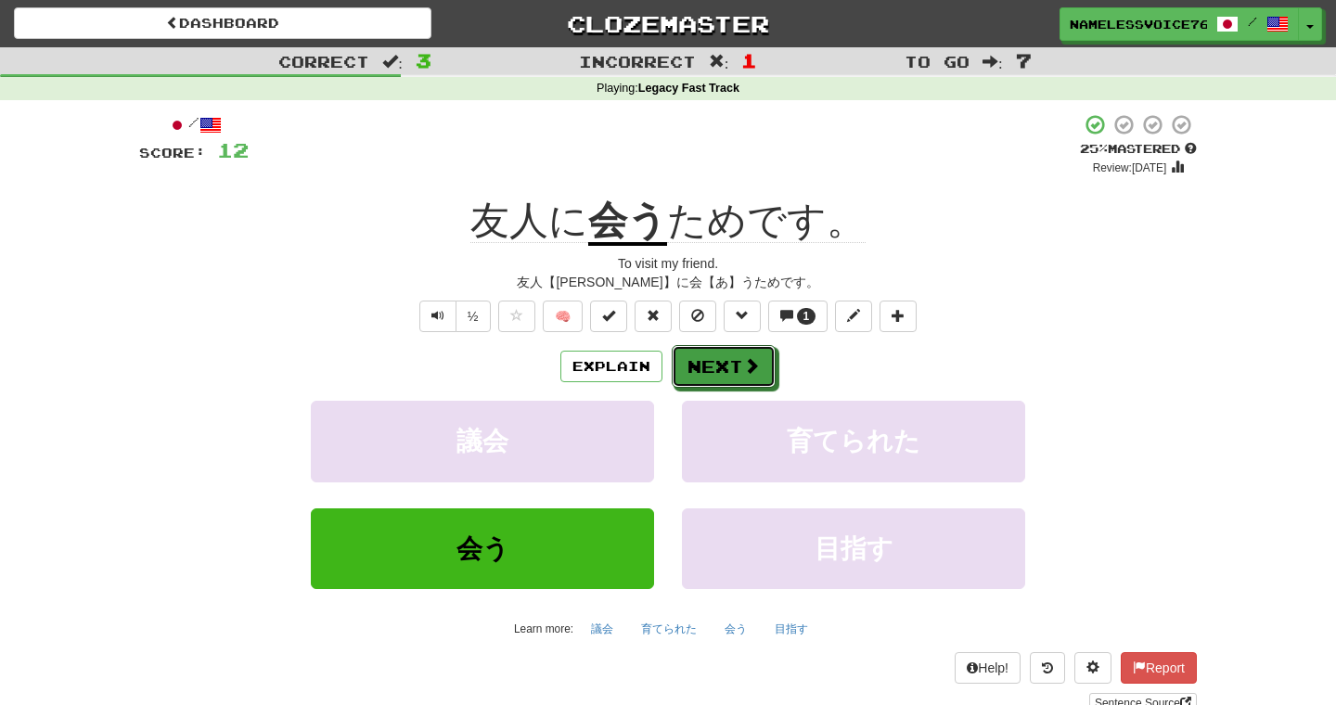
click at [729, 365] on button "Next" at bounding box center [723, 366] width 104 height 43
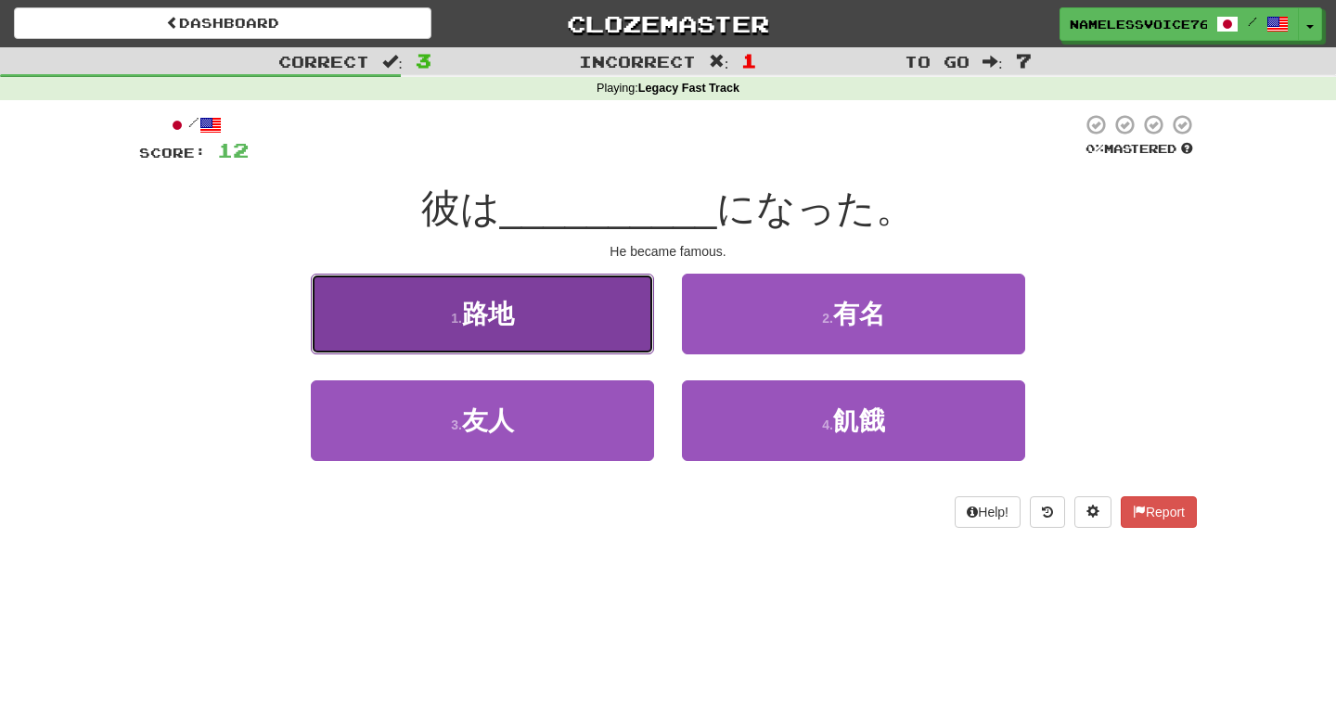
click at [628, 339] on button "1 . 路地" at bounding box center [482, 314] width 343 height 81
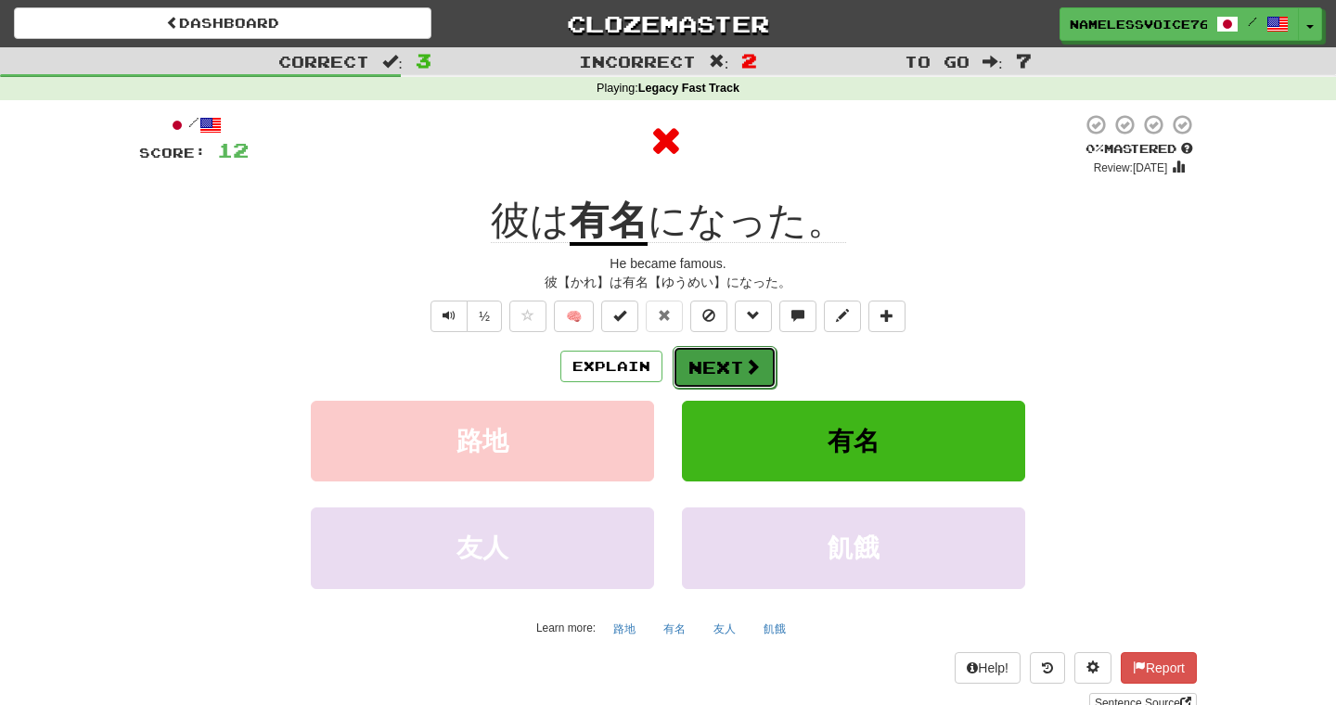
click at [729, 375] on button "Next" at bounding box center [724, 367] width 104 height 43
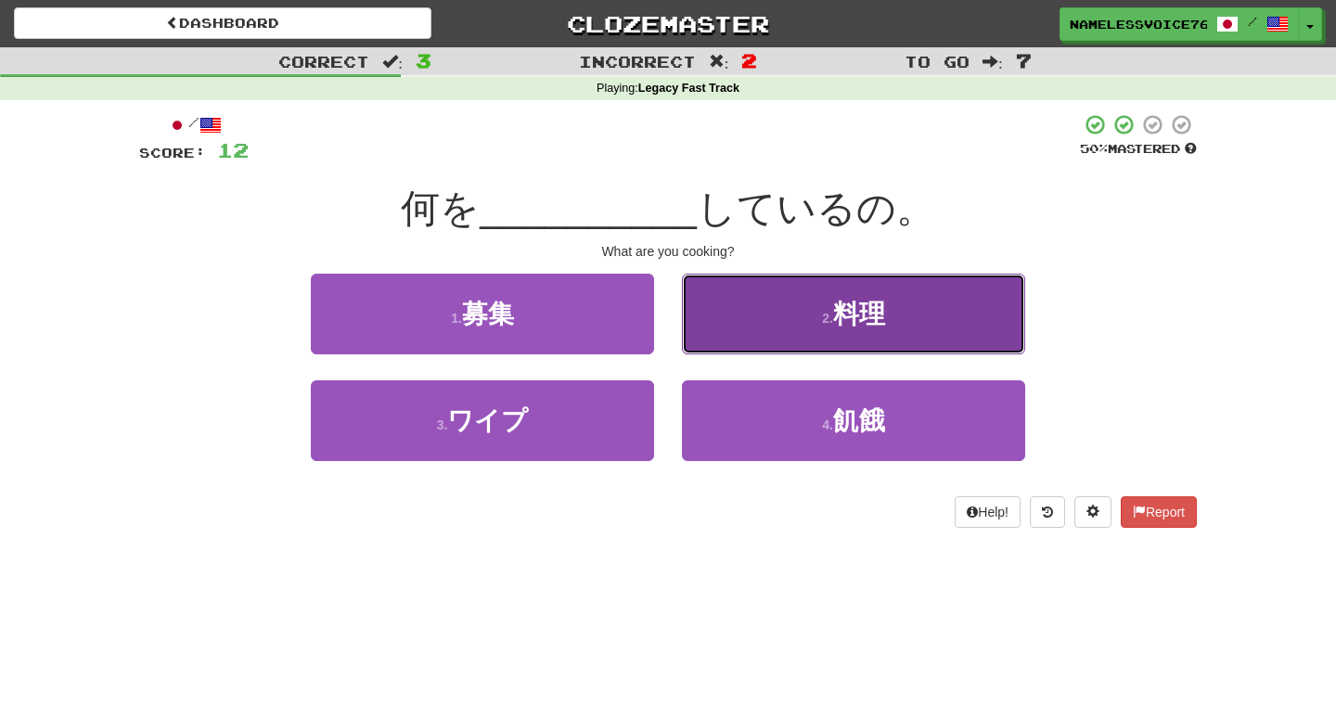
click at [750, 329] on button "2 . 料理" at bounding box center [853, 314] width 343 height 81
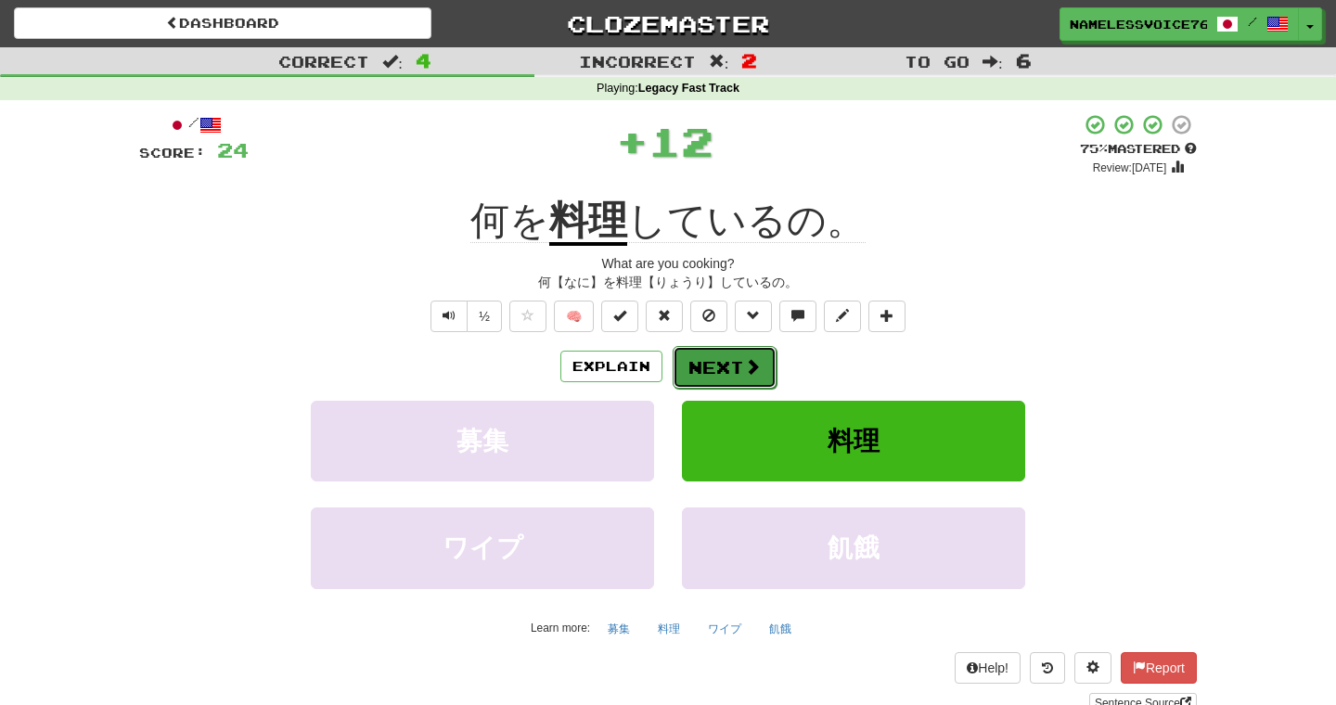
click at [697, 360] on button "Next" at bounding box center [724, 367] width 104 height 43
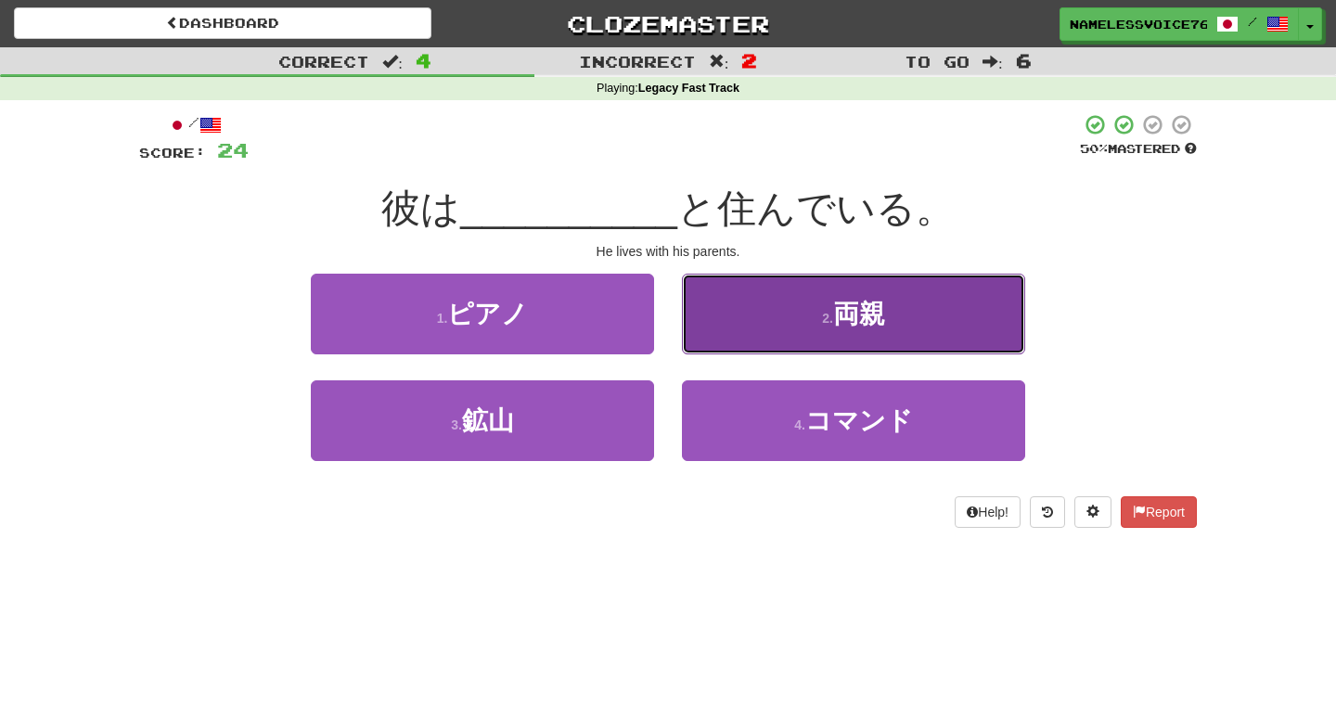
click at [730, 314] on button "2 . 両親" at bounding box center [853, 314] width 343 height 81
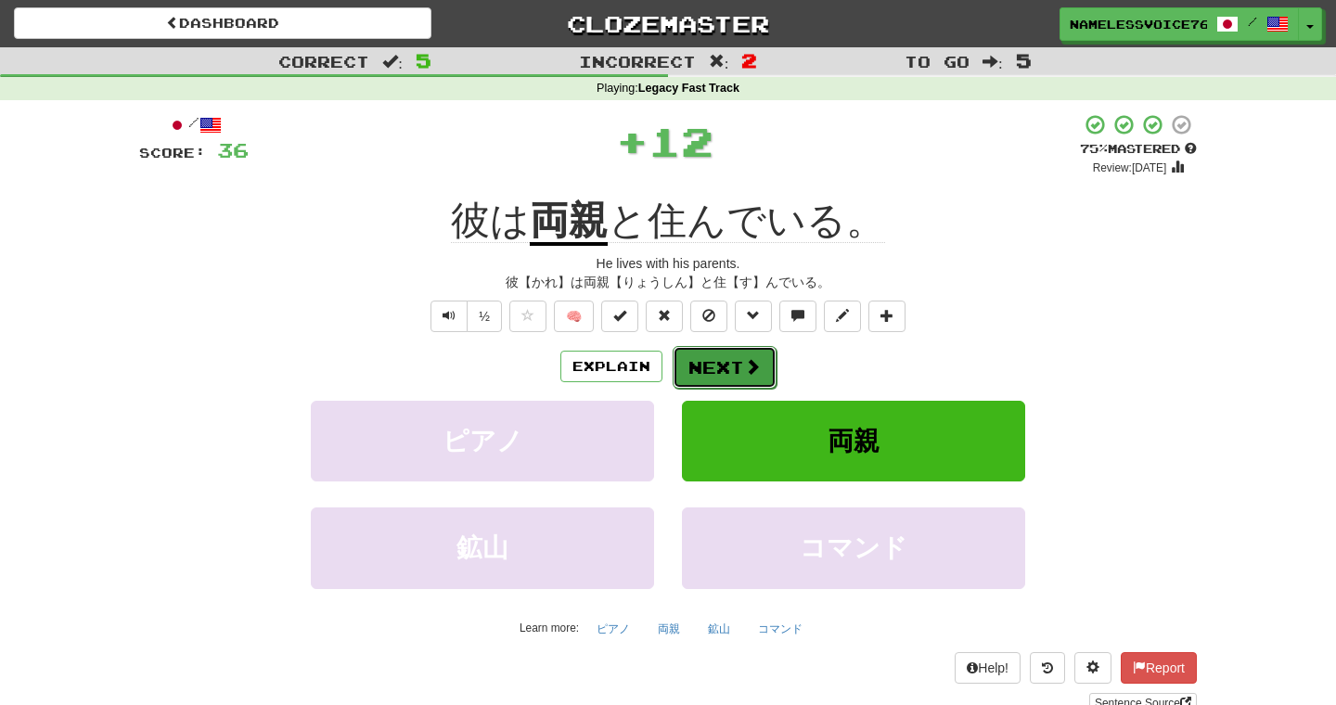
click at [721, 352] on button "Next" at bounding box center [724, 367] width 104 height 43
